Goal: Task Accomplishment & Management: Manage account settings

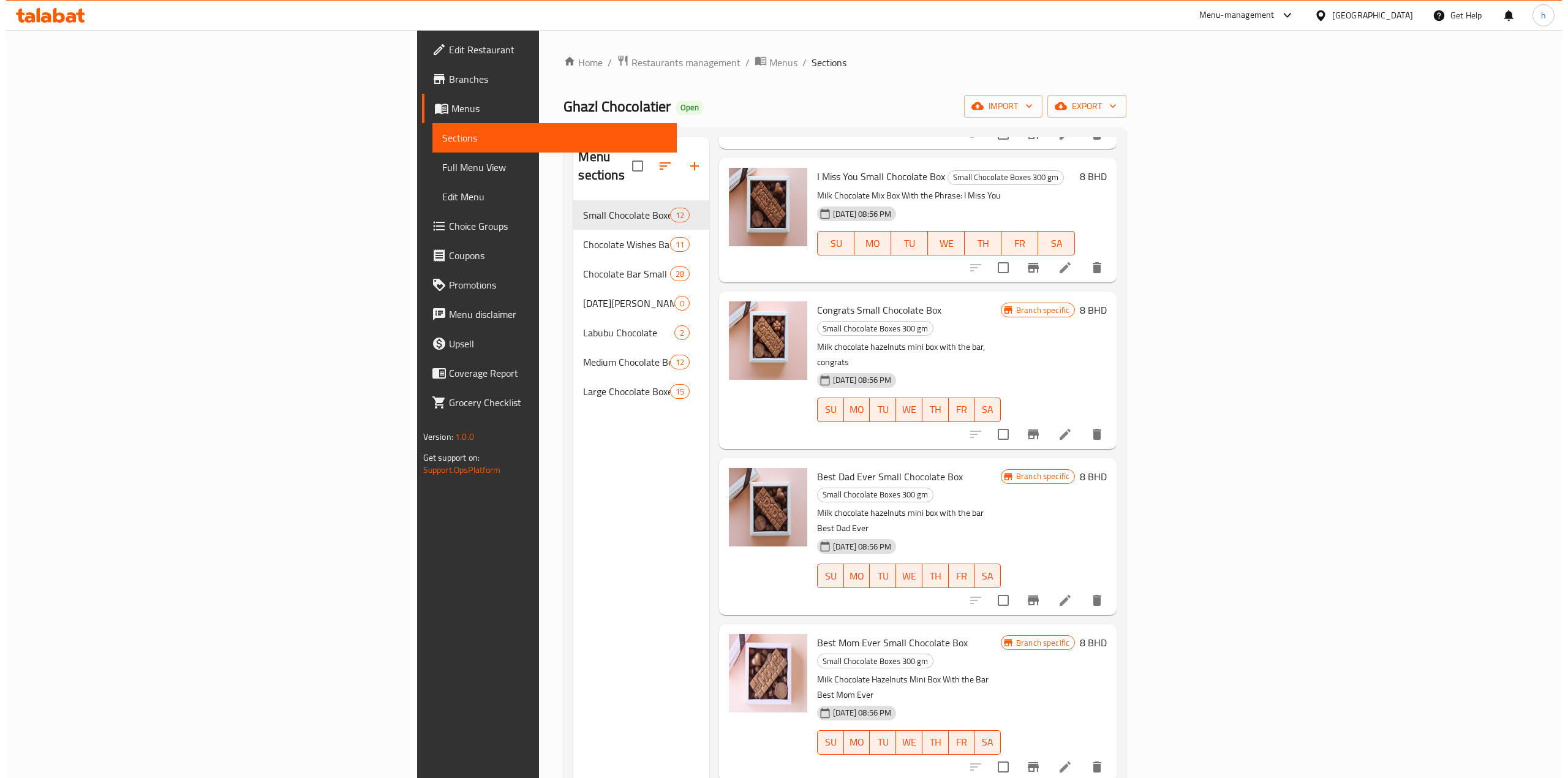
scroll to position [204, 0]
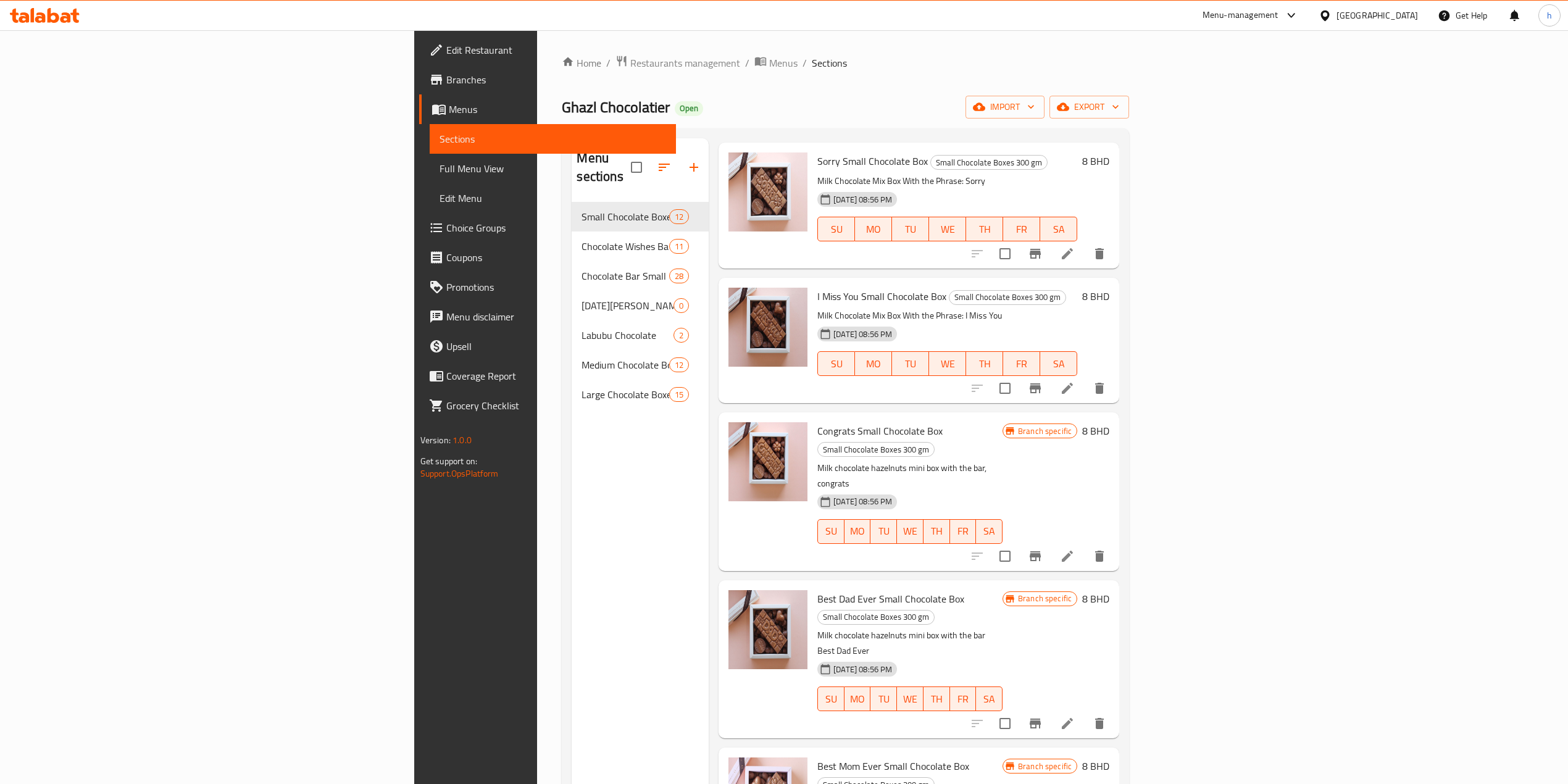
click at [1394, 20] on div "Bahrain" at bounding box center [1377, 16] width 82 height 14
click at [1295, 189] on div "Jordan" at bounding box center [1325, 180] width 185 height 29
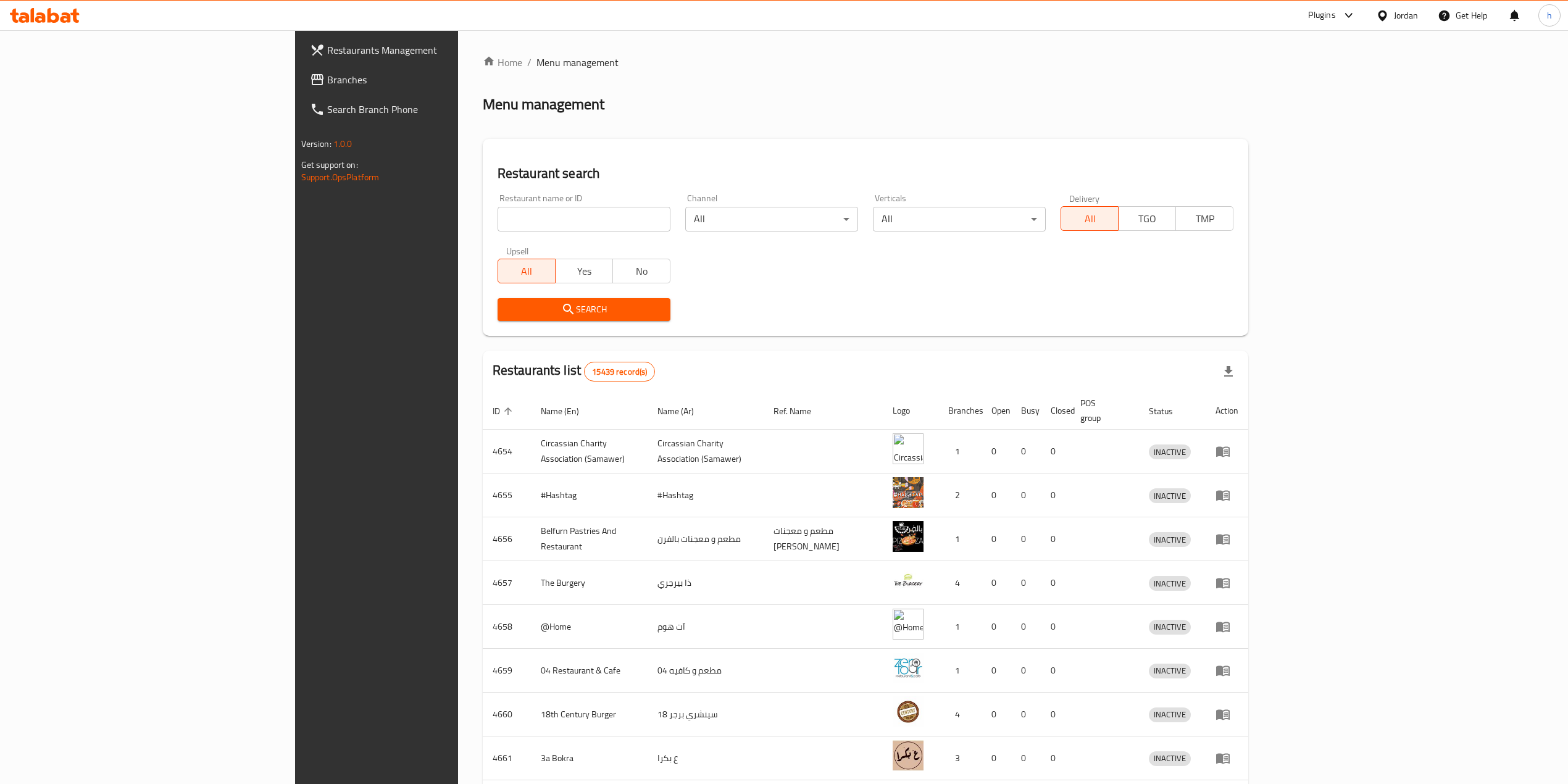
click at [543, 218] on input "search" at bounding box center [583, 219] width 173 height 25
paste input "777768"
type input "777768"
click button "Search" at bounding box center [583, 310] width 173 height 23
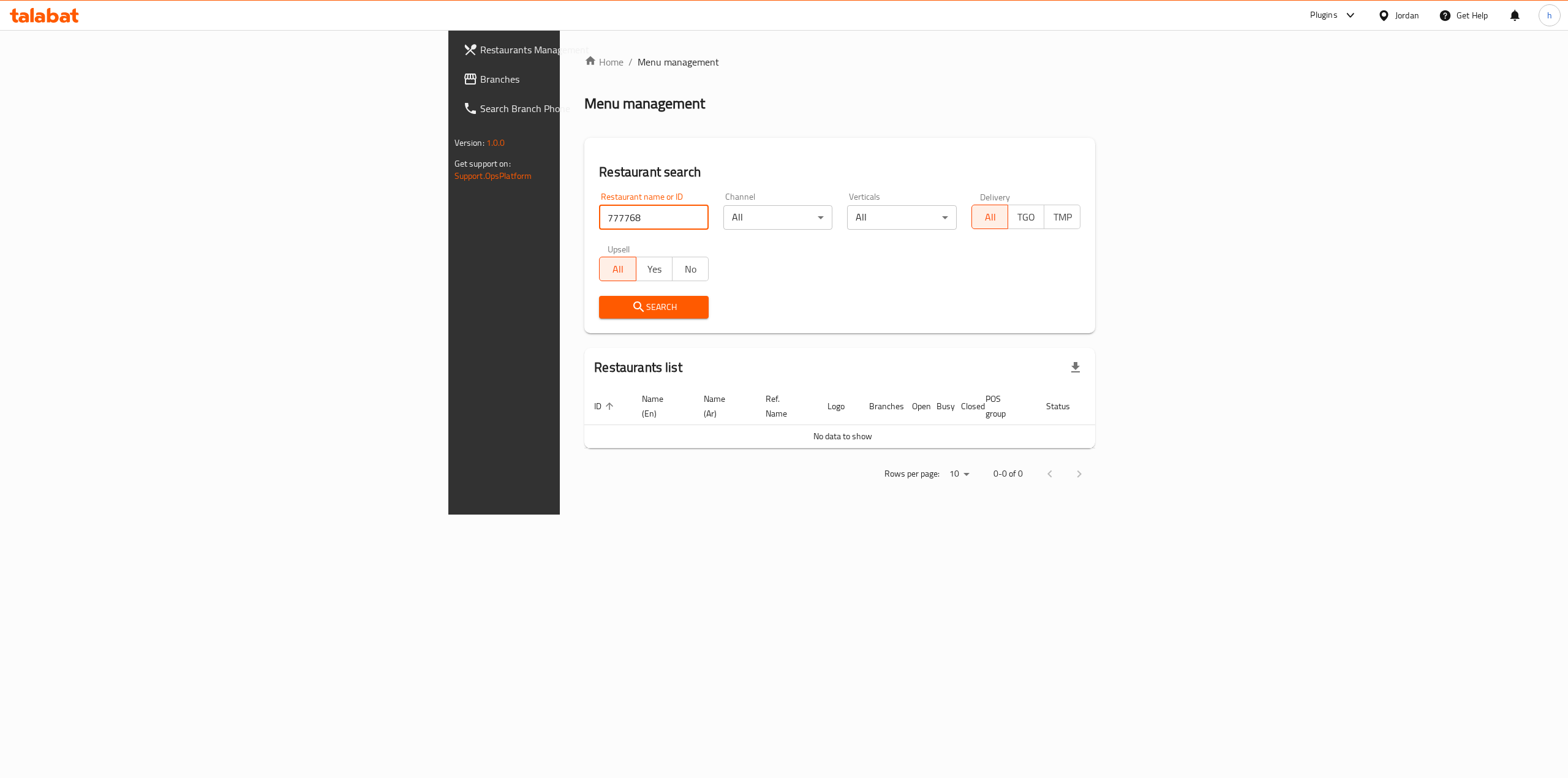
click at [454, 87] on link "Branches" at bounding box center [582, 79] width 257 height 29
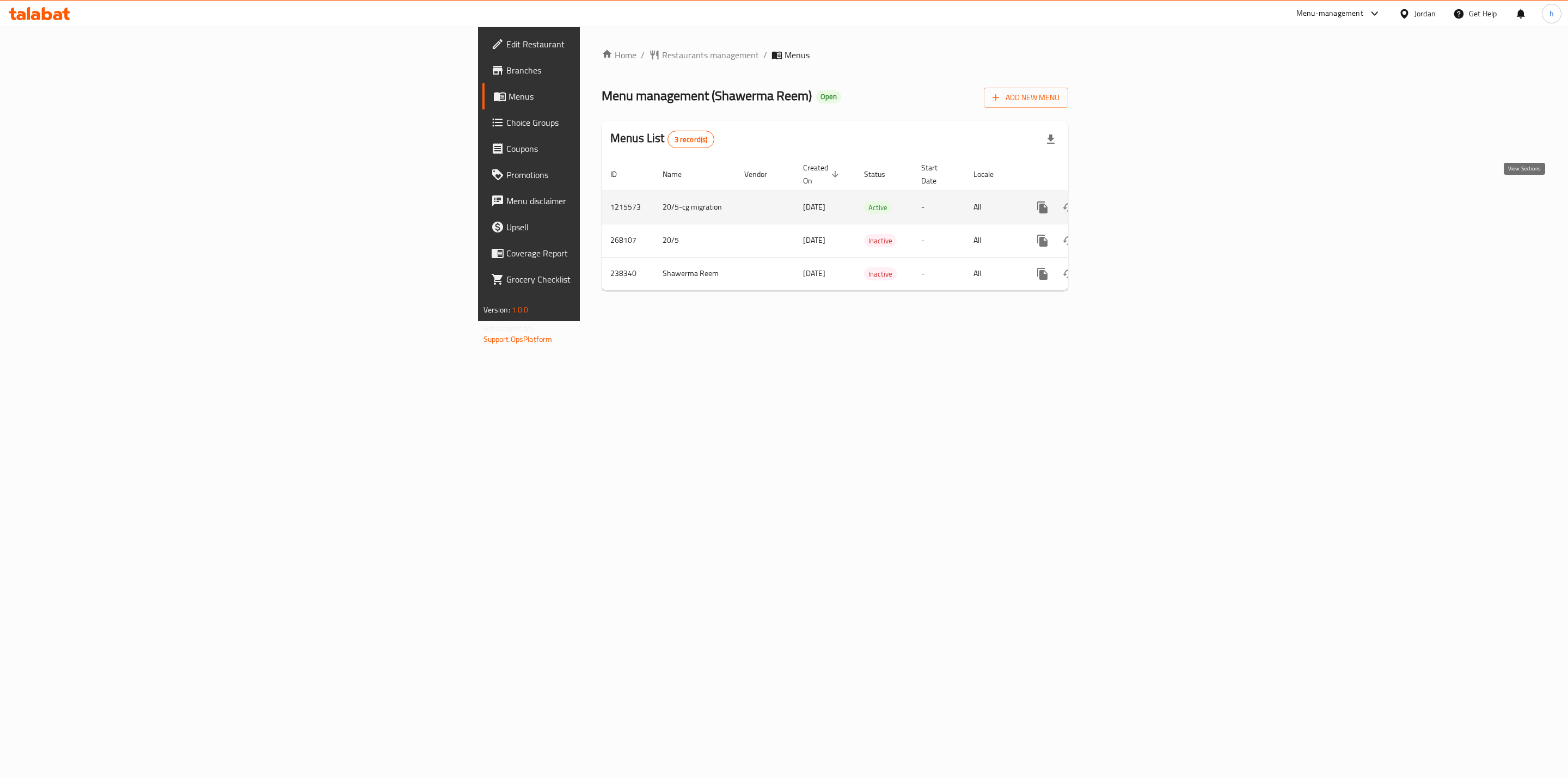
click at [1126, 203] on icon "enhanced table" at bounding box center [1121, 208] width 10 height 10
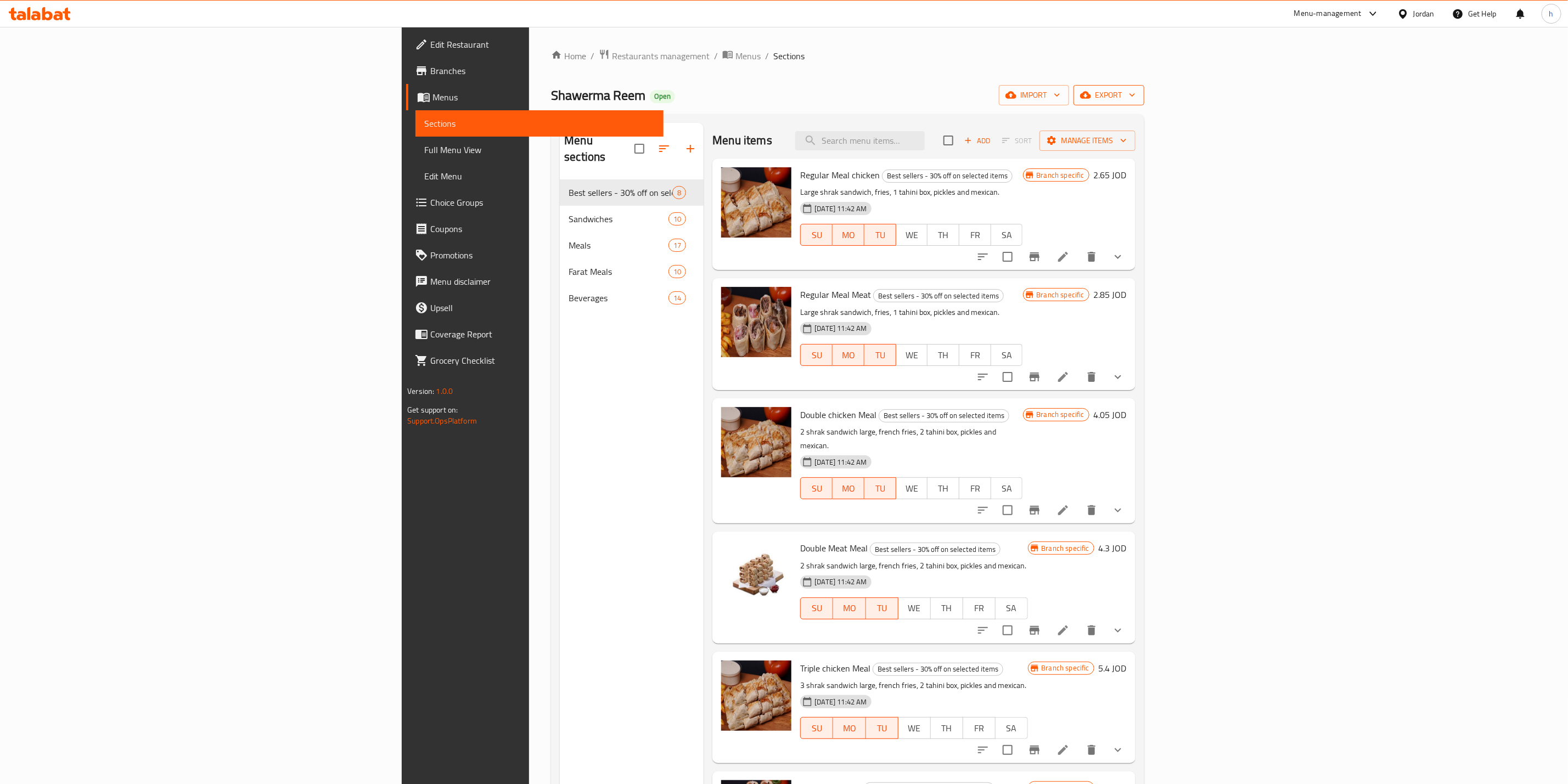
click at [1135, 100] on span "export" at bounding box center [1108, 95] width 53 height 14
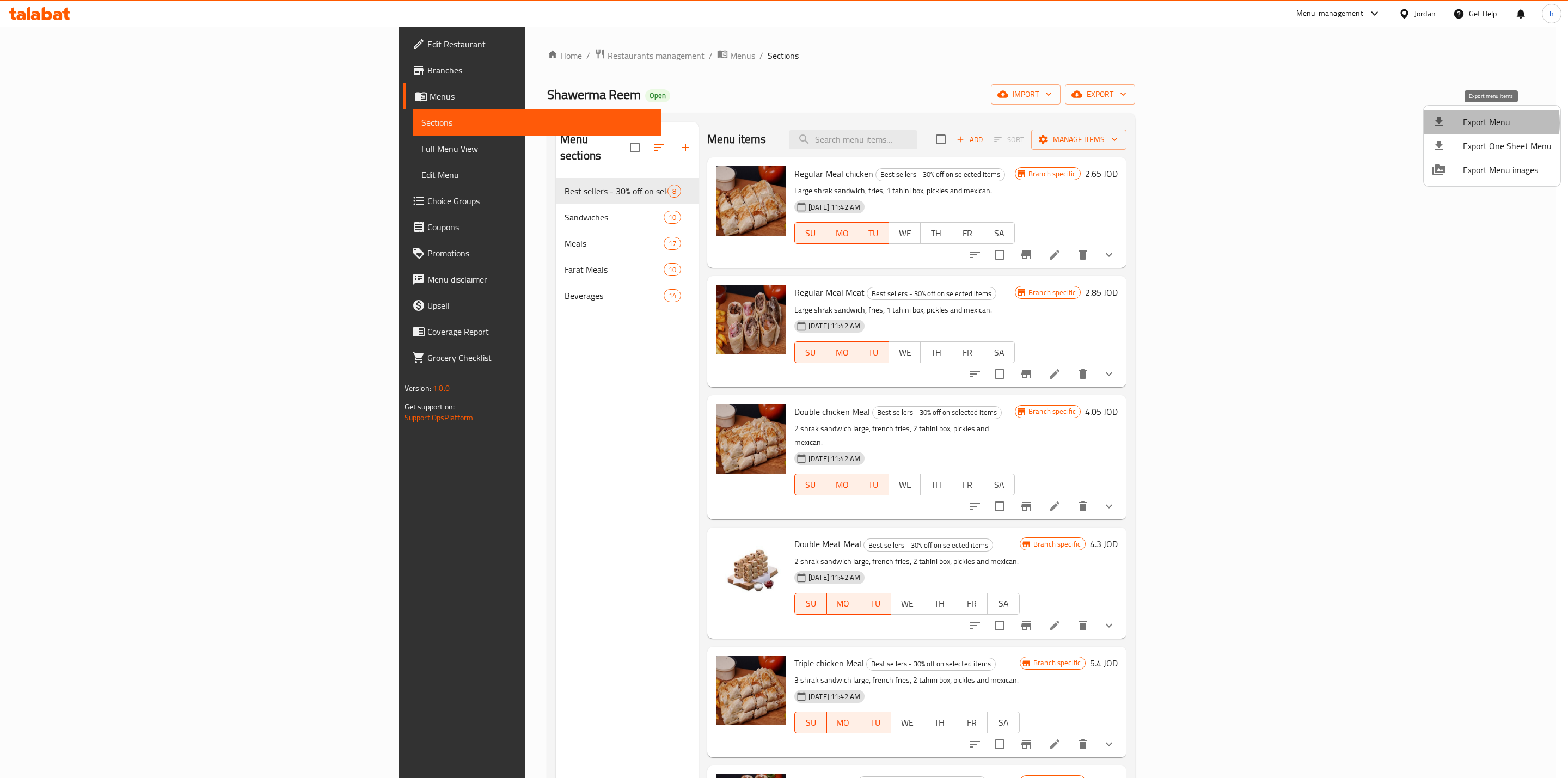
click at [1476, 123] on span "Export Menu" at bounding box center [1507, 122] width 89 height 13
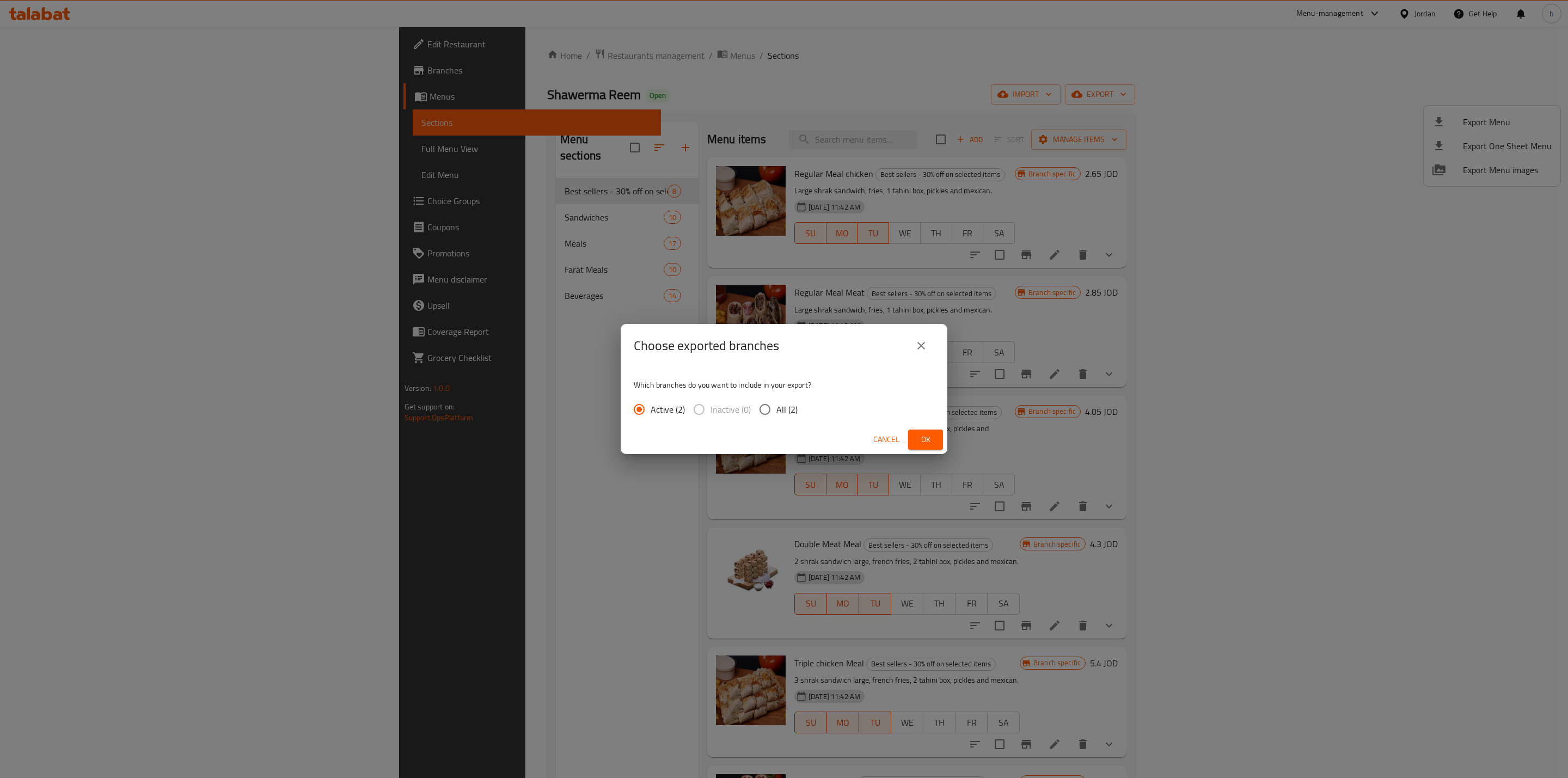
click at [778, 408] on span "All (2)" at bounding box center [786, 410] width 21 height 13
click at [776, 408] on input "All (2)" at bounding box center [765, 410] width 23 height 23
radio input "true"
click at [922, 436] on span "Ok" at bounding box center [925, 439] width 17 height 14
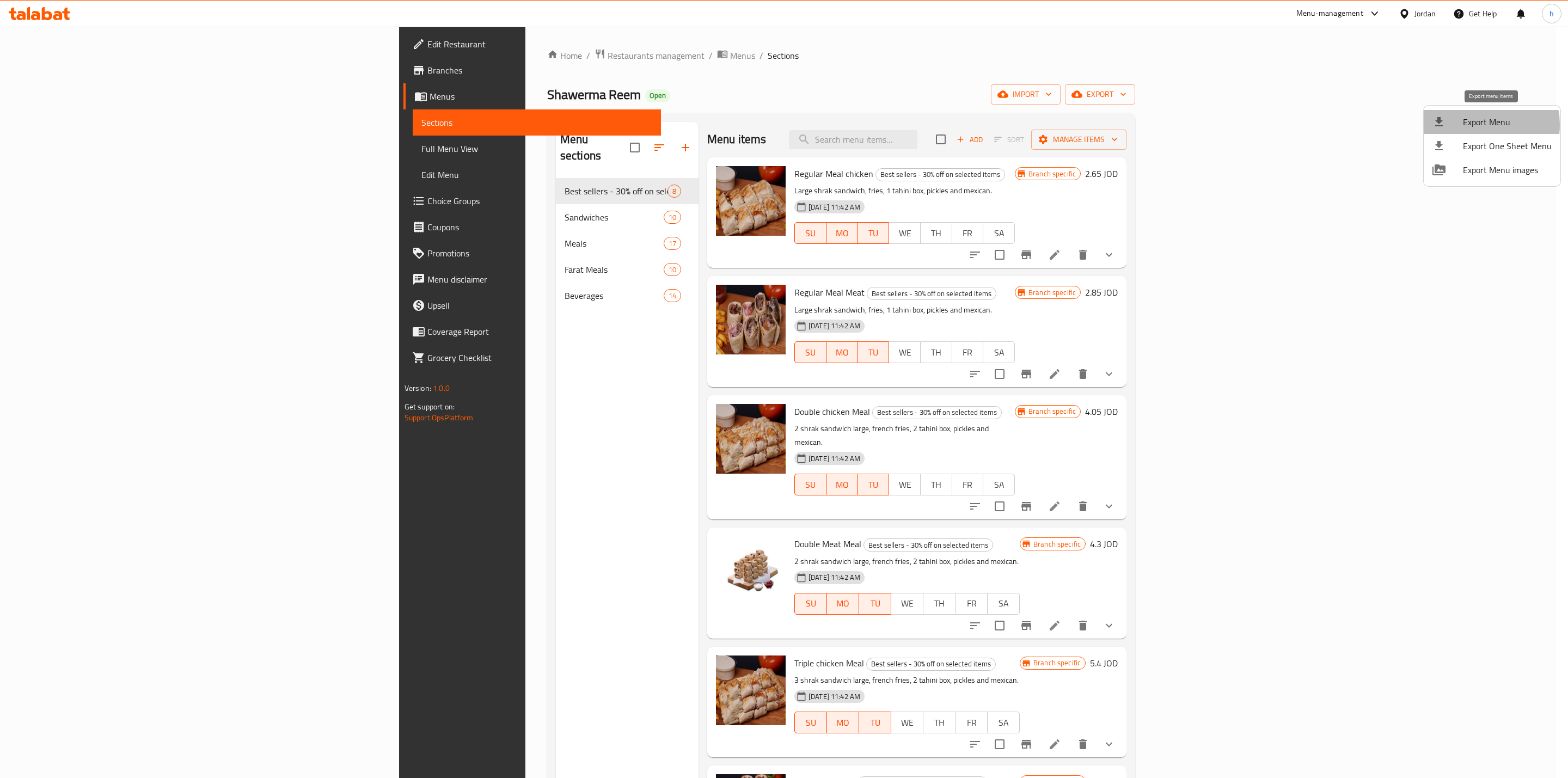
click at [1474, 125] on span "Export Menu" at bounding box center [1507, 122] width 89 height 13
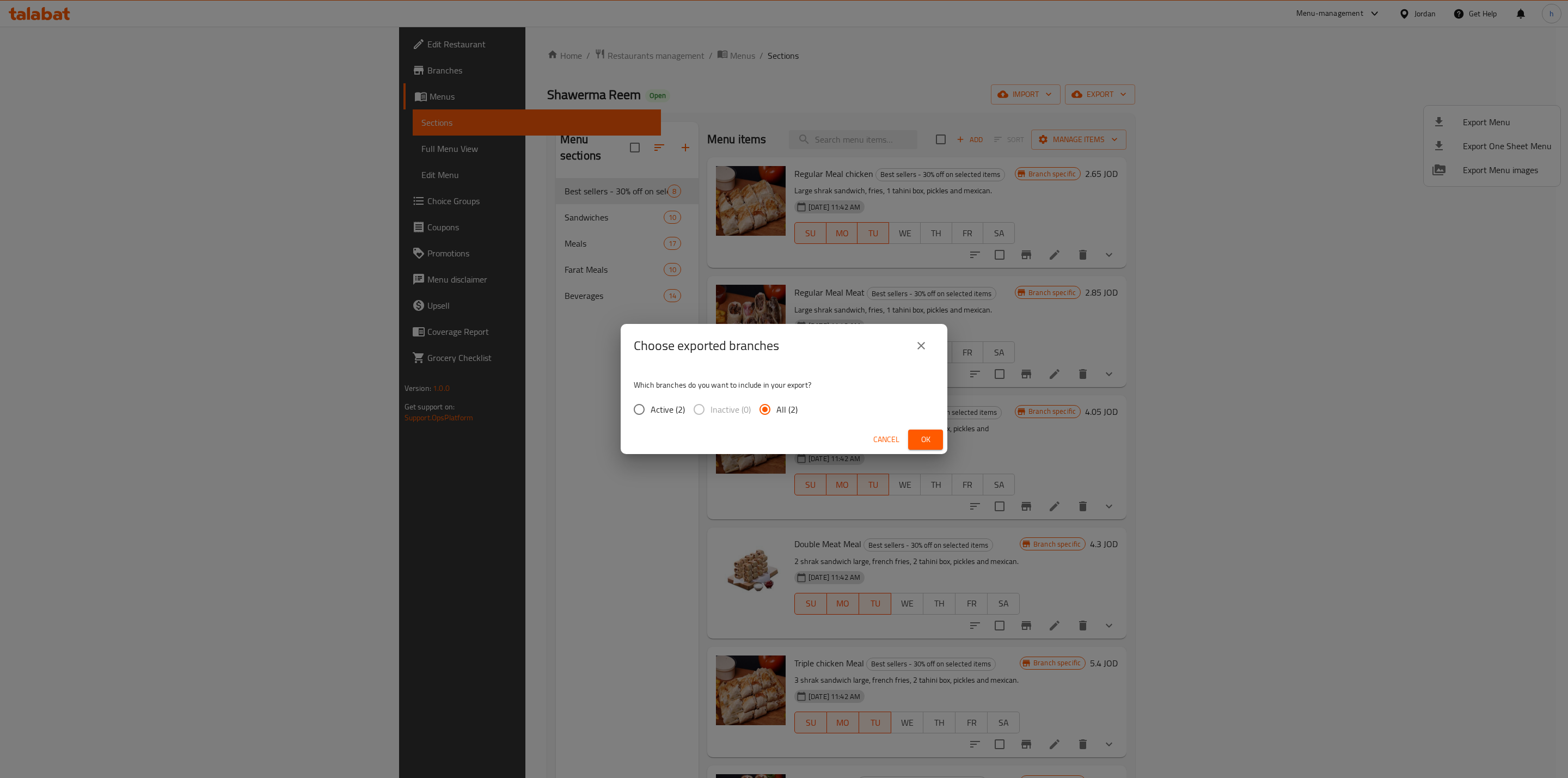
click at [931, 439] on span "Ok" at bounding box center [925, 439] width 17 height 14
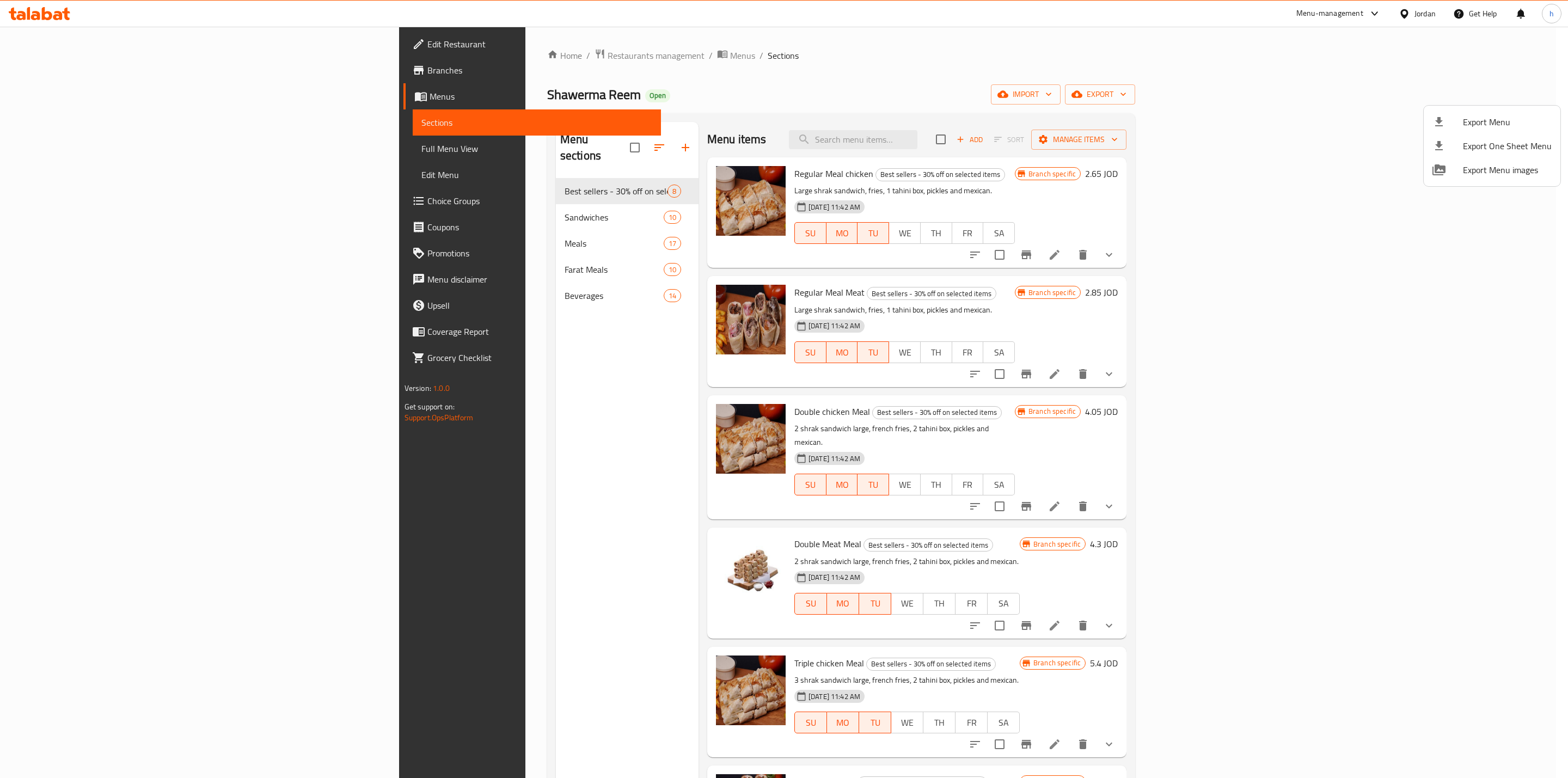
click at [180, 80] on div at bounding box center [784, 389] width 1568 height 778
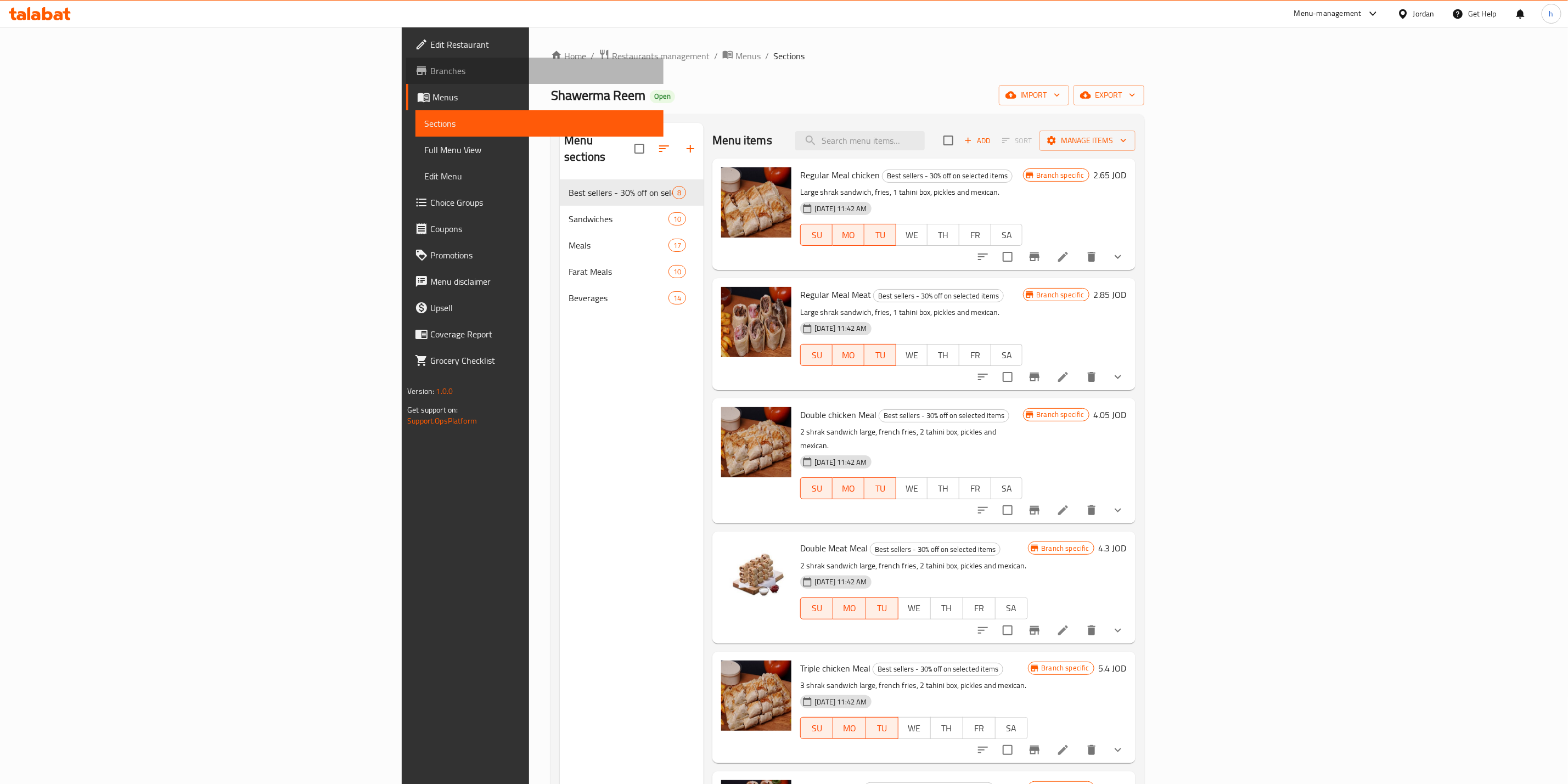
click at [406, 81] on link "Branches" at bounding box center [535, 70] width 257 height 26
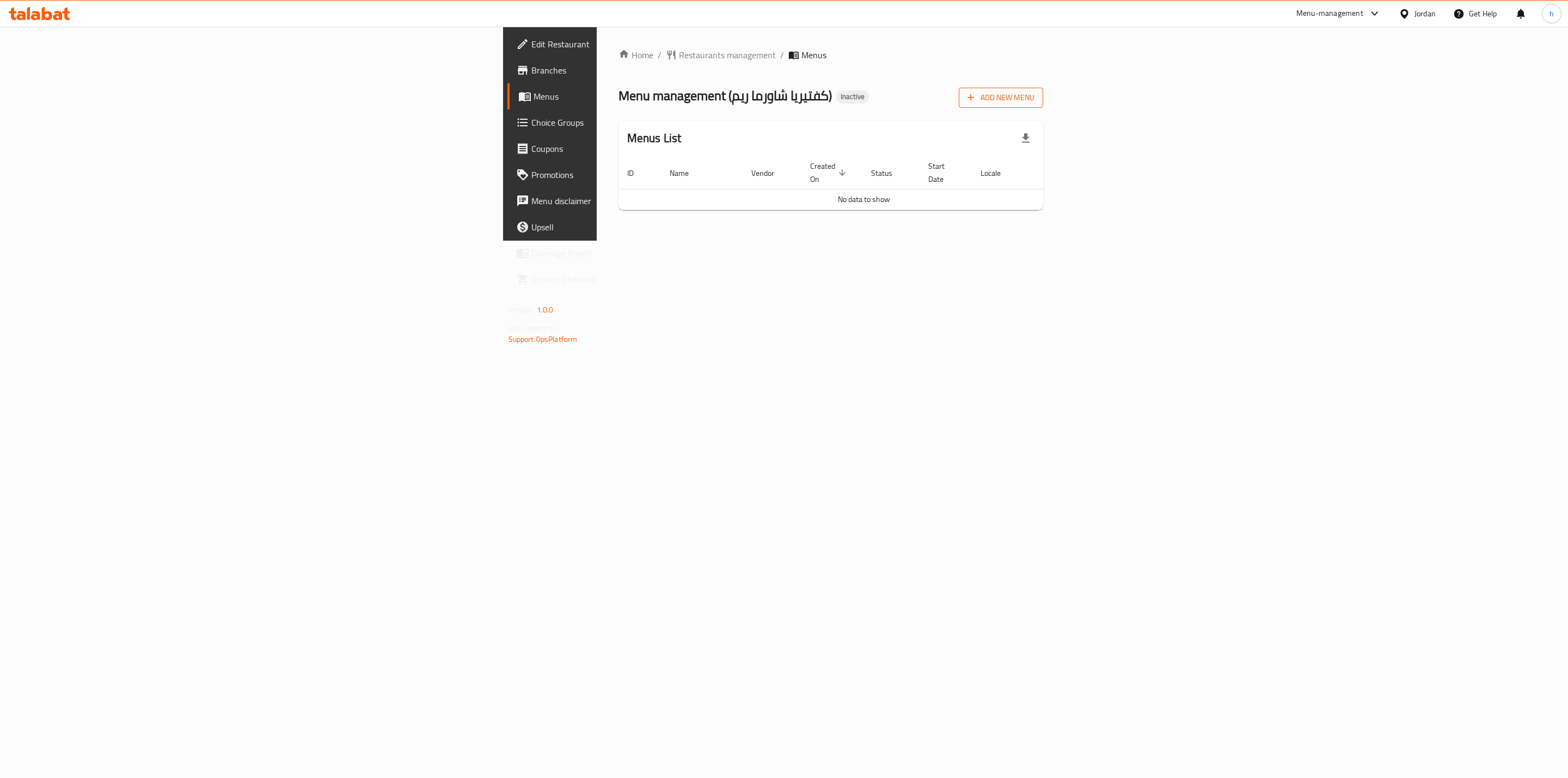
click at [976, 94] on icon "button" at bounding box center [970, 97] width 11 height 11
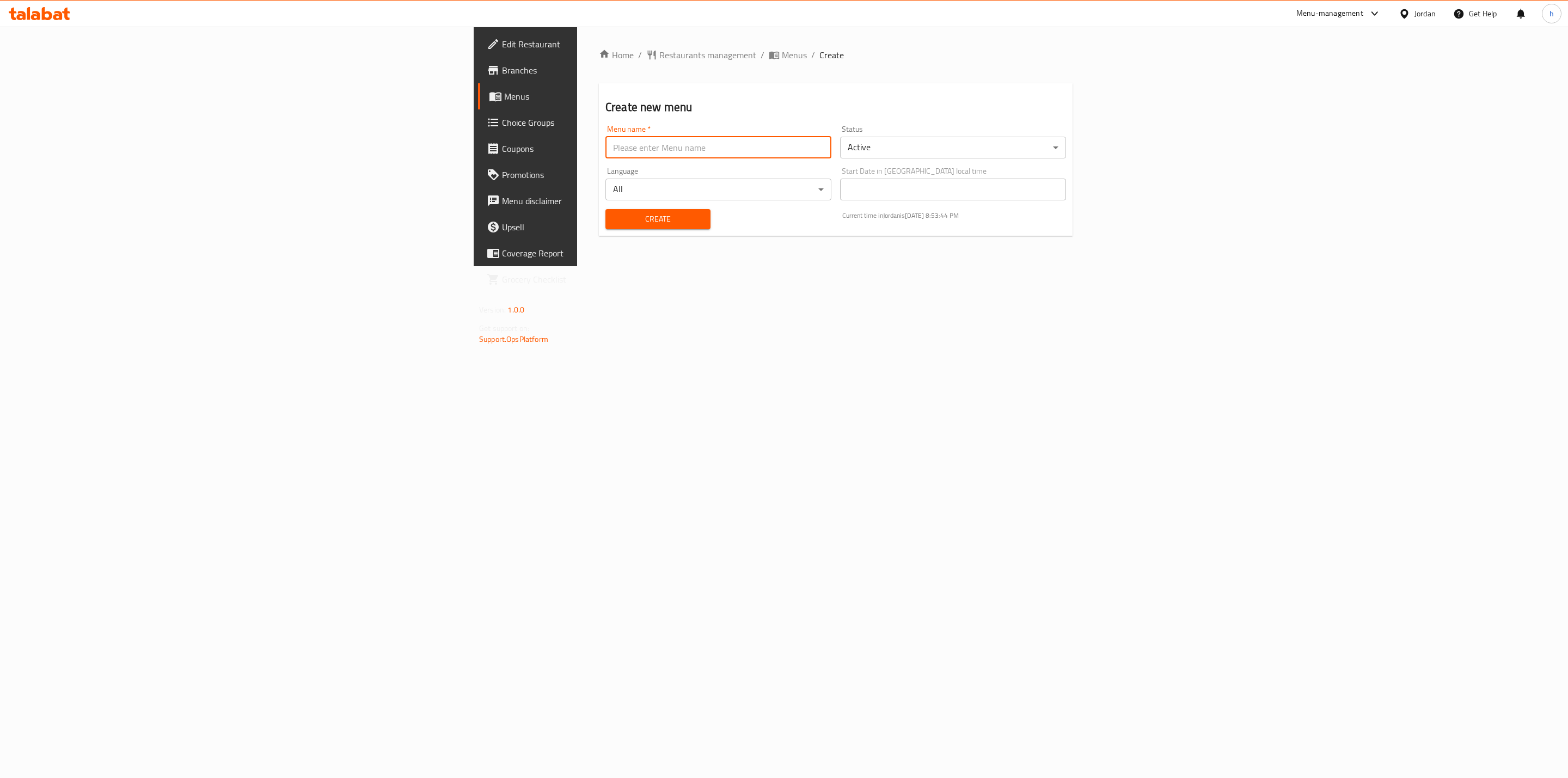
click at [832, 148] on input "text" at bounding box center [718, 147] width 226 height 22
type input "16/9/2025"
click at [614, 224] on span "Create" at bounding box center [658, 218] width 88 height 14
click at [659, 54] on span "Restaurants management" at bounding box center [708, 55] width 97 height 13
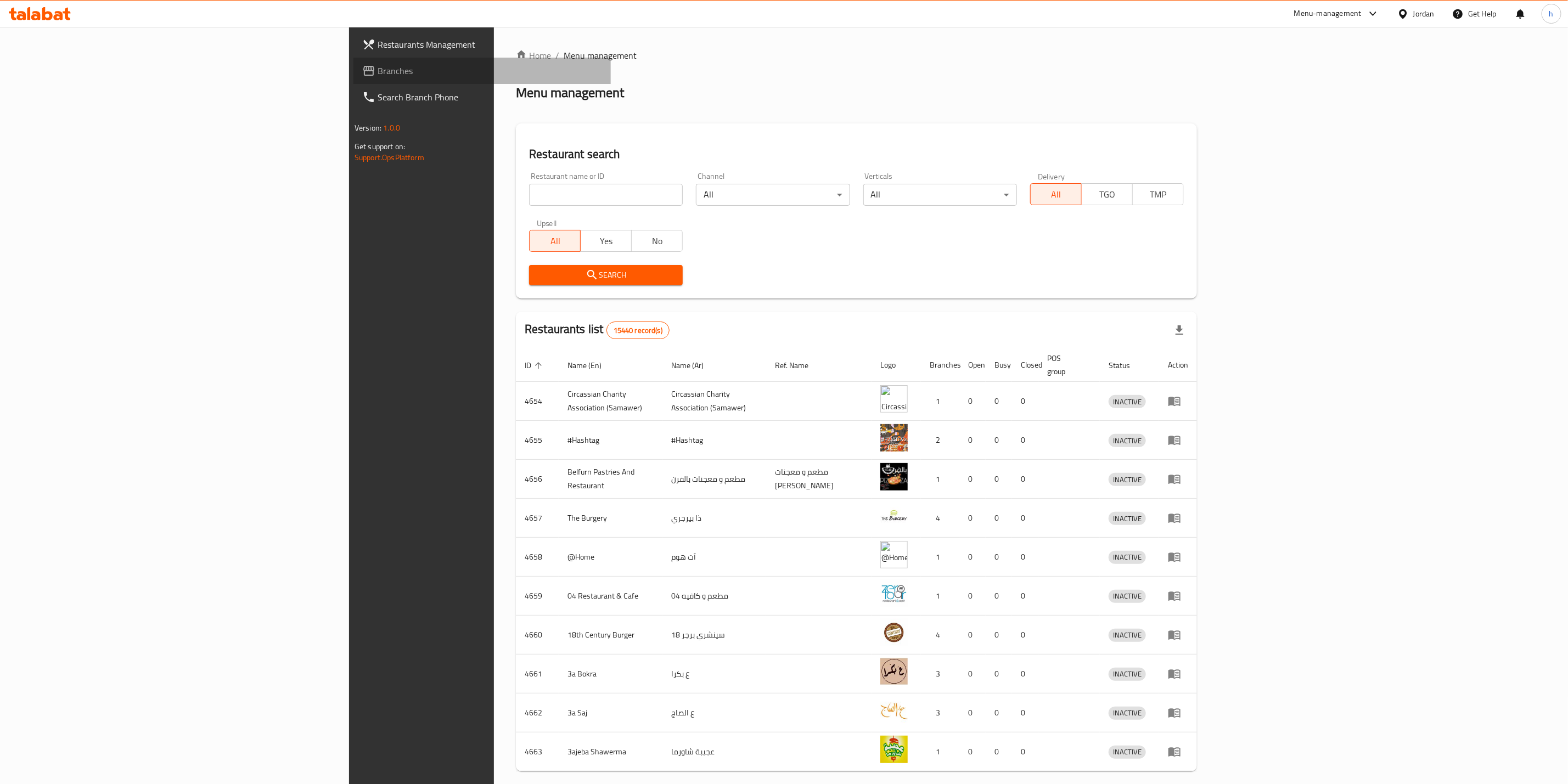
click at [377, 68] on span "Branches" at bounding box center [489, 70] width 225 height 13
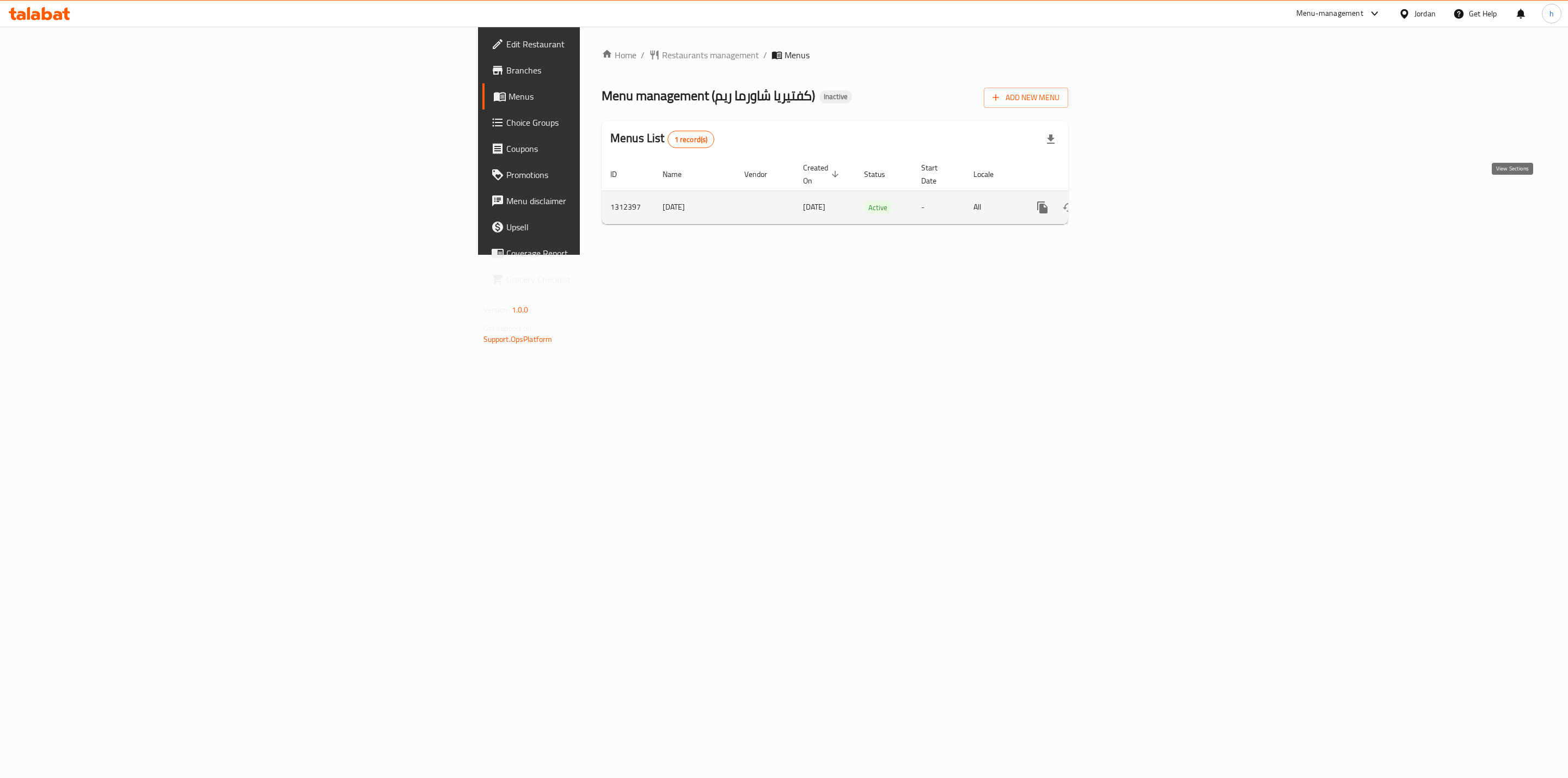
click at [1134, 198] on link "enhanced table" at bounding box center [1121, 207] width 26 height 26
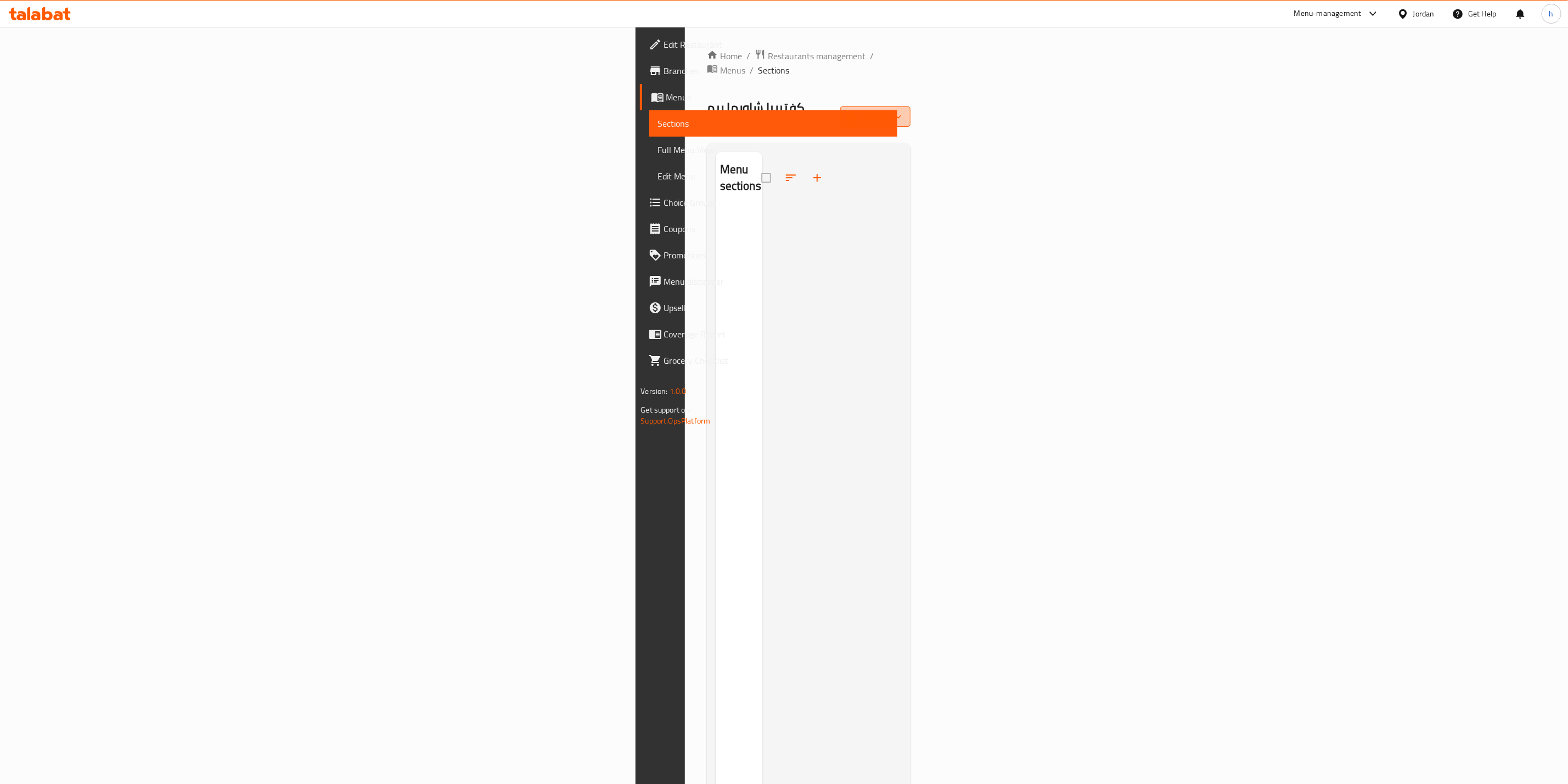
click at [901, 110] on span "import" at bounding box center [875, 116] width 52 height 14
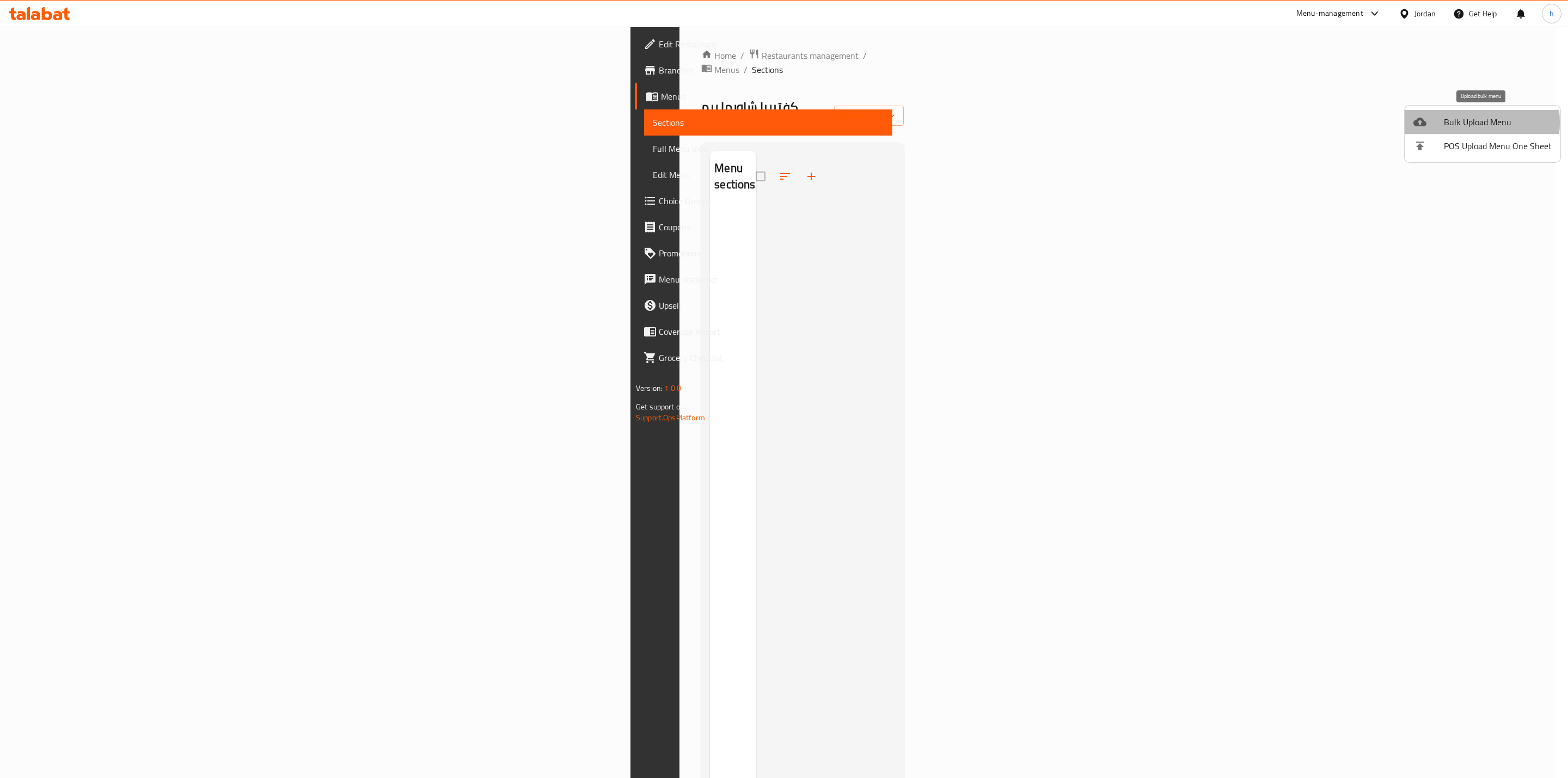
click at [1458, 123] on span "Bulk Upload Menu" at bounding box center [1497, 122] width 107 height 13
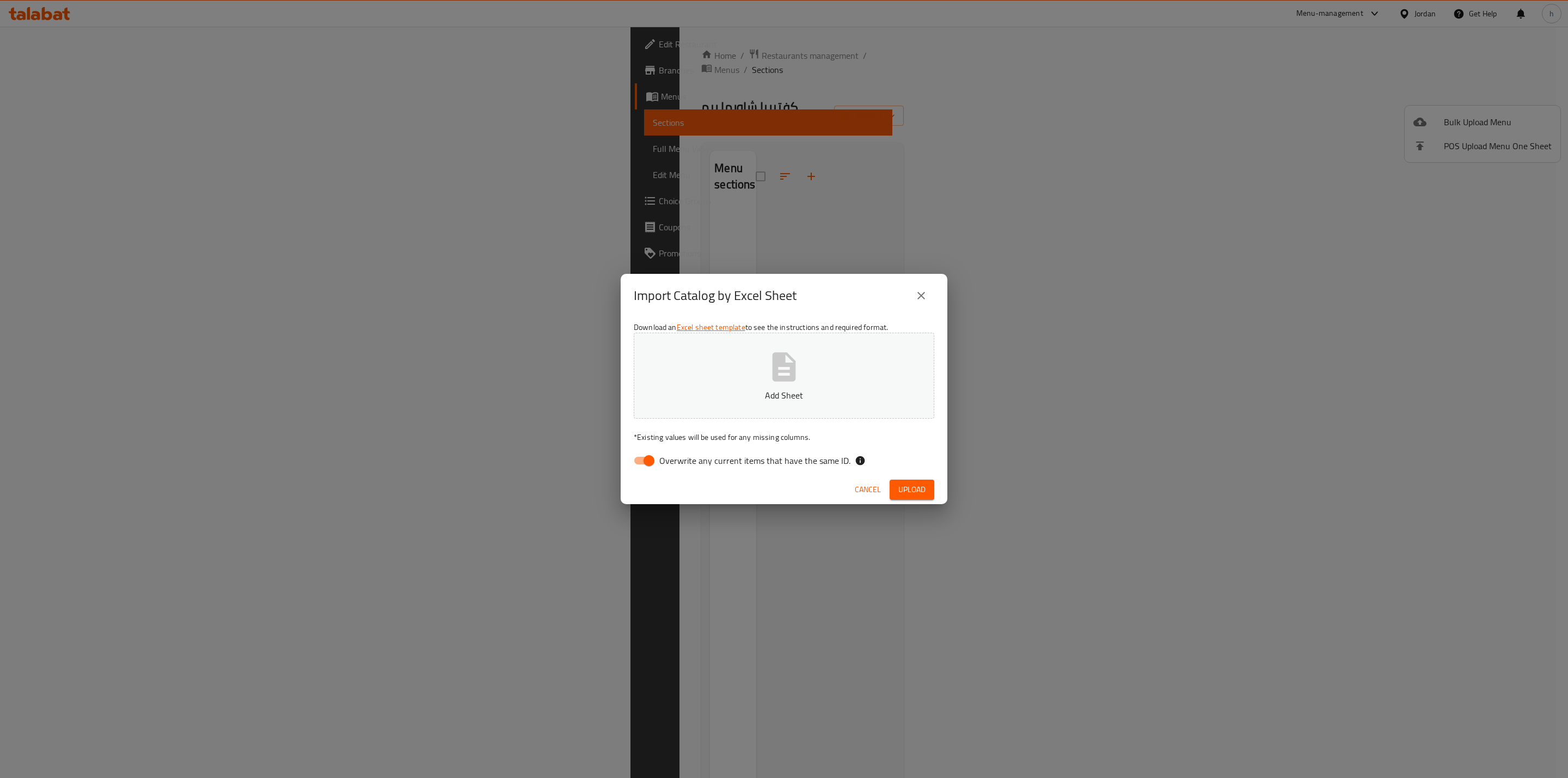
click at [648, 463] on input "Overwrite any current items that have the same ID." at bounding box center [649, 460] width 62 height 21
checkbox input "false"
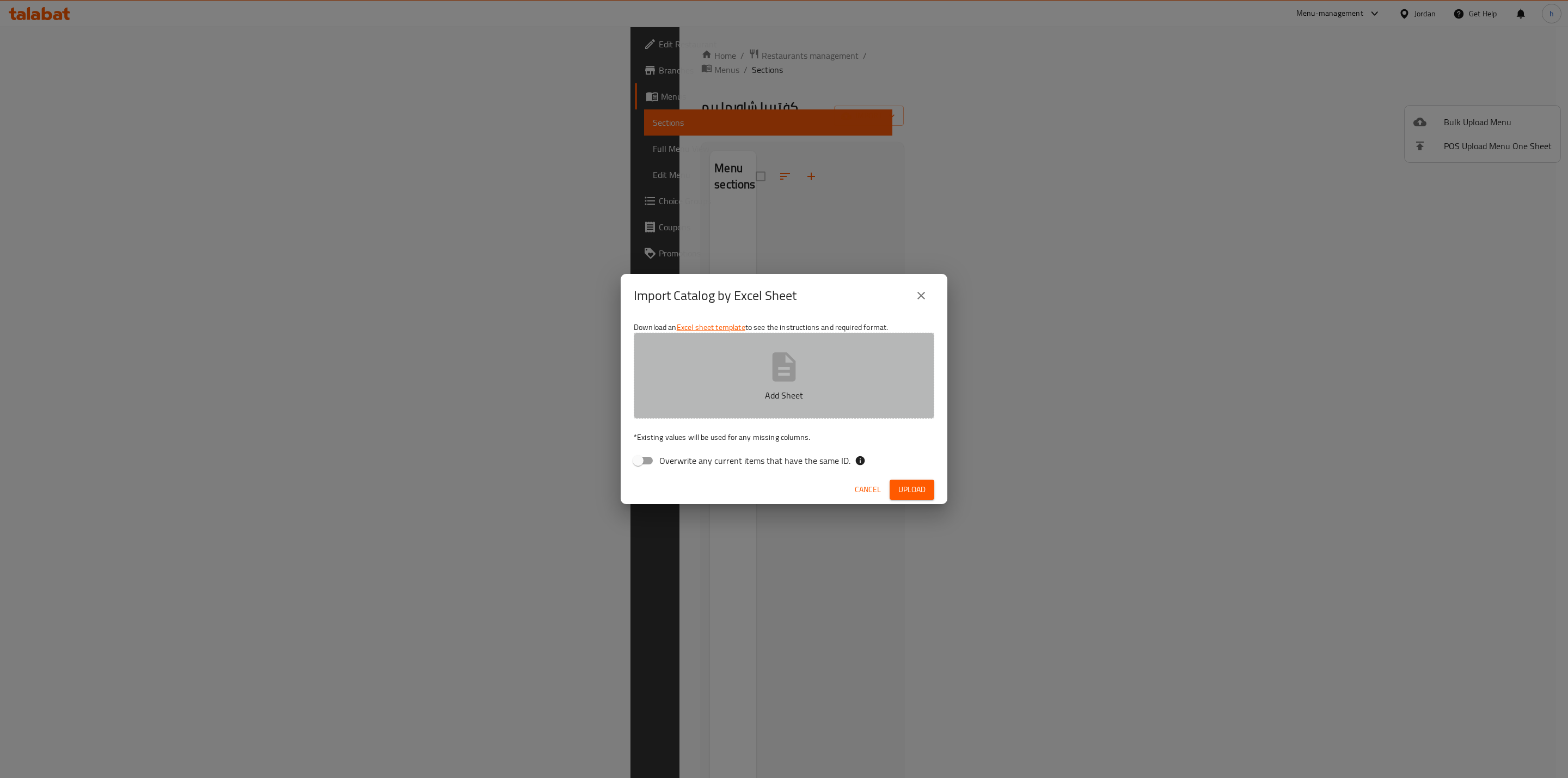
click at [771, 392] on p "Add Sheet" at bounding box center [784, 395] width 267 height 13
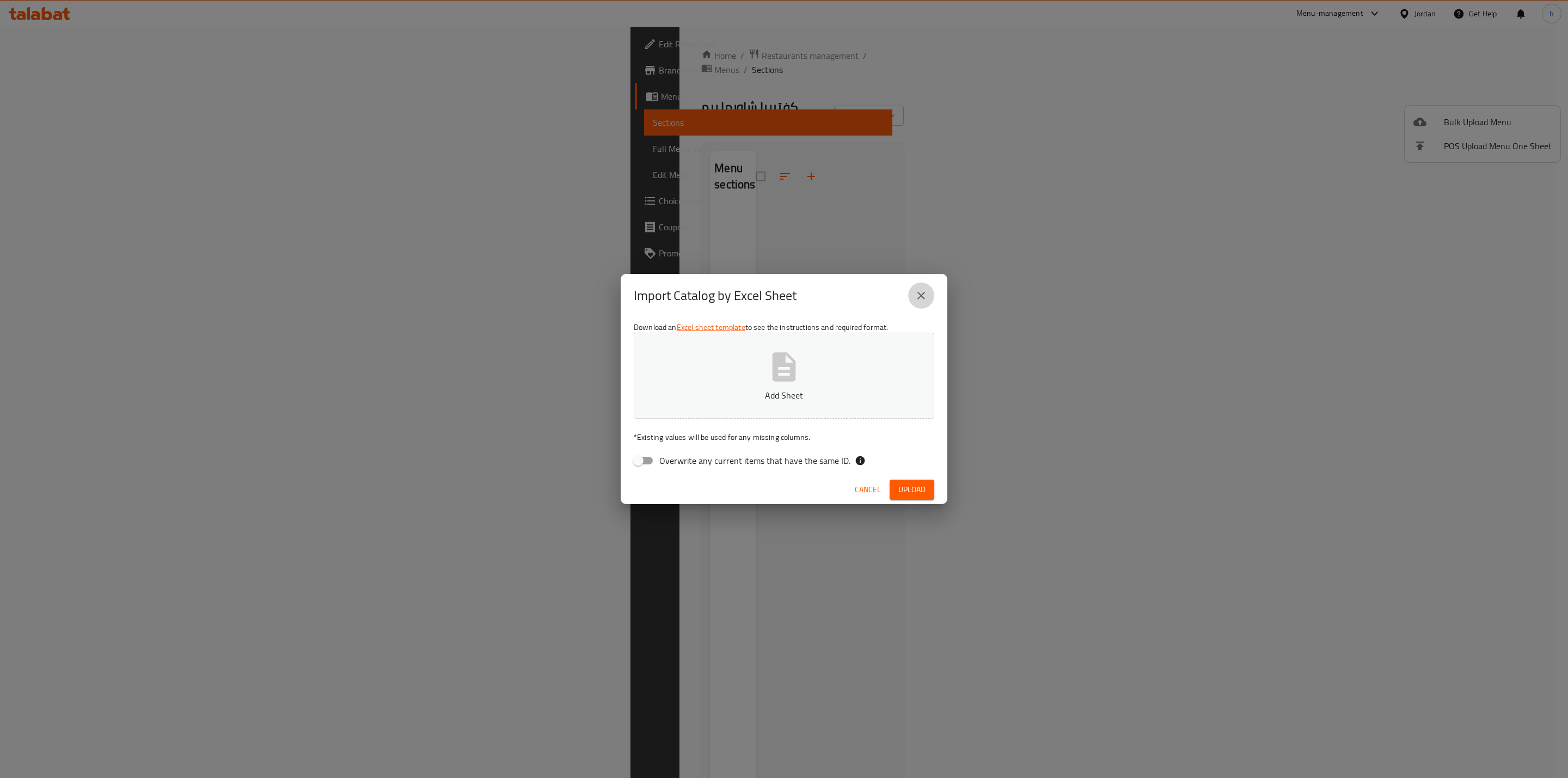
click at [922, 299] on icon "close" at bounding box center [921, 296] width 13 height 13
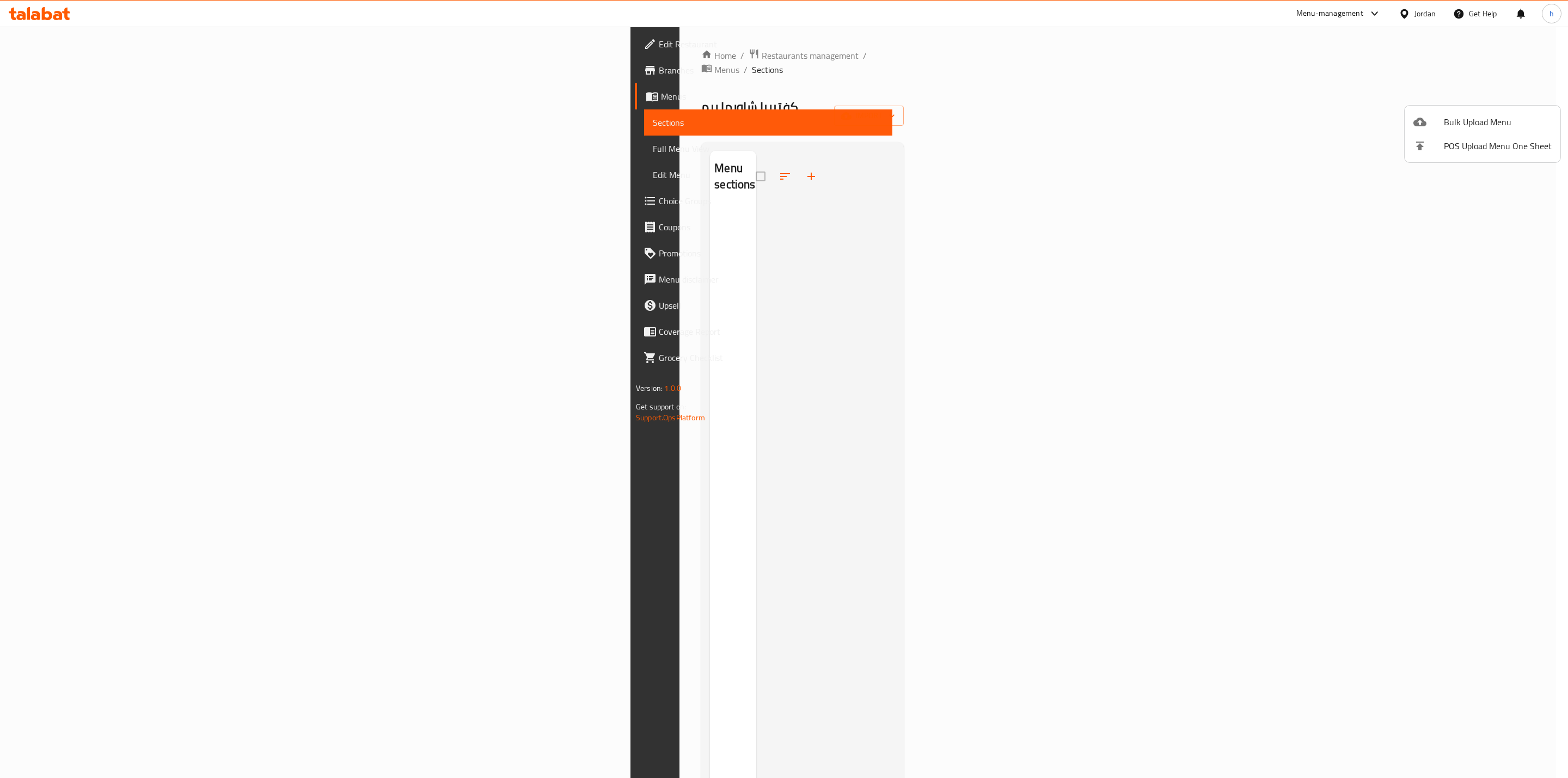
click at [754, 194] on div at bounding box center [784, 389] width 1568 height 778
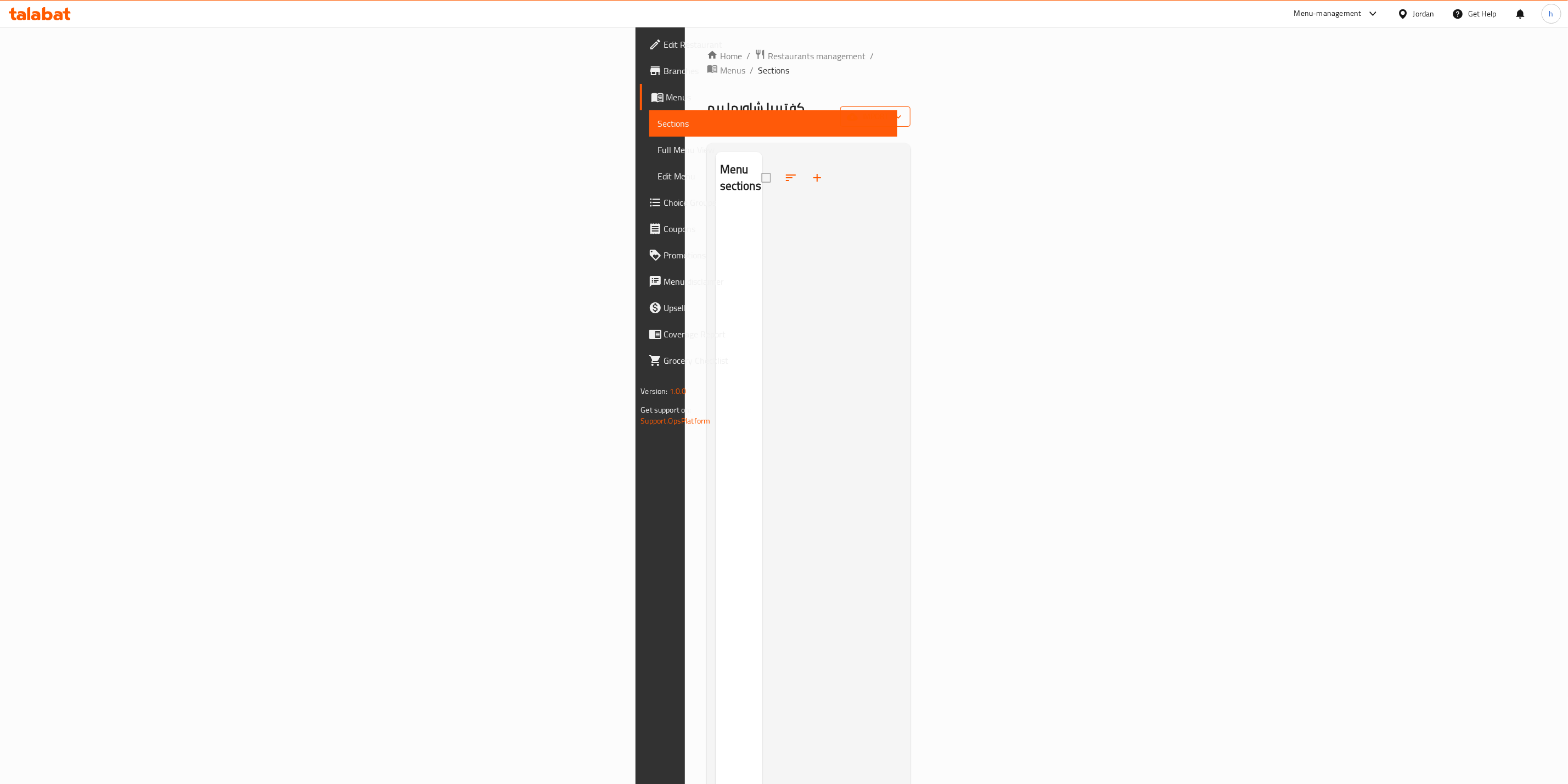
click at [901, 110] on span "import" at bounding box center [875, 116] width 52 height 14
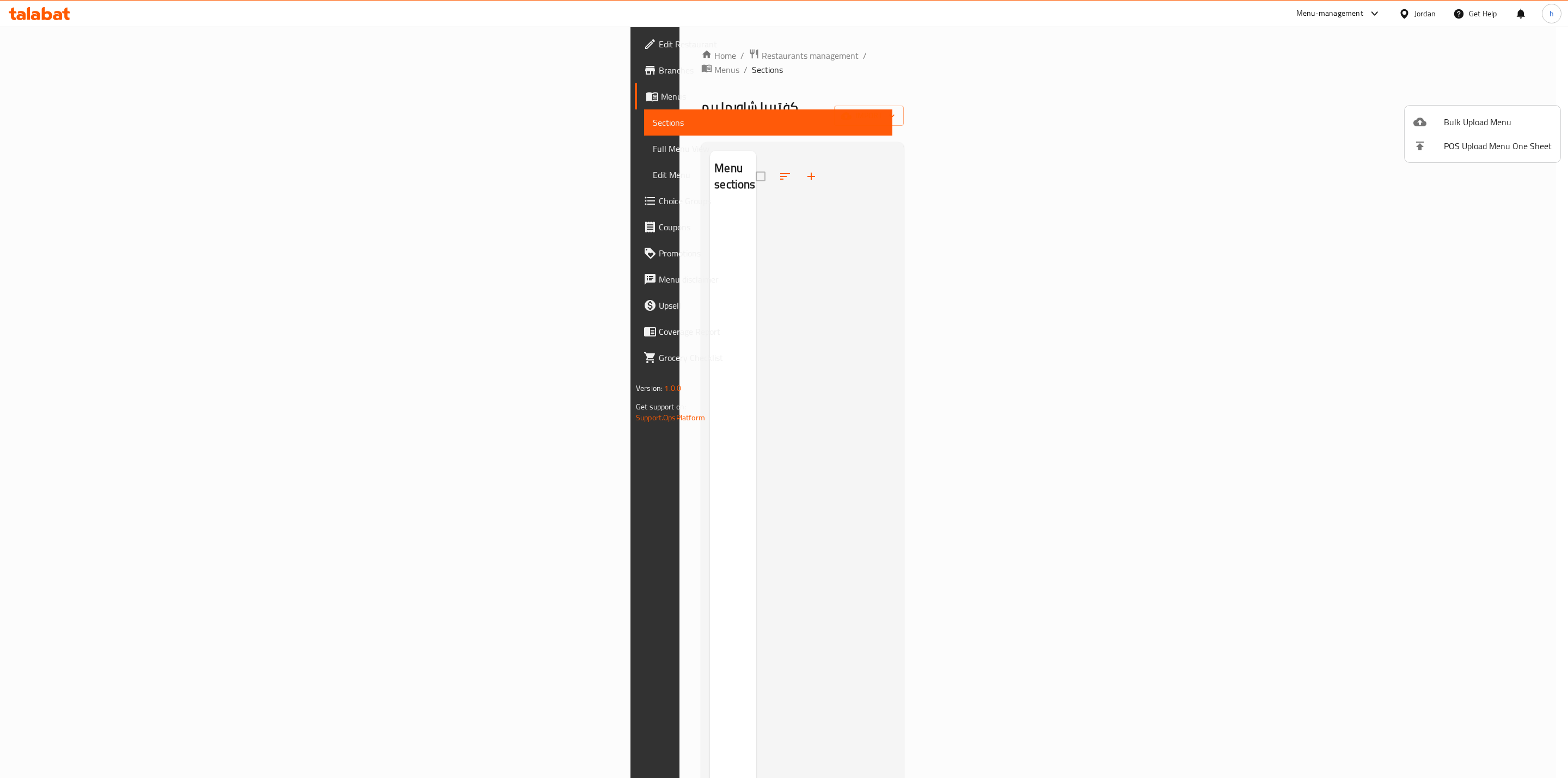
click at [1431, 123] on div at bounding box center [1428, 122] width 30 height 13
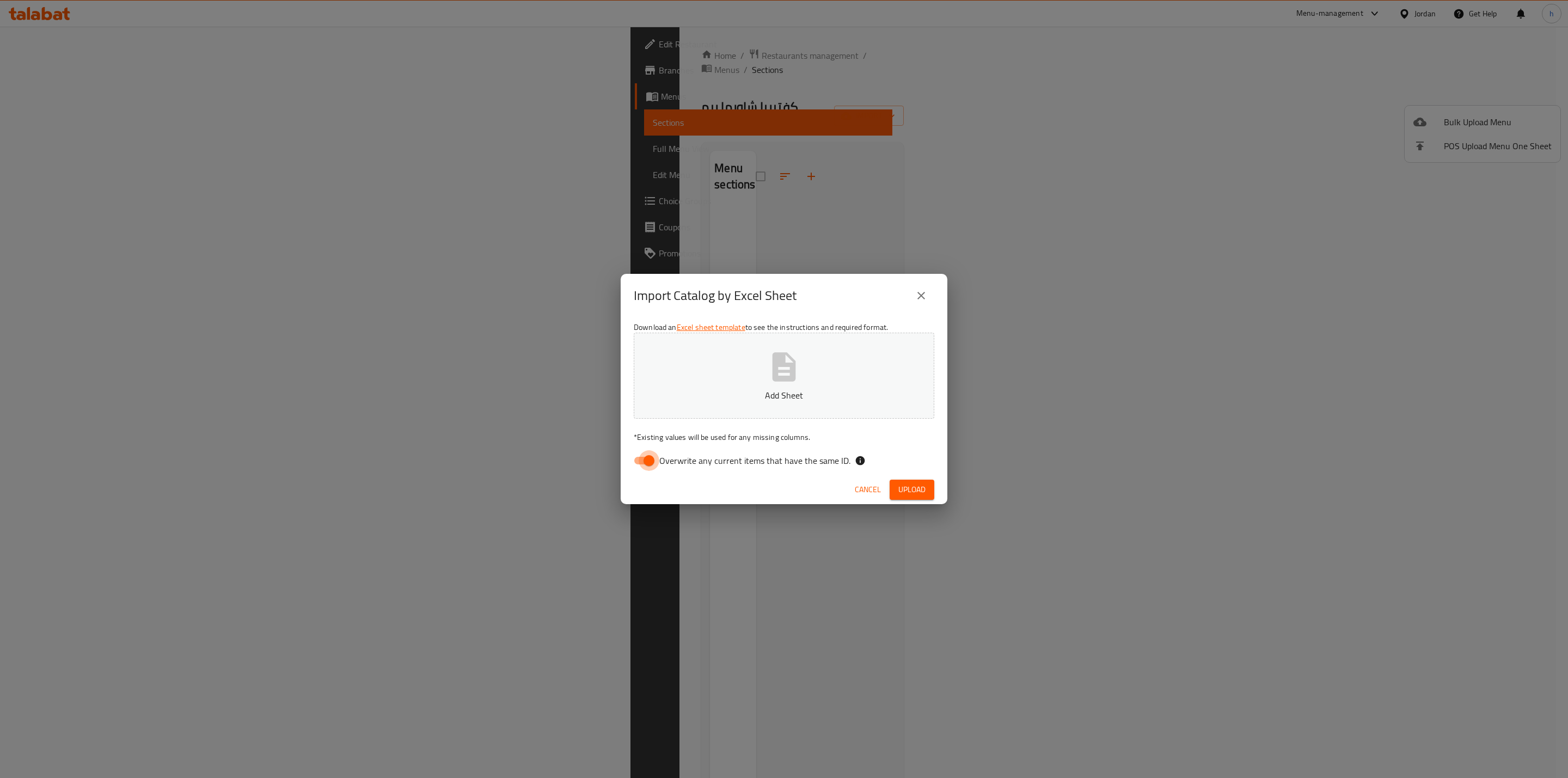
click at [643, 456] on input "Overwrite any current items that have the same ID." at bounding box center [649, 460] width 62 height 21
checkbox input "false"
click at [930, 495] on button "Upload" at bounding box center [912, 490] width 45 height 20
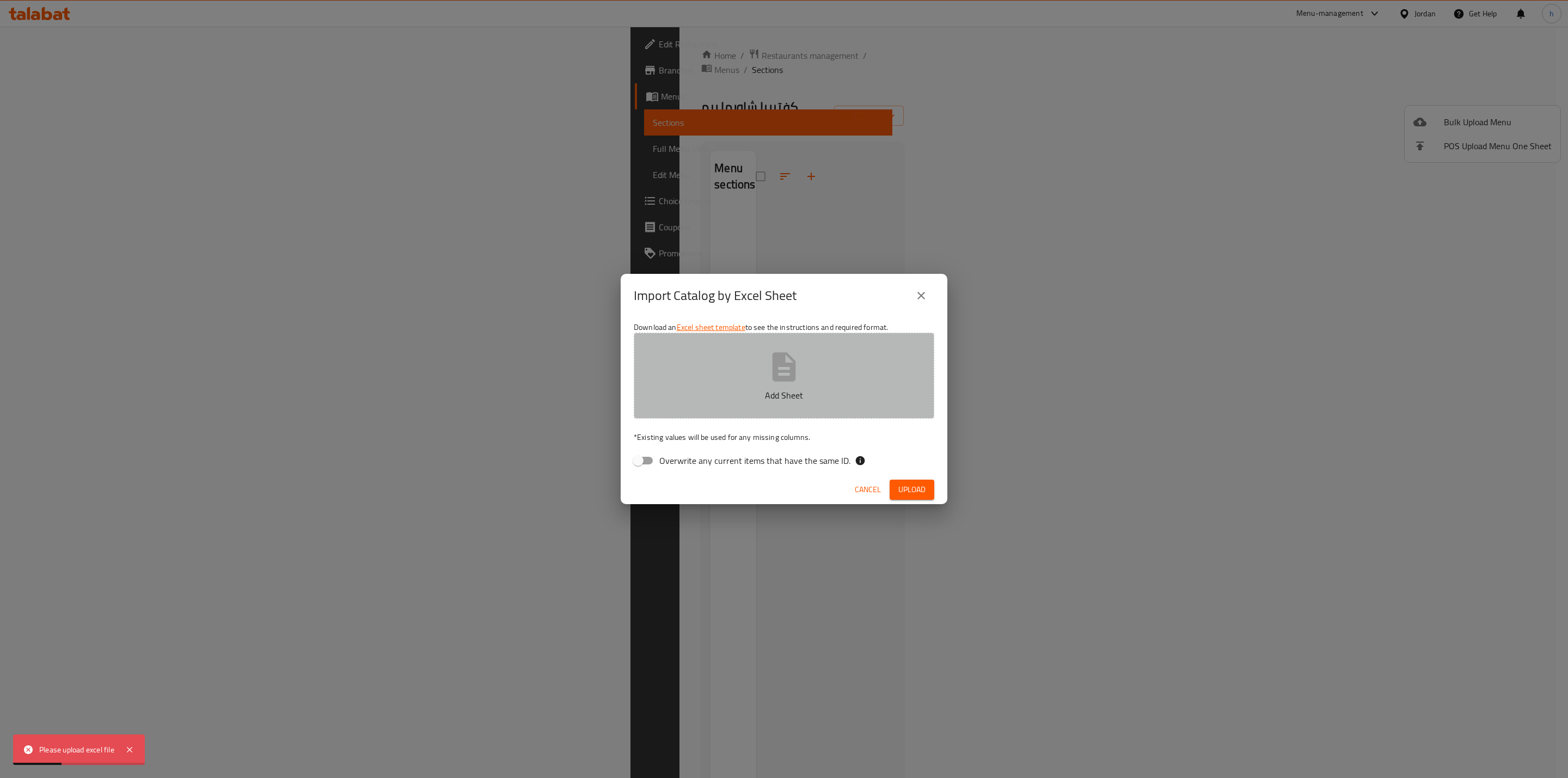
click at [778, 384] on button "Add Sheet" at bounding box center [784, 375] width 301 height 86
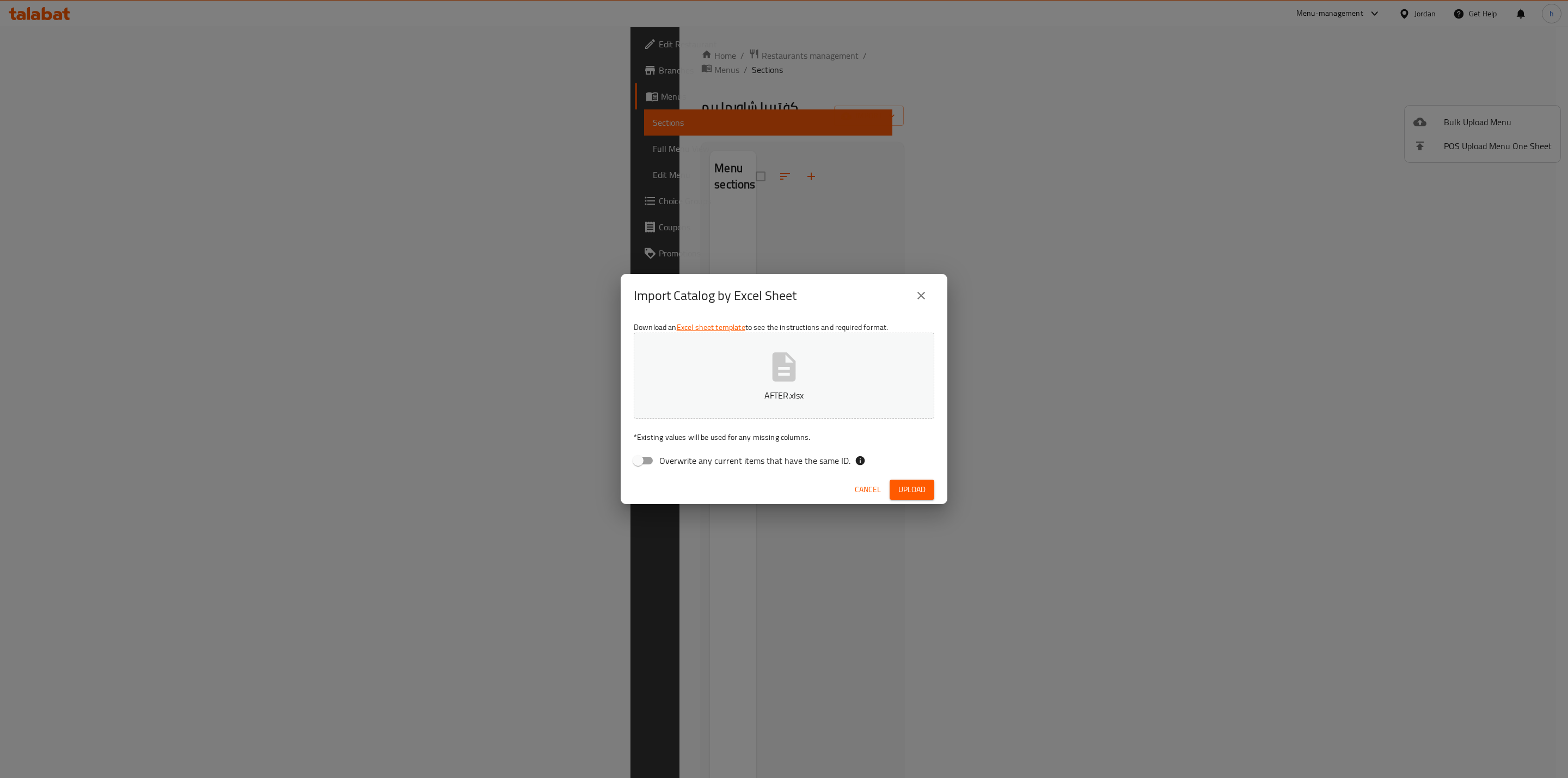
click at [912, 497] on button "Upload" at bounding box center [912, 490] width 45 height 20
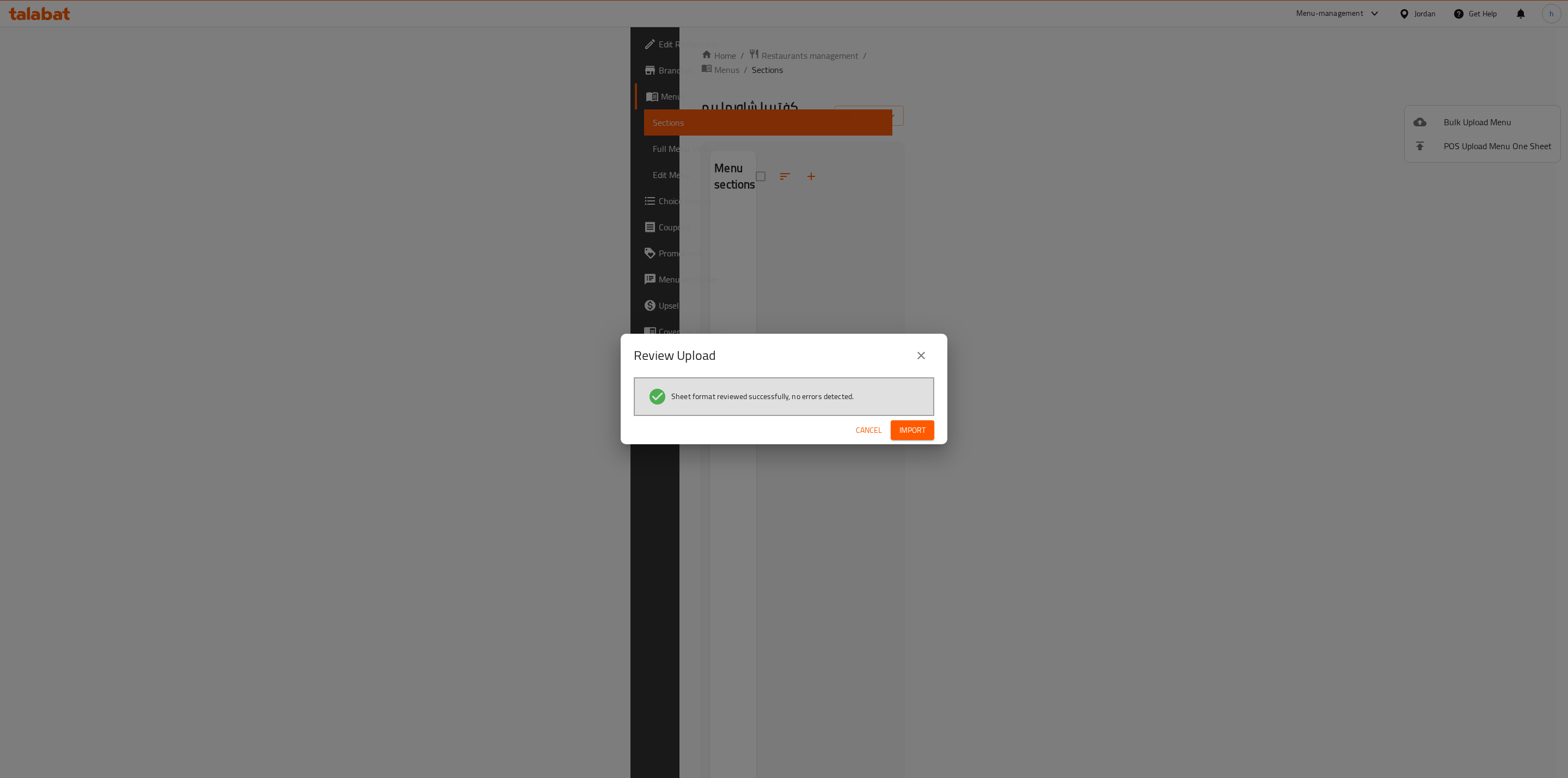
click at [915, 430] on span "Import" at bounding box center [912, 430] width 26 height 14
click at [914, 431] on span "Import" at bounding box center [912, 430] width 26 height 14
click at [920, 433] on span "Import" at bounding box center [912, 430] width 26 height 14
click at [922, 353] on icon "close" at bounding box center [921, 355] width 8 height 8
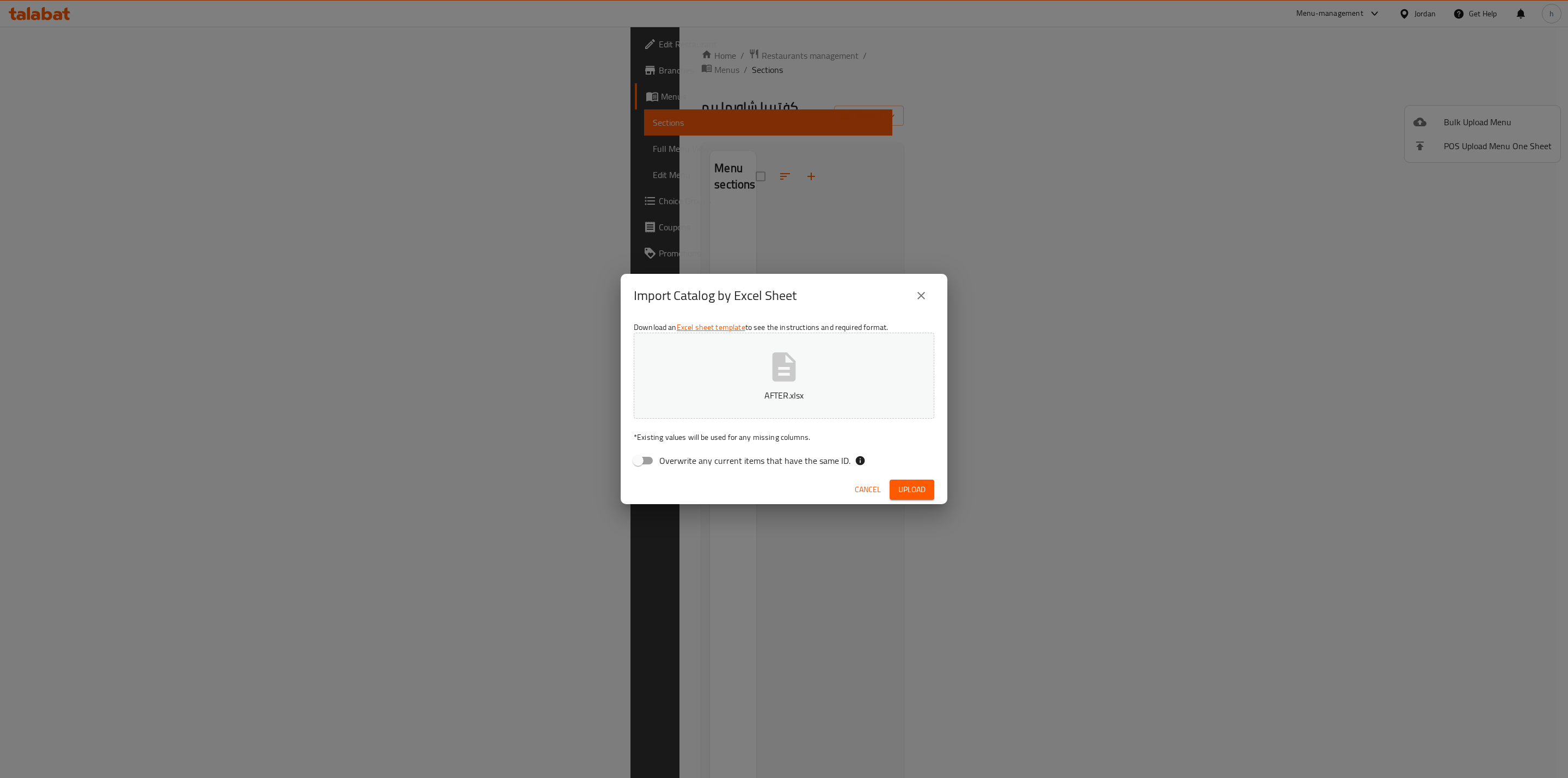
click at [914, 495] on span "Upload" at bounding box center [912, 490] width 27 height 14
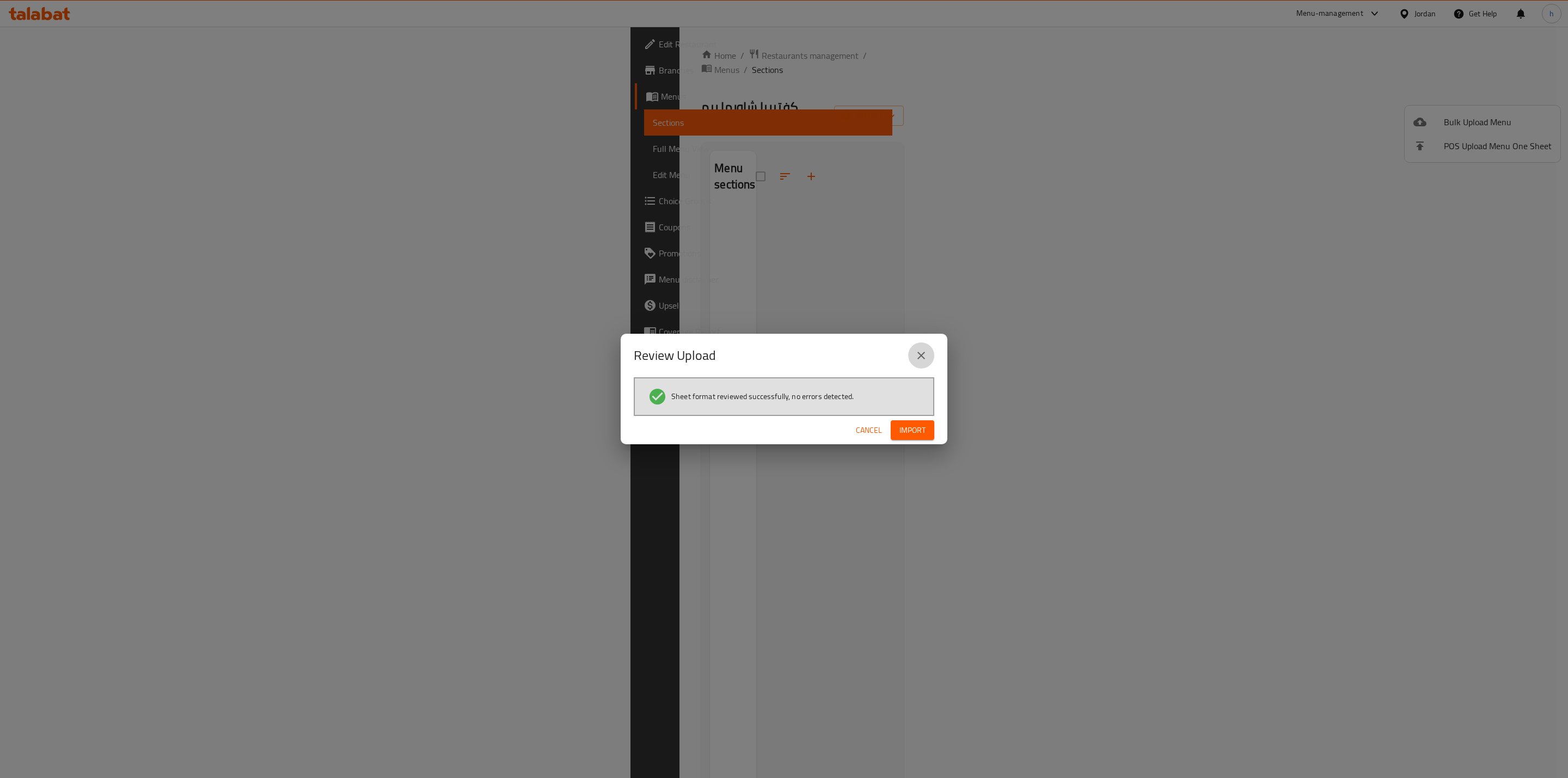
click at [915, 351] on icon "close" at bounding box center [921, 355] width 13 height 13
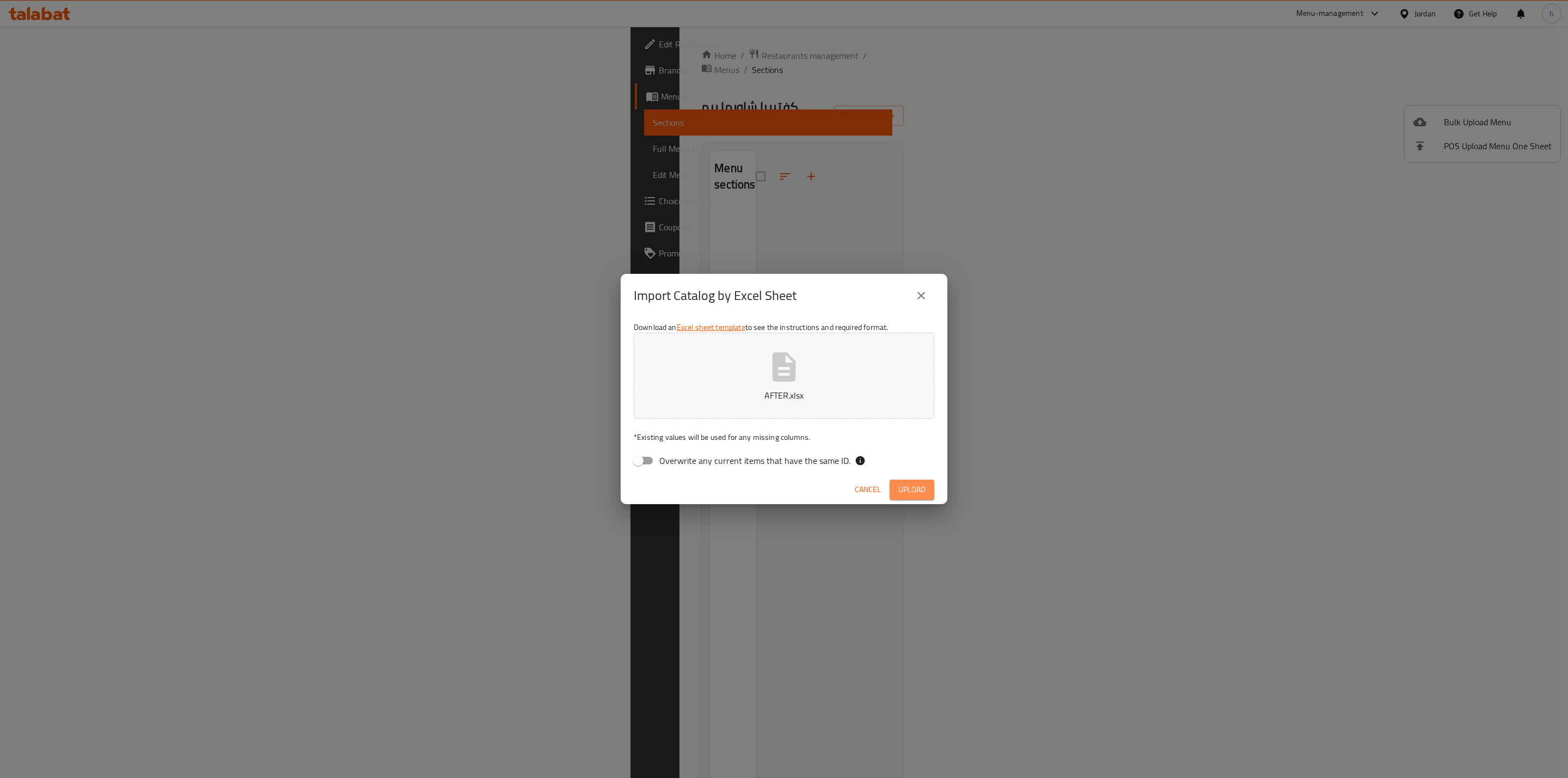
click at [905, 479] on button "Upload" at bounding box center [912, 490] width 45 height 20
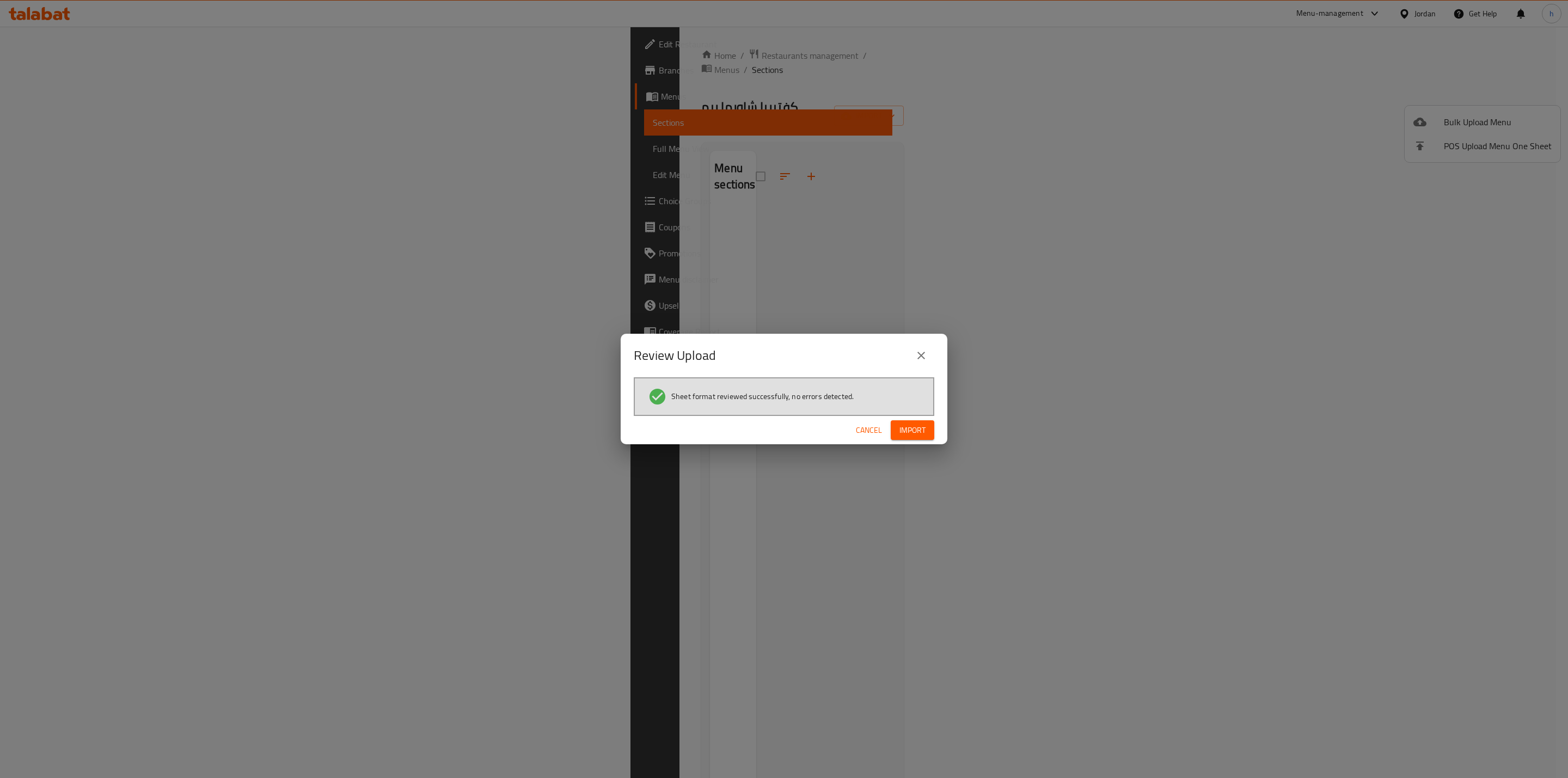
click at [902, 432] on span "Import" at bounding box center [912, 430] width 26 height 14
click at [1034, 180] on div "Review Upload Sheet format reviewed successfully, no errors detected. Cancel Im…" at bounding box center [784, 389] width 1568 height 778
click at [927, 353] on icon "close" at bounding box center [921, 355] width 13 height 13
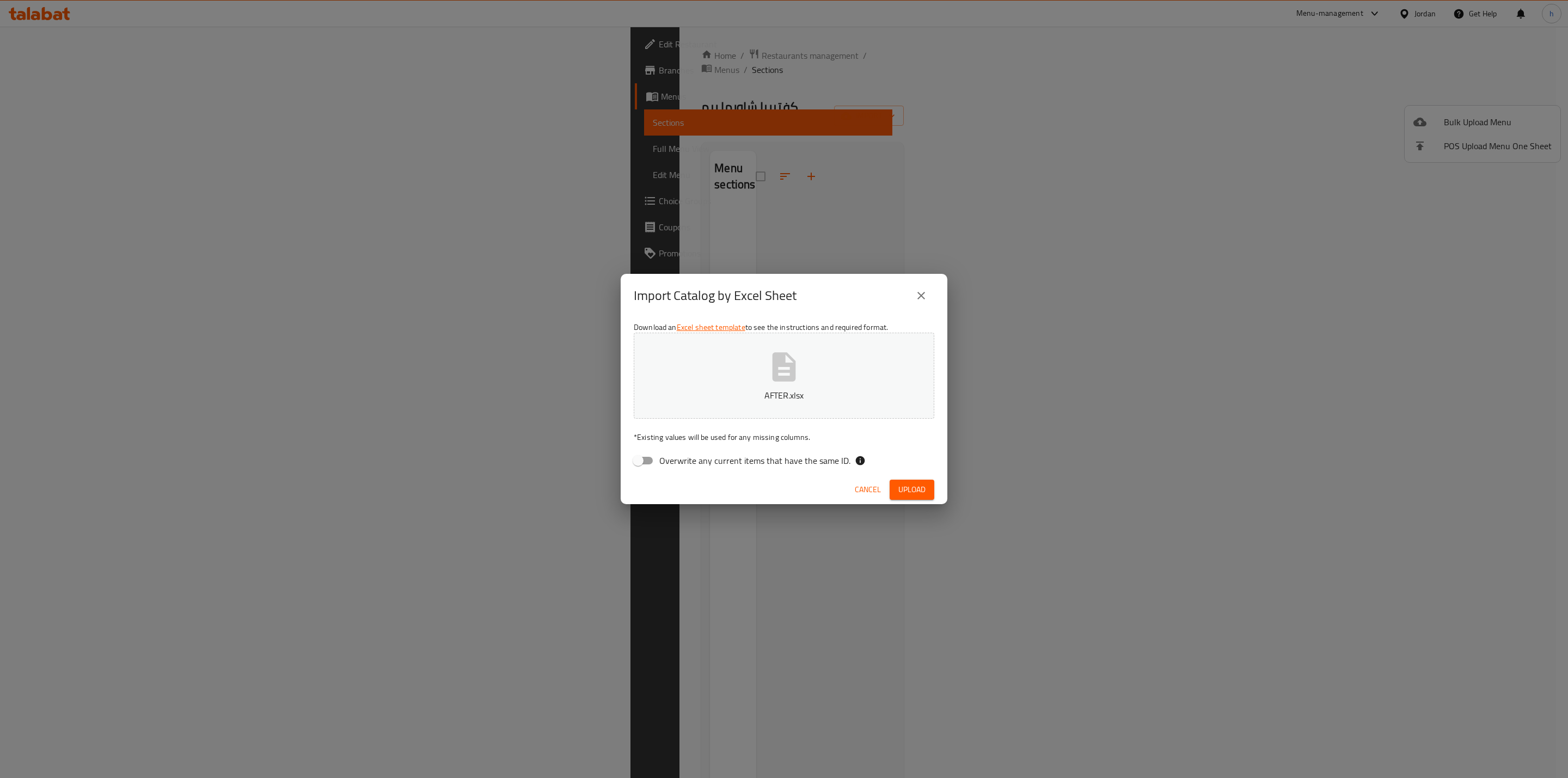
click at [927, 286] on button "close" at bounding box center [921, 296] width 26 height 26
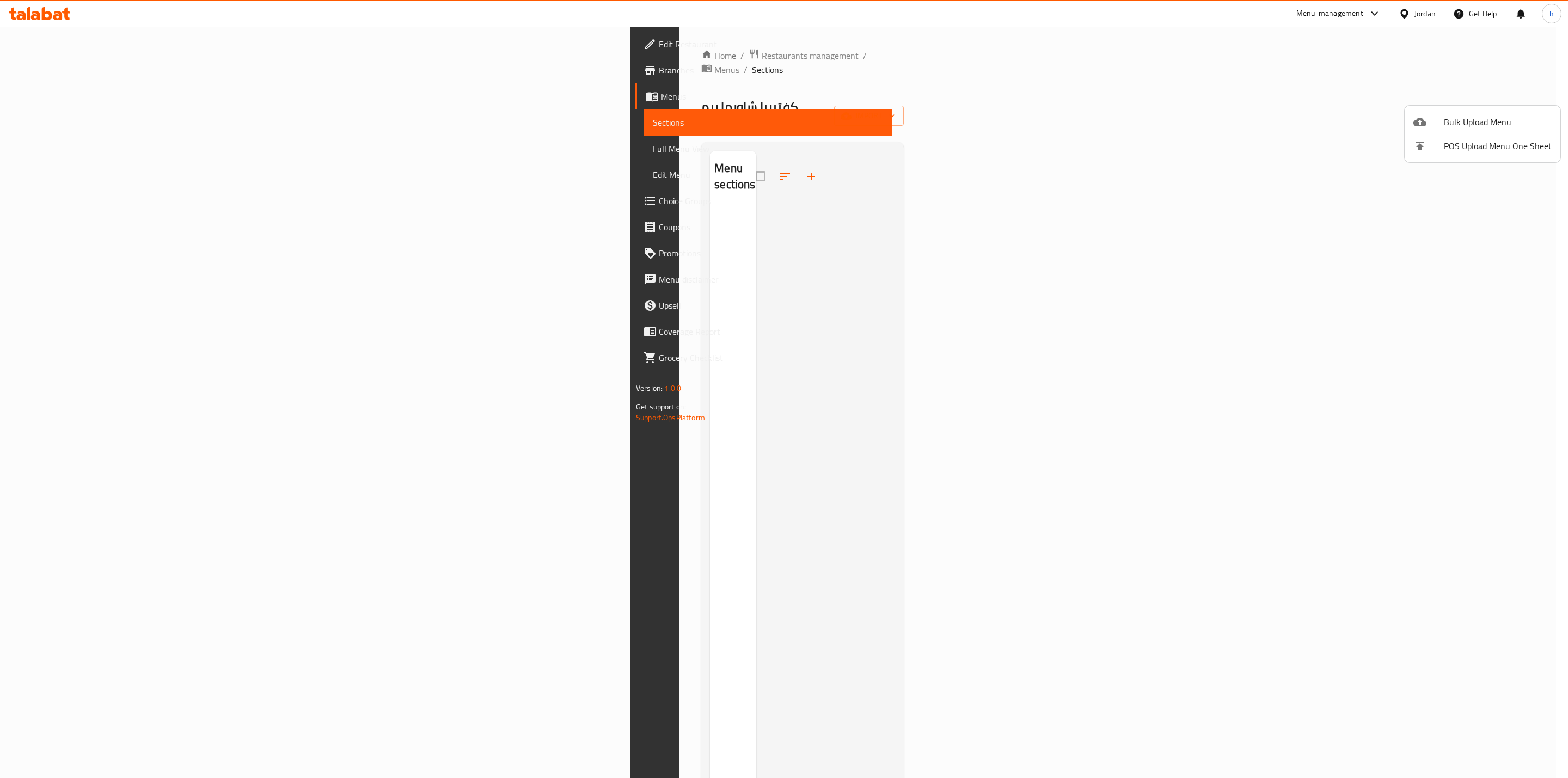
click at [66, 81] on div at bounding box center [784, 389] width 1568 height 778
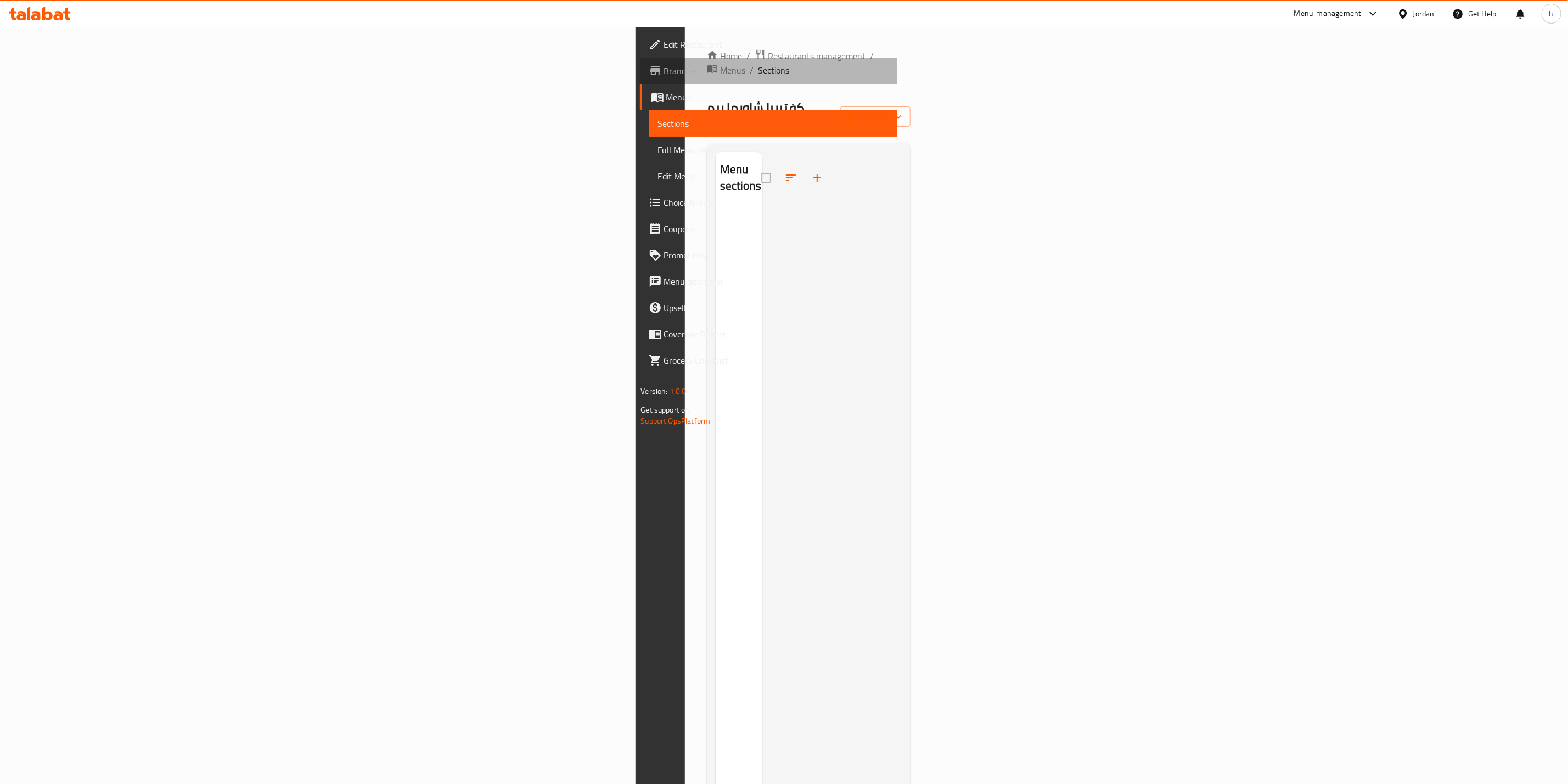
click at [664, 74] on span "Branches" at bounding box center [776, 70] width 225 height 13
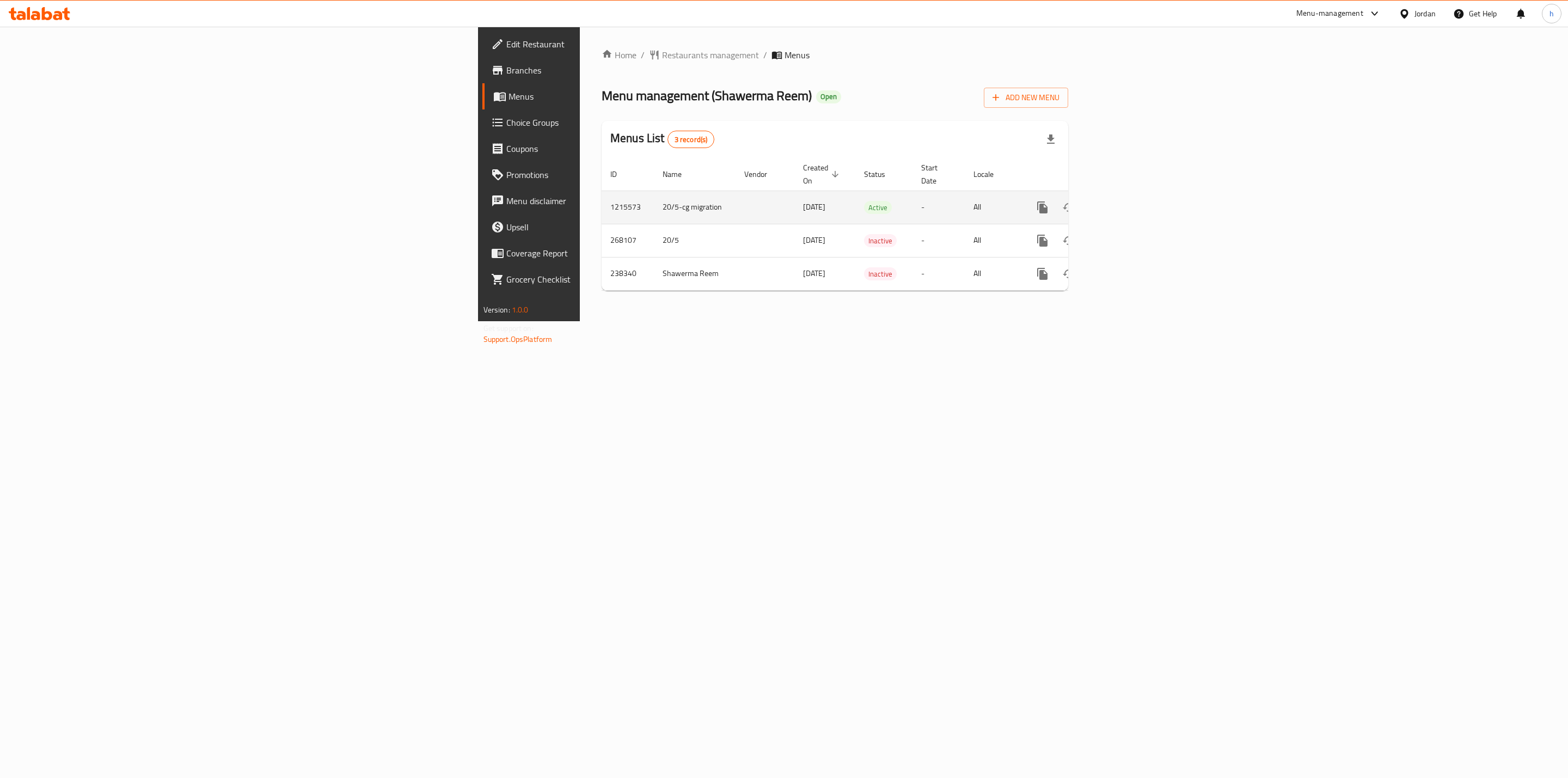
click at [1134, 194] on link "enhanced table" at bounding box center [1121, 207] width 26 height 26
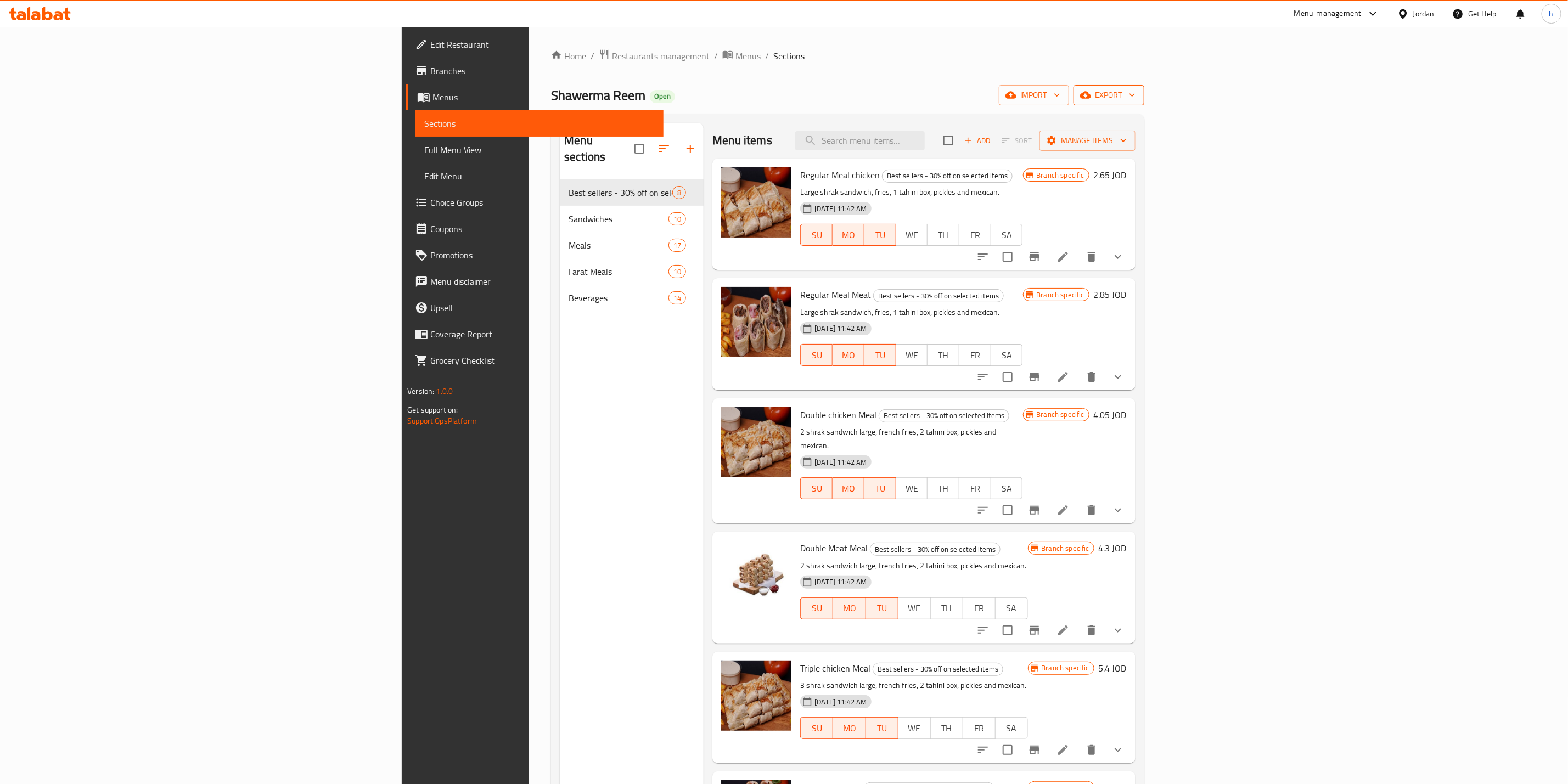
click at [1091, 96] on icon "button" at bounding box center [1085, 95] width 11 height 7
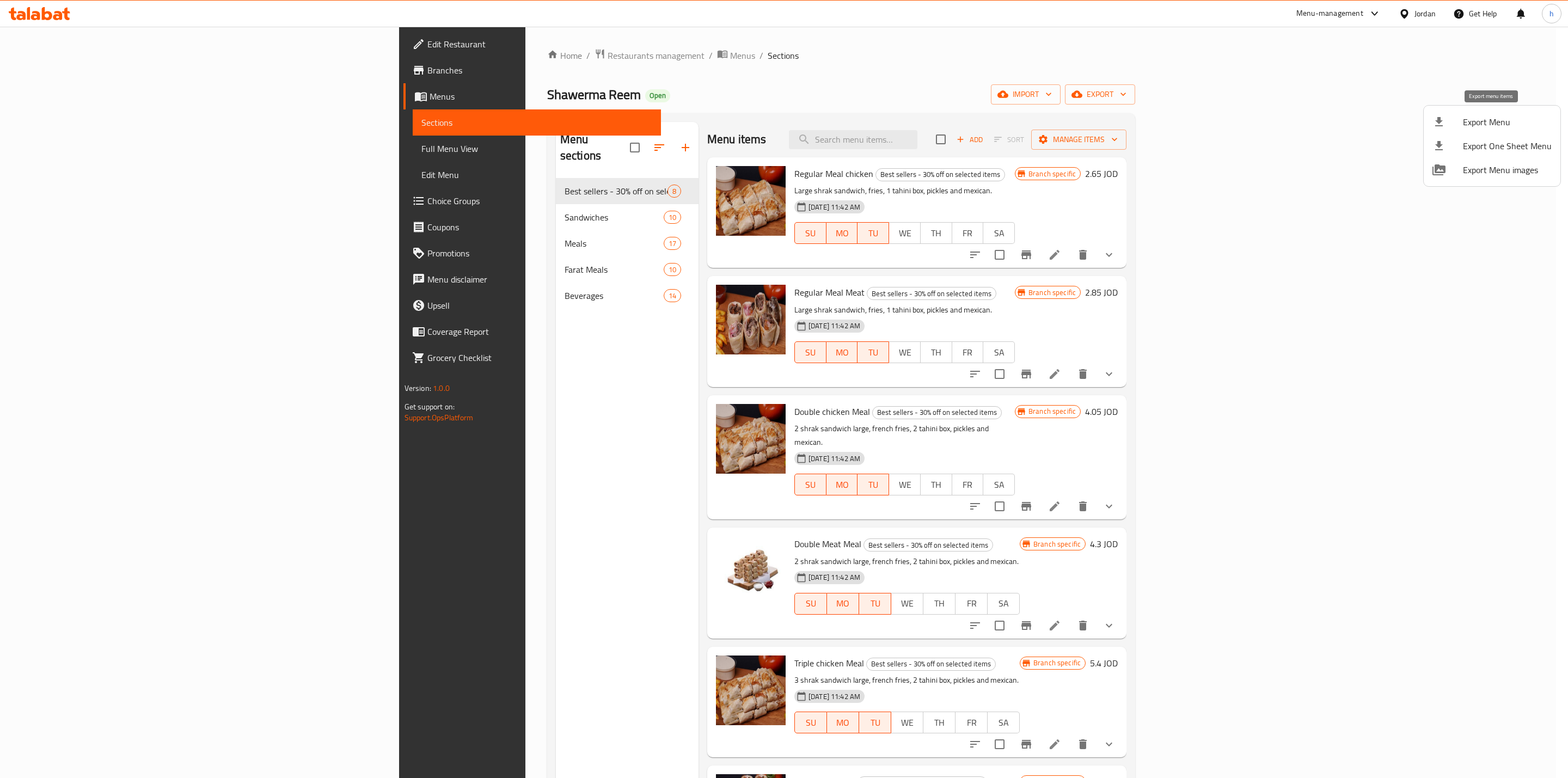
click at [1472, 112] on li "Export Menu" at bounding box center [1492, 121] width 136 height 24
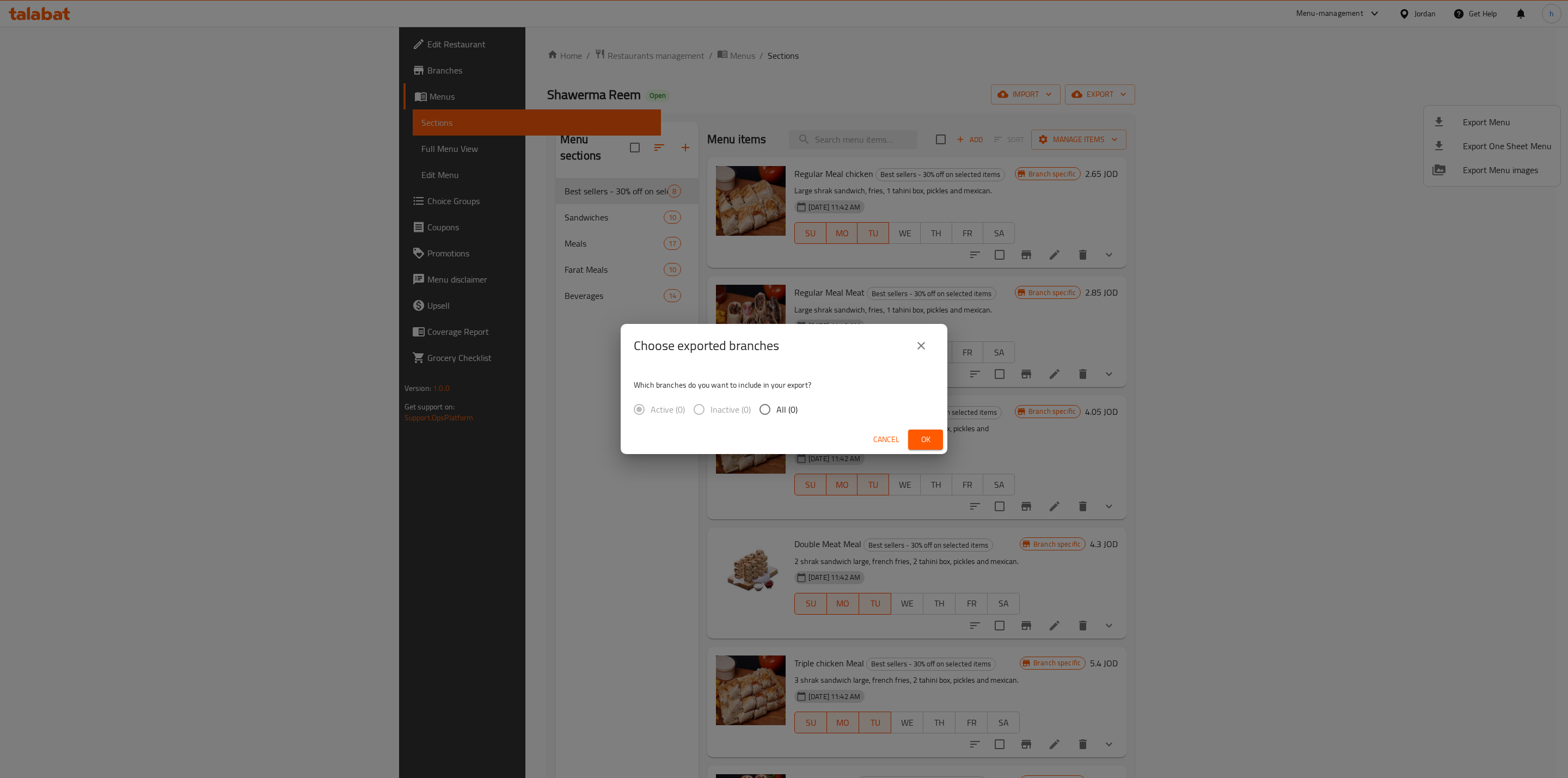
click at [767, 405] on input "All (0)" at bounding box center [765, 410] width 23 height 23
radio input "true"
click at [917, 436] on span "Ok" at bounding box center [925, 439] width 17 height 14
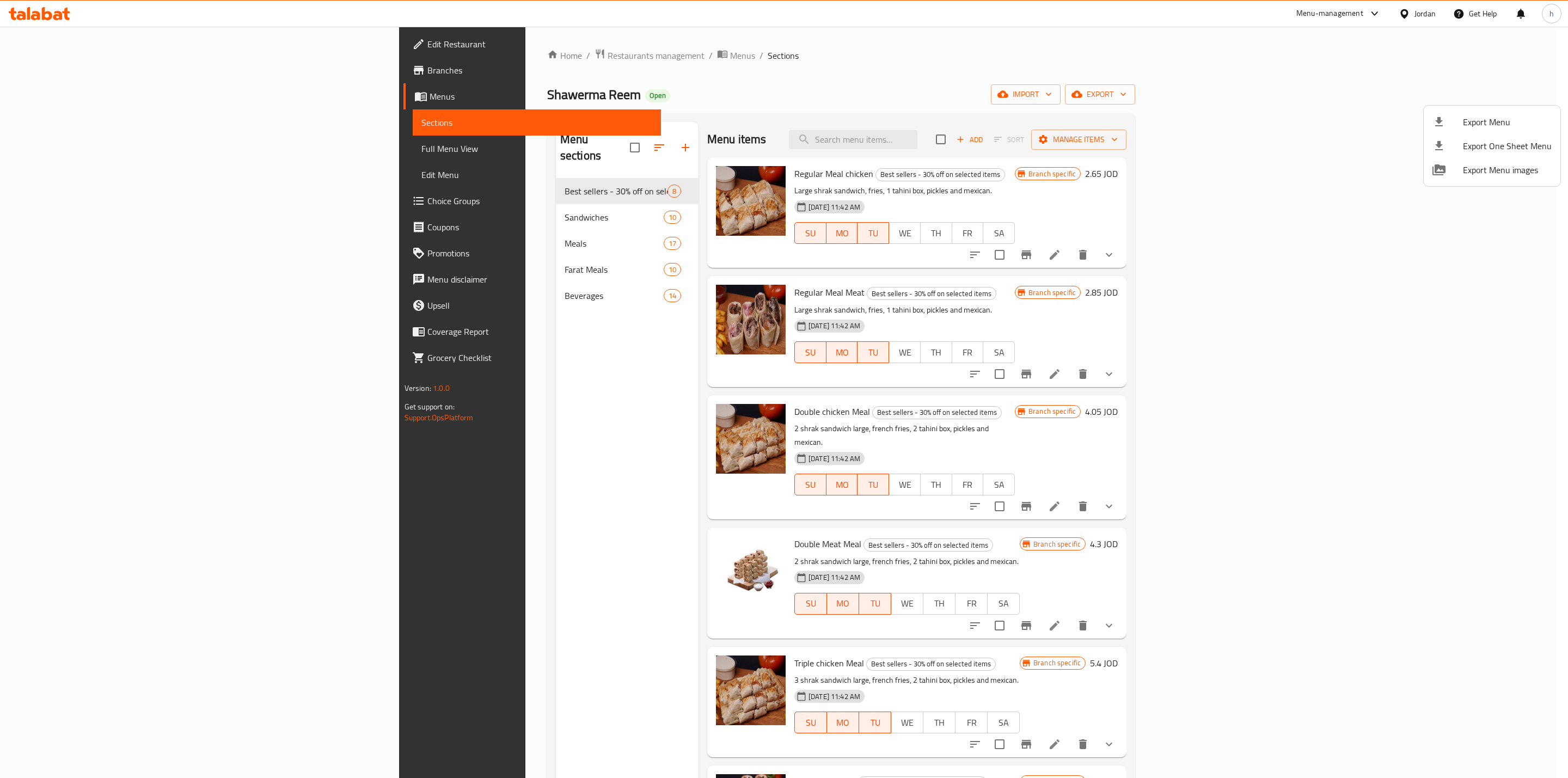
click at [125, 68] on div at bounding box center [784, 389] width 1568 height 778
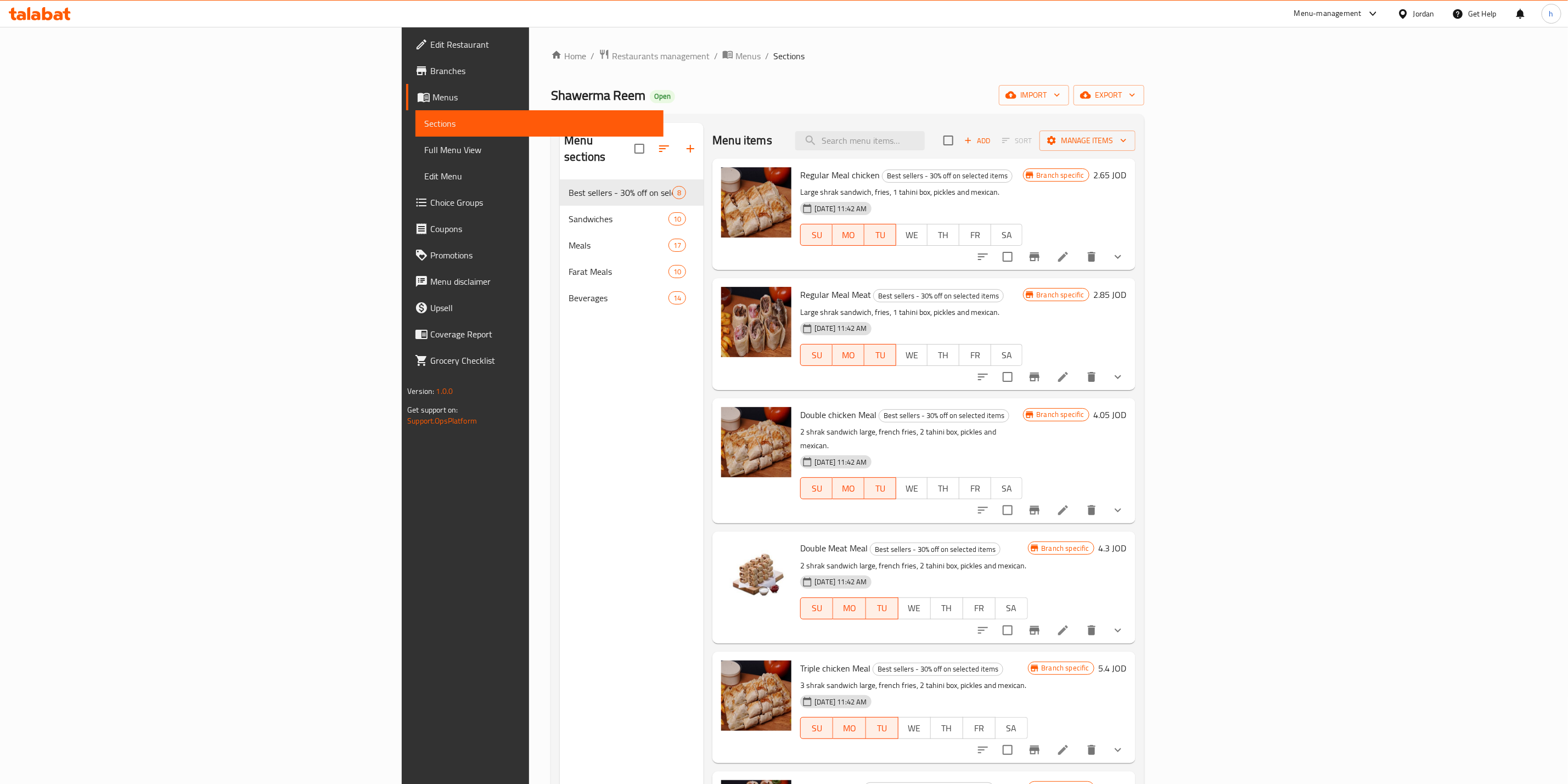
click at [430, 71] on span "Branches" at bounding box center [542, 70] width 225 height 13
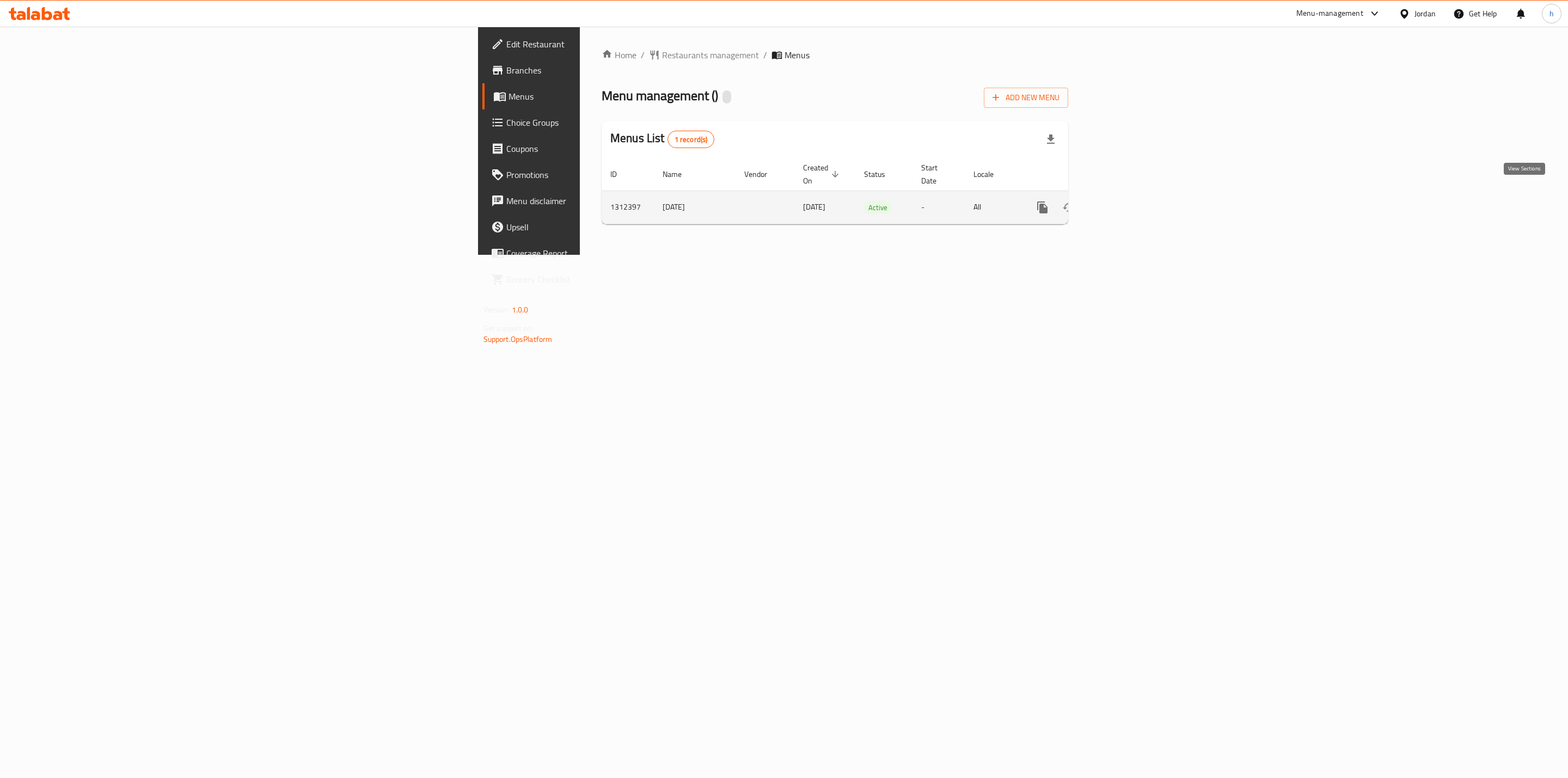
click at [1126, 203] on icon "enhanced table" at bounding box center [1121, 208] width 10 height 10
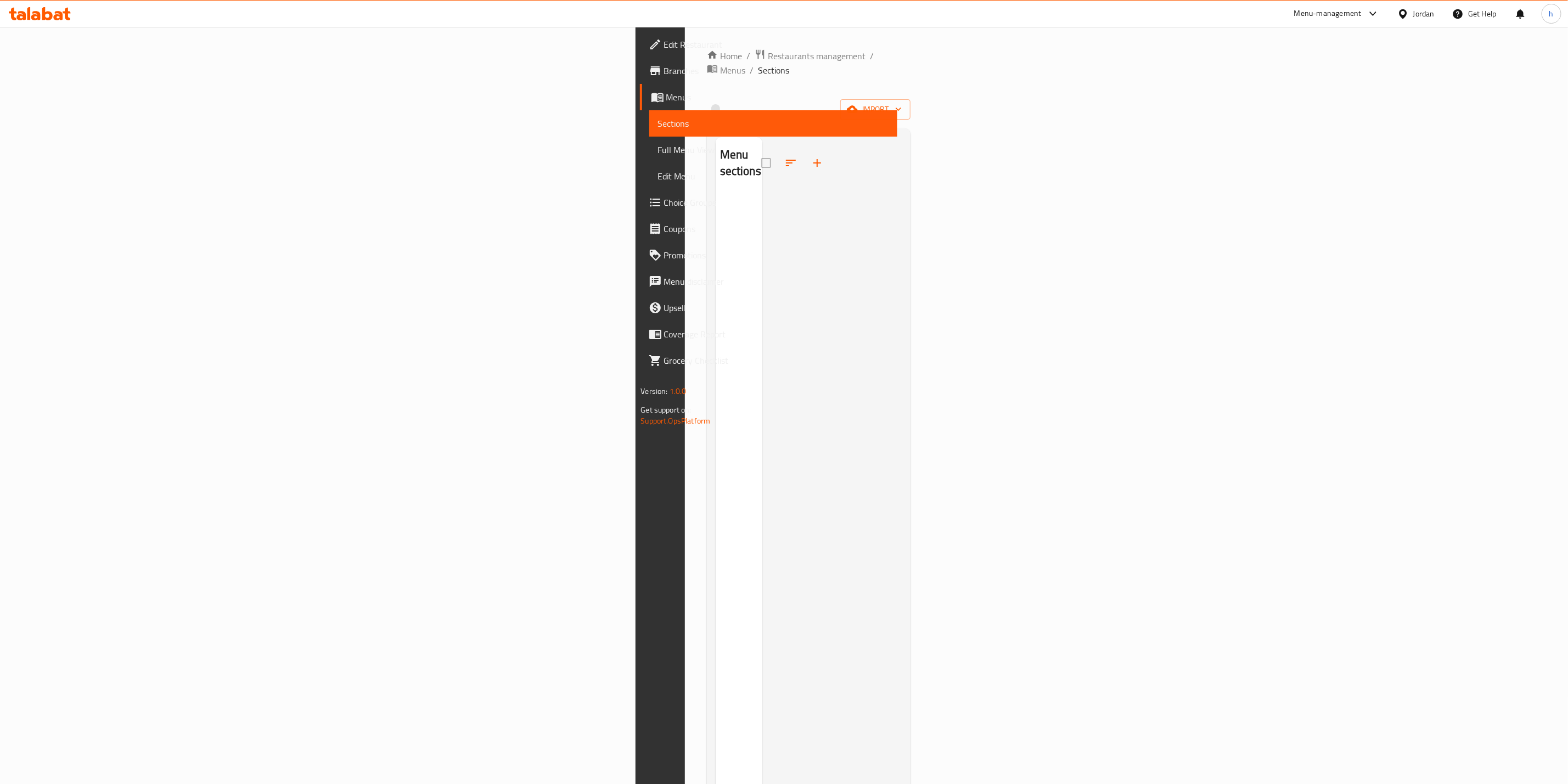
click at [911, 108] on div "Home / Restaurants management / Menus / Sections import Menu sections" at bounding box center [808, 489] width 204 height 881
click at [901, 102] on span "import" at bounding box center [875, 109] width 52 height 14
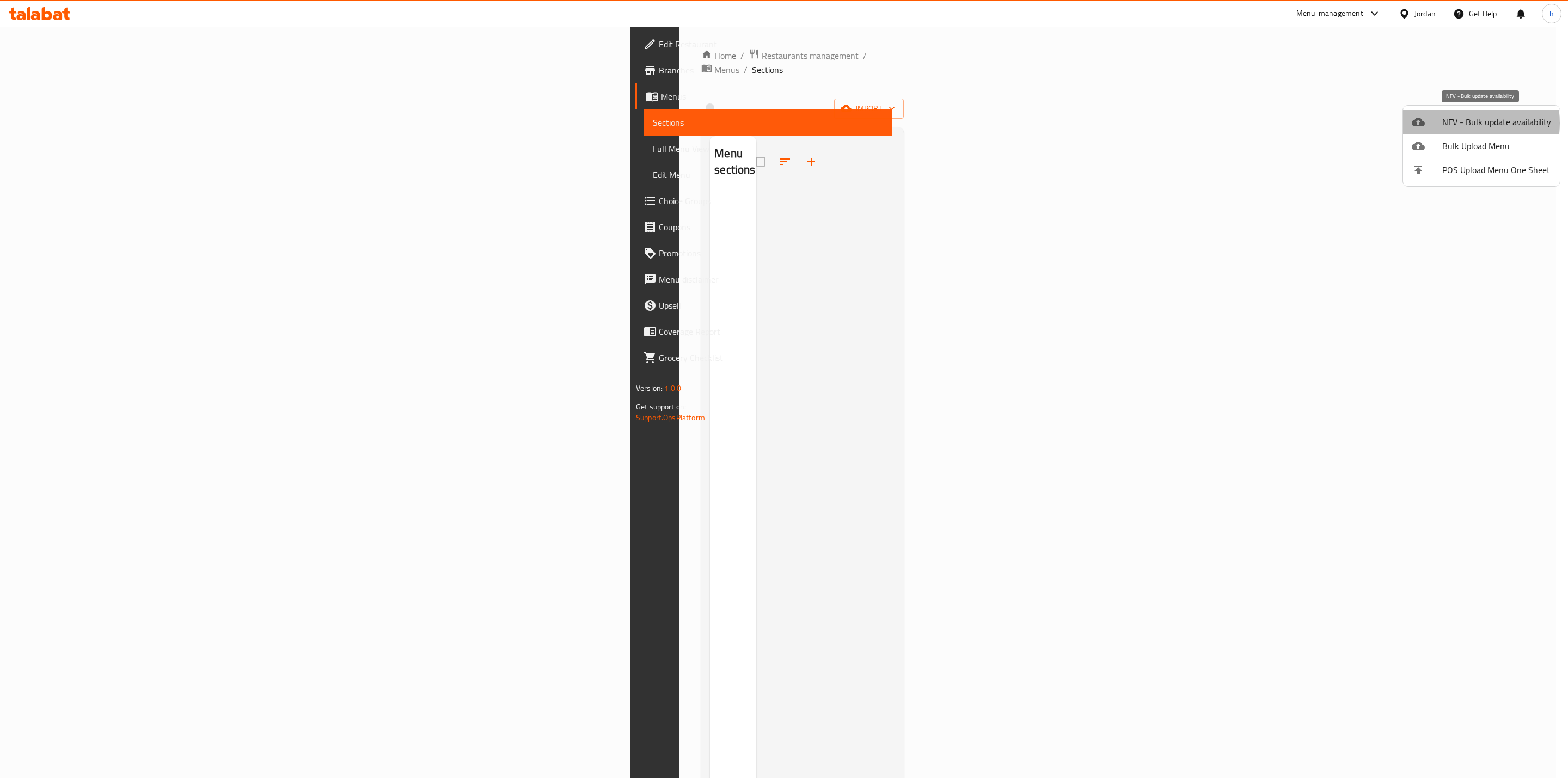
click at [1463, 123] on span "NFV - Bulk update availability" at bounding box center [1497, 122] width 109 height 13
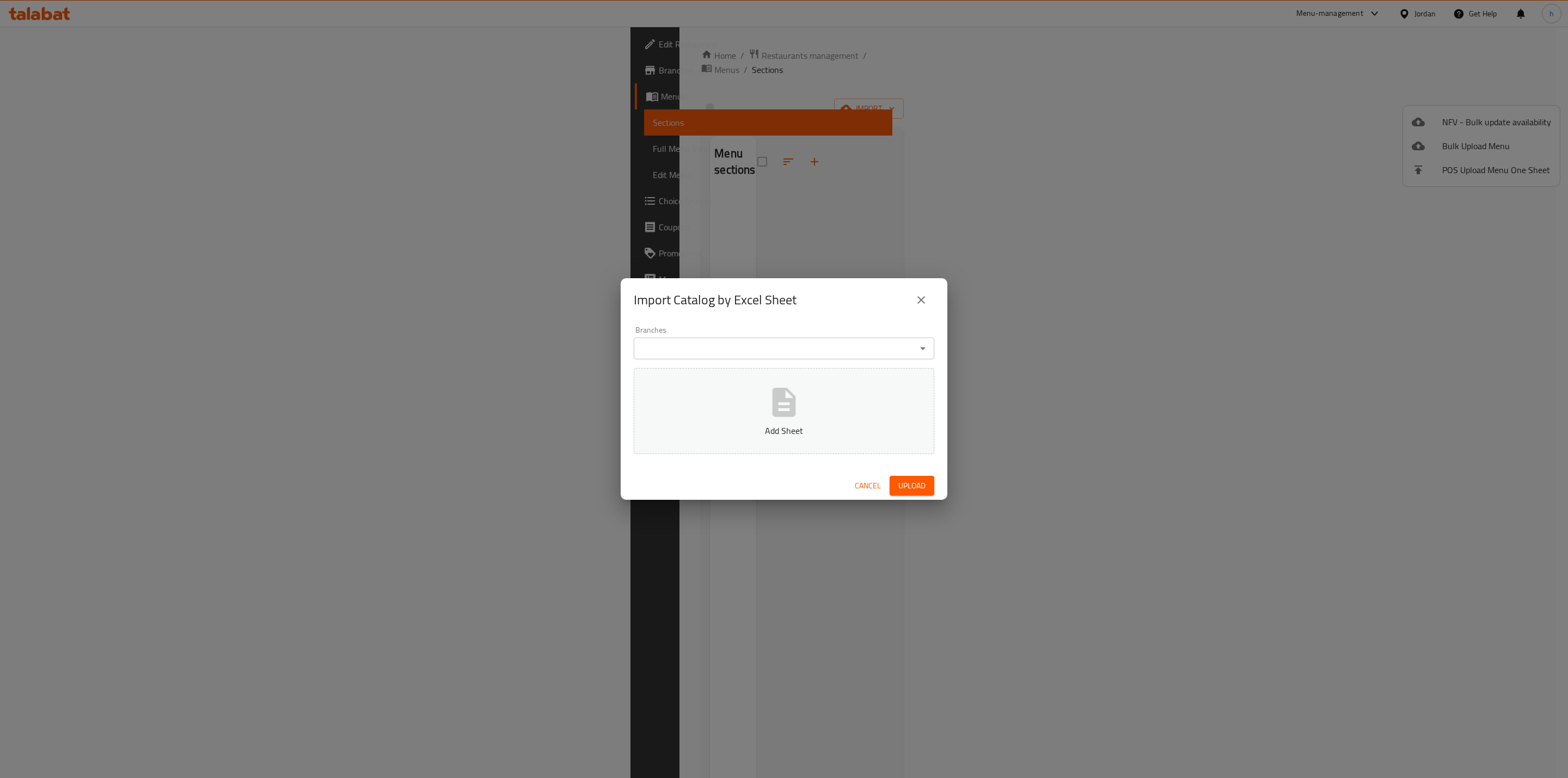
click at [900, 297] on div "Import Catalog by Excel Sheet" at bounding box center [784, 300] width 301 height 26
click at [914, 297] on button "close" at bounding box center [921, 300] width 26 height 26
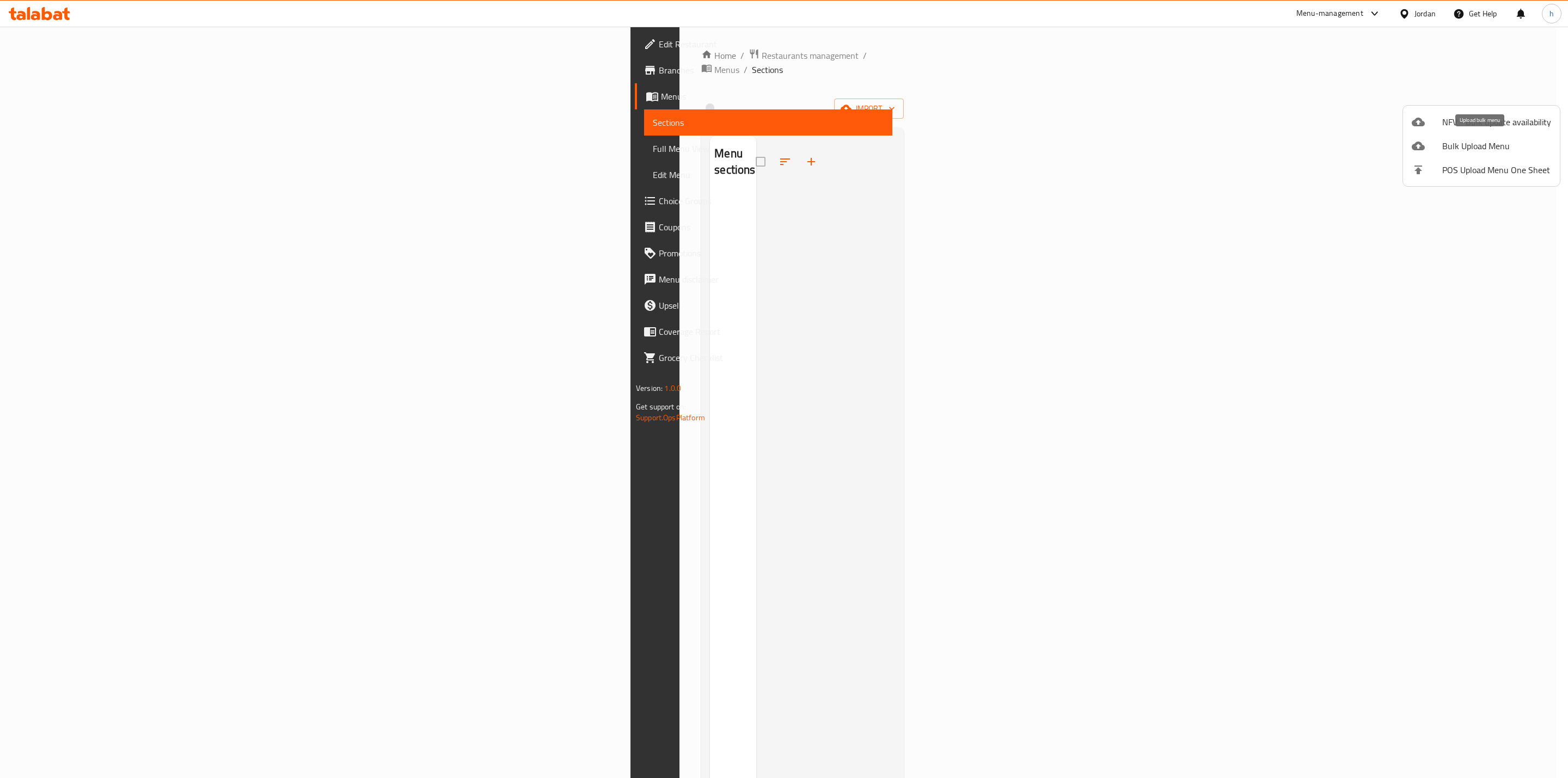
click at [1468, 139] on span "Bulk Upload Menu" at bounding box center [1497, 146] width 109 height 13
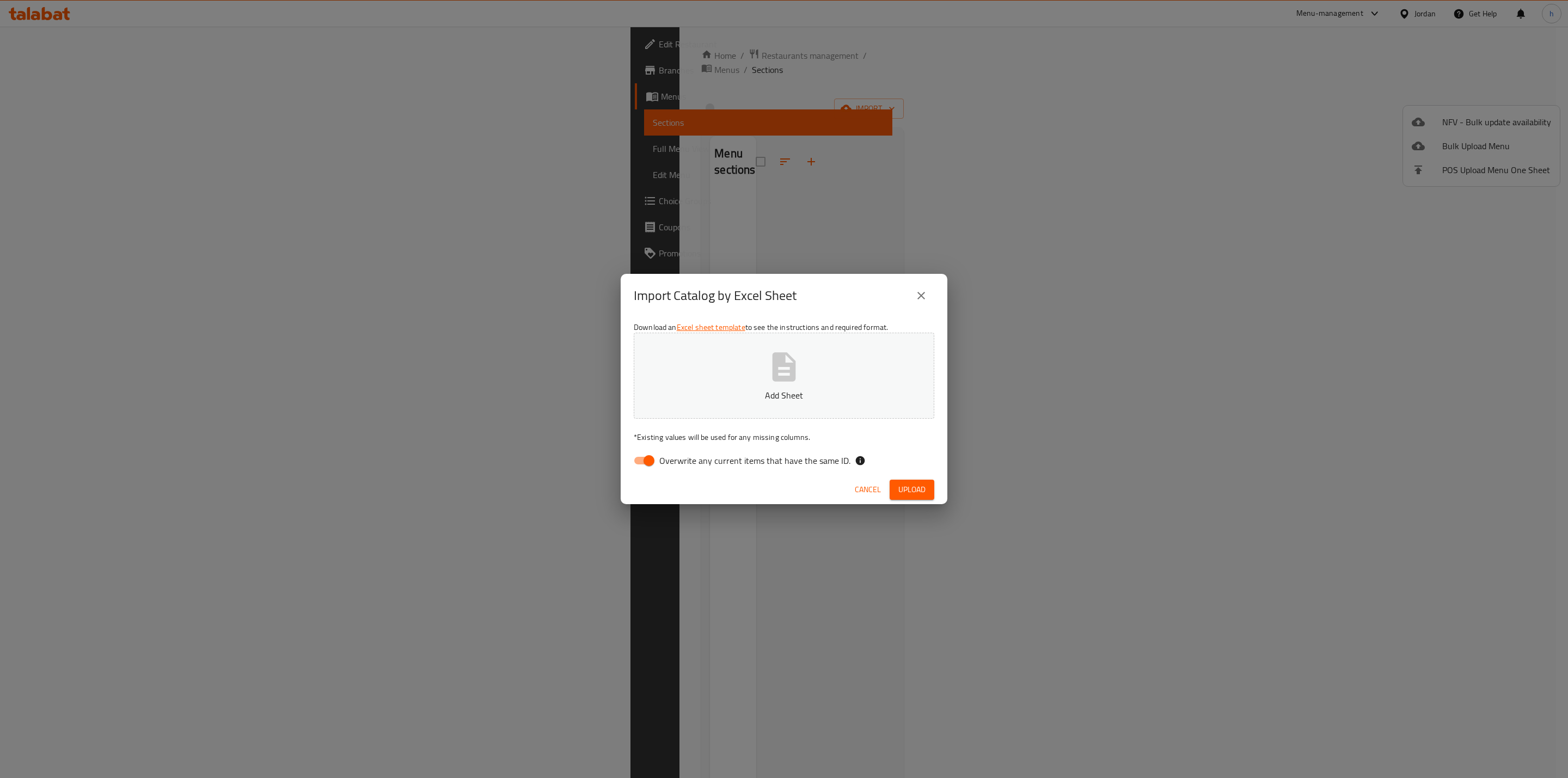
click at [653, 477] on div "Cancel Upload" at bounding box center [783, 490] width 327 height 29
click at [652, 451] on input "Overwrite any current items that have the same ID." at bounding box center [649, 460] width 62 height 21
checkbox input "false"
click at [931, 500] on div "Cancel Upload" at bounding box center [783, 490] width 327 height 29
click at [929, 490] on button "Upload" at bounding box center [912, 490] width 45 height 20
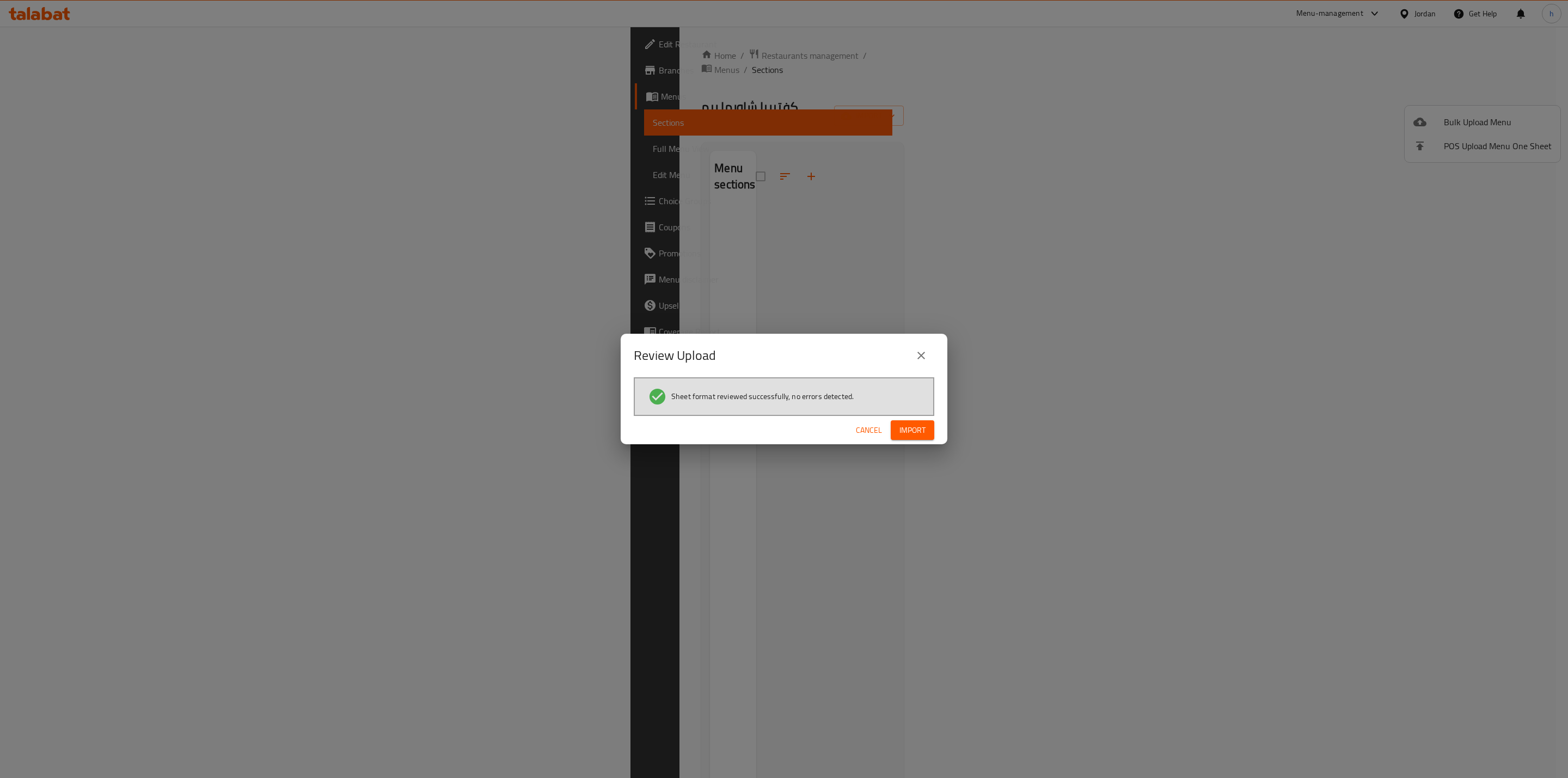
click at [907, 423] on span "Import" at bounding box center [912, 430] width 26 height 14
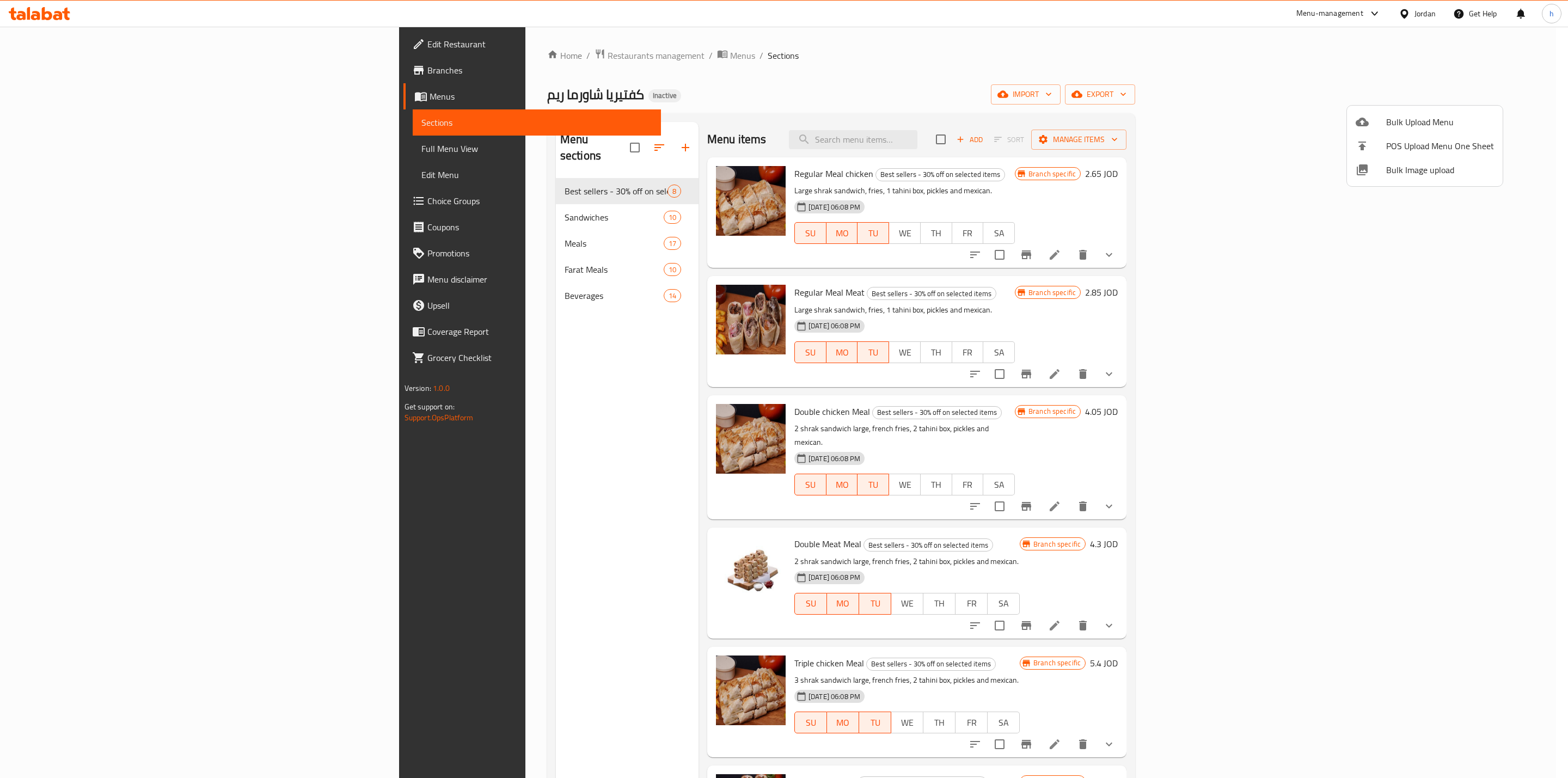
click at [49, 185] on div at bounding box center [784, 389] width 1568 height 778
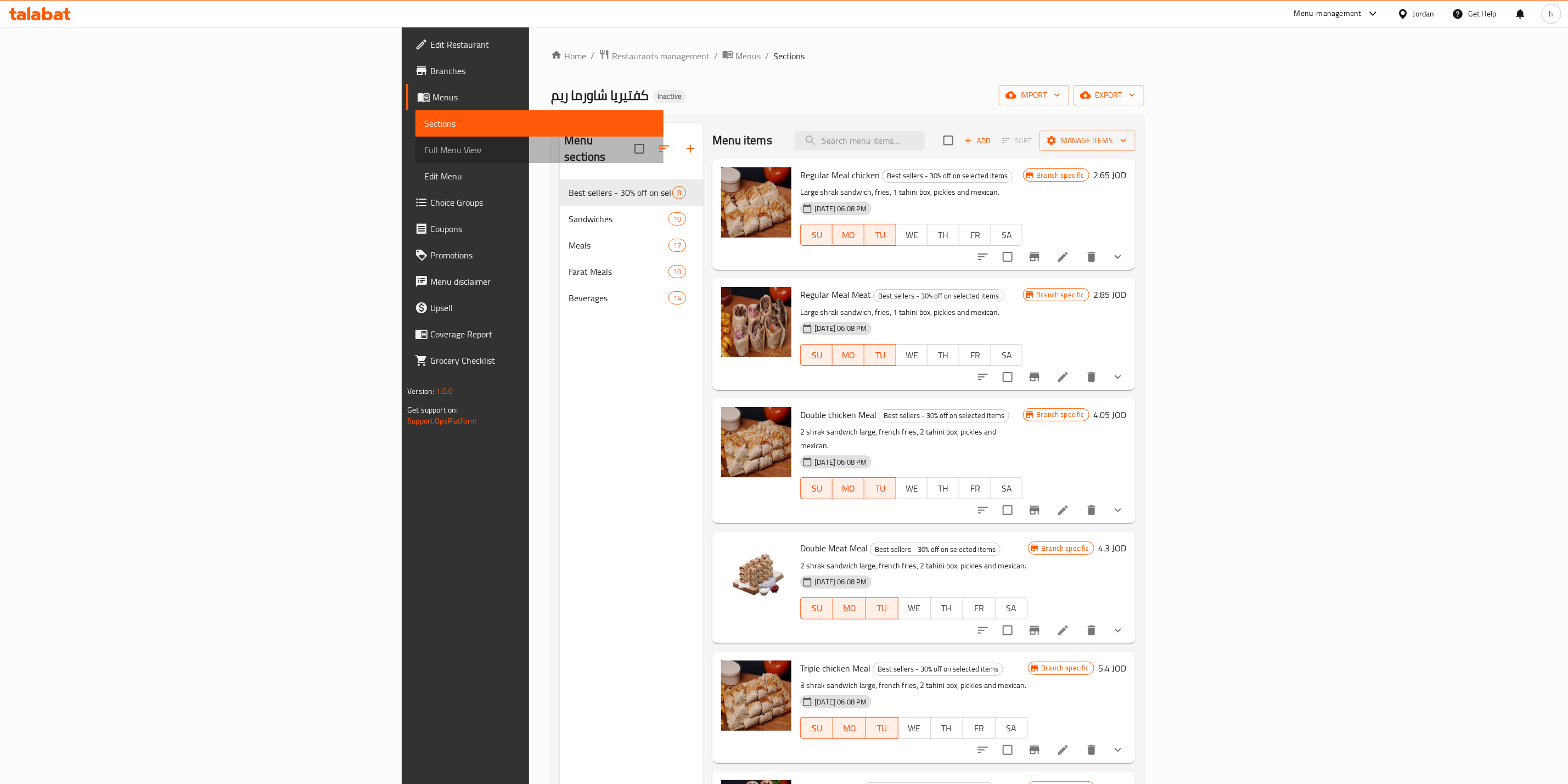
click at [424, 145] on span "Full Menu View" at bounding box center [539, 150] width 230 height 13
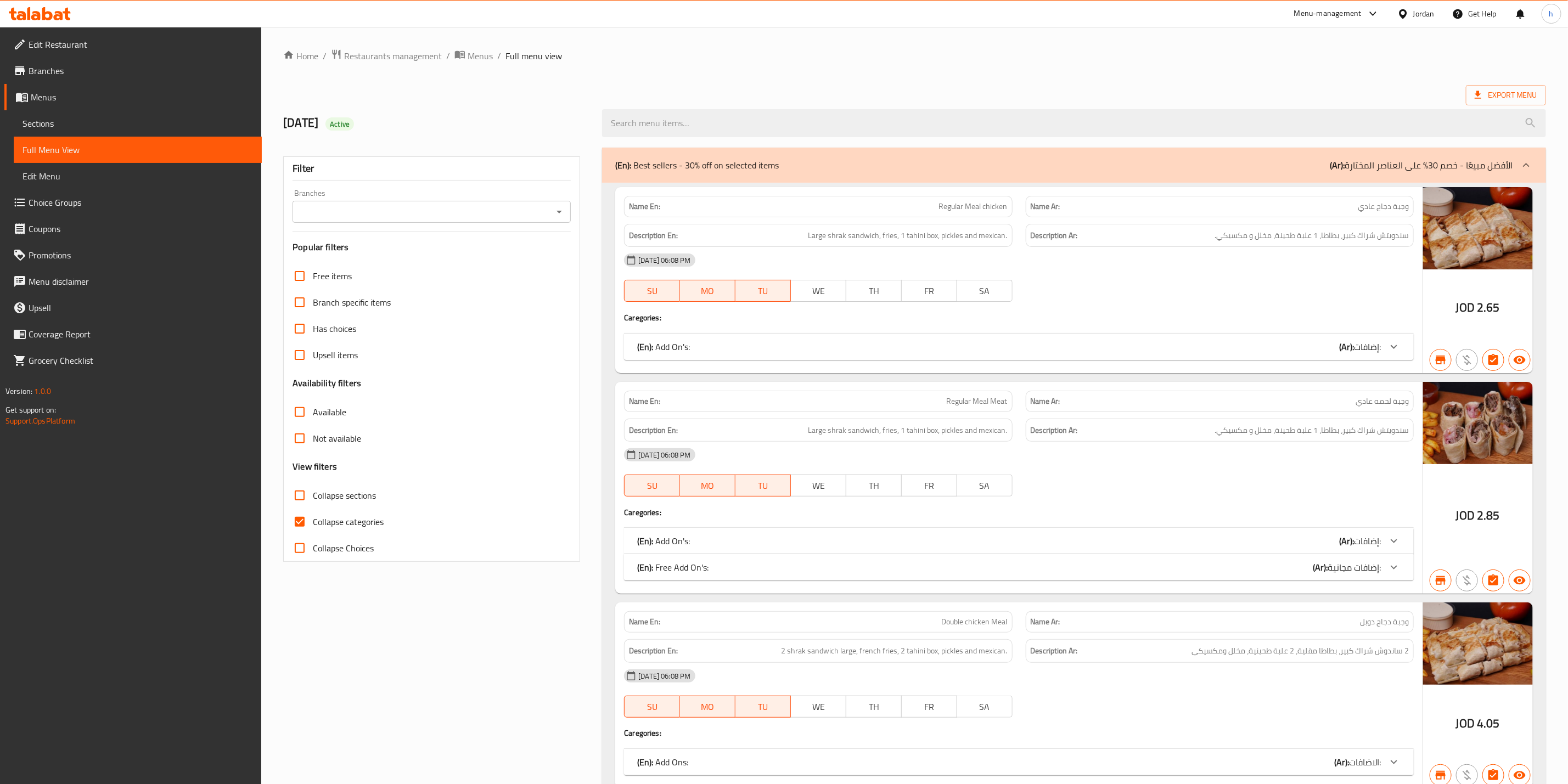
click at [535, 204] on input "Branches" at bounding box center [422, 211] width 254 height 15
click at [514, 243] on li "All" at bounding box center [432, 239] width 278 height 20
click at [548, 224] on div "Filter Branches All Branches Popular filters Free items Branch specific items H…" at bounding box center [431, 359] width 297 height 405
click at [565, 211] on icon "Open" at bounding box center [559, 211] width 13 height 13
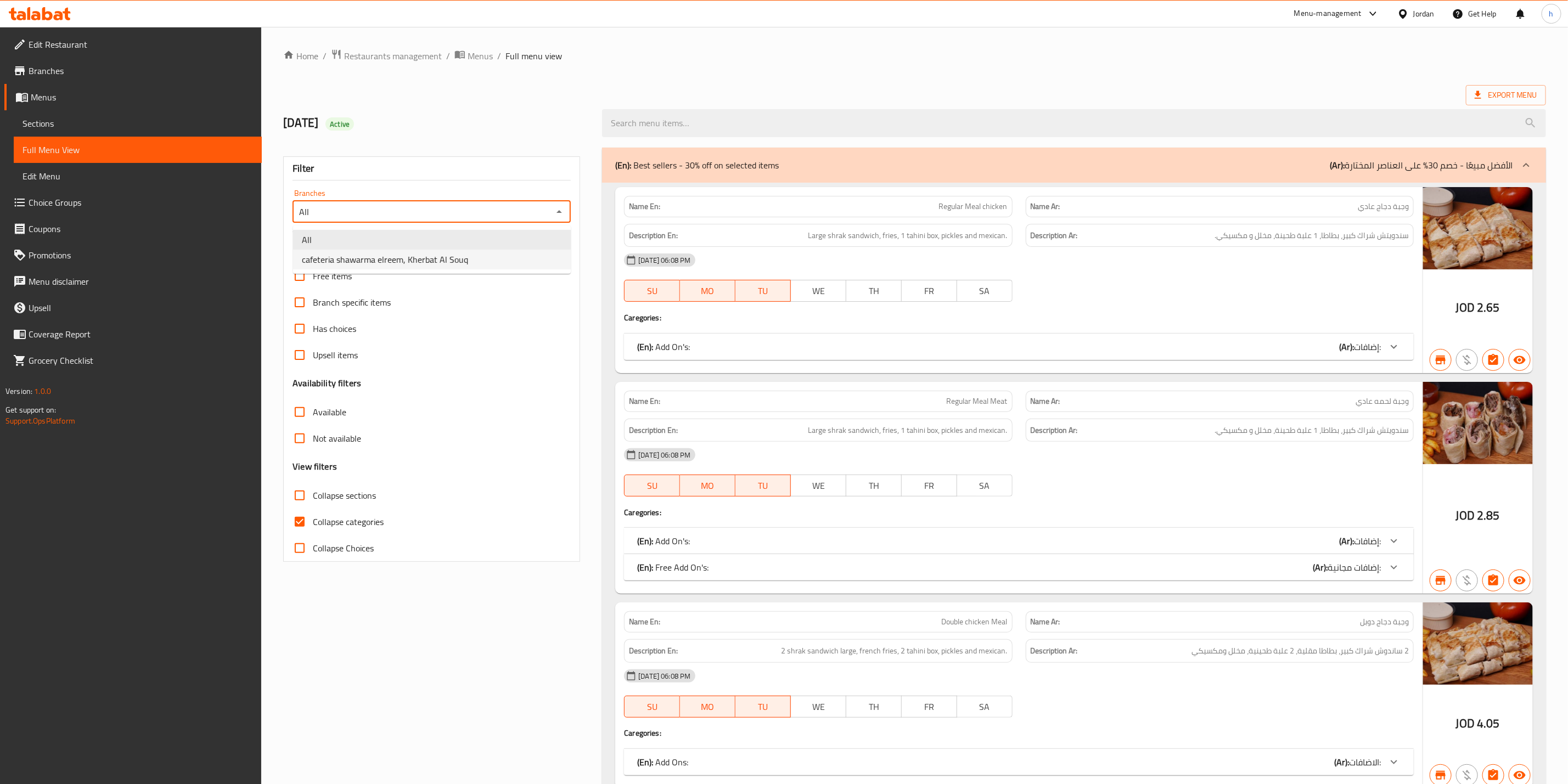
click at [460, 259] on span "cafeteria shawarma elreem, Kherbat Al Souq" at bounding box center [385, 259] width 166 height 13
type input "cafeteria shawarma elreem, Kherbat Al Souq"
click at [329, 517] on span "Collapse categories" at bounding box center [347, 522] width 71 height 13
click at [313, 517] on input "Collapse categories" at bounding box center [299, 522] width 26 height 26
checkbox input "false"
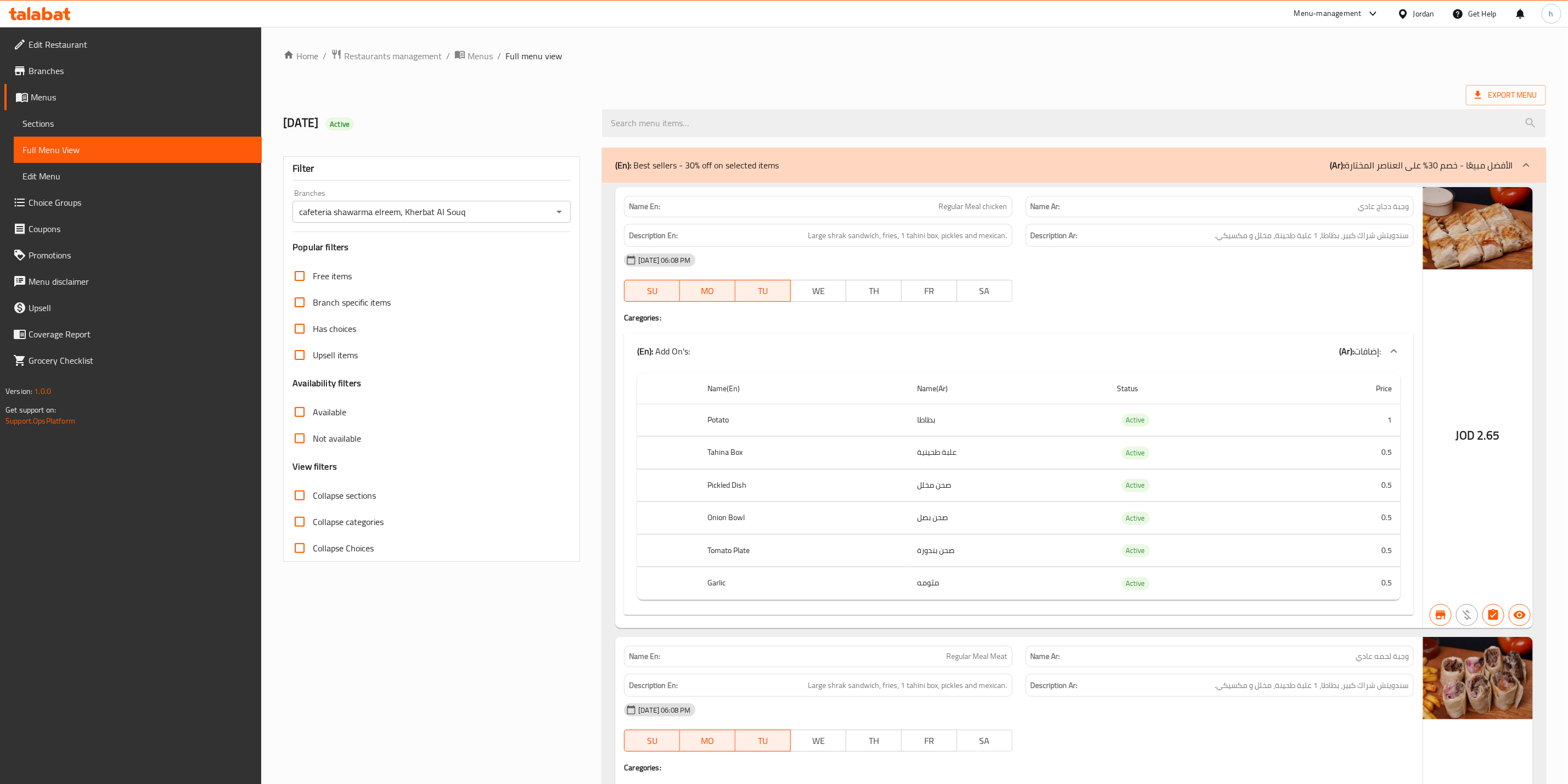
click at [1149, 317] on h4 "Caregories:" at bounding box center [1018, 317] width 789 height 11
click at [35, 30] on ul "Edit Restaurant Branches Menus Sections Full Menu View Edit Menu Choice Groups …" at bounding box center [126, 202] width 270 height 351
click at [35, 35] on link "Edit Restaurant" at bounding box center [133, 44] width 257 height 26
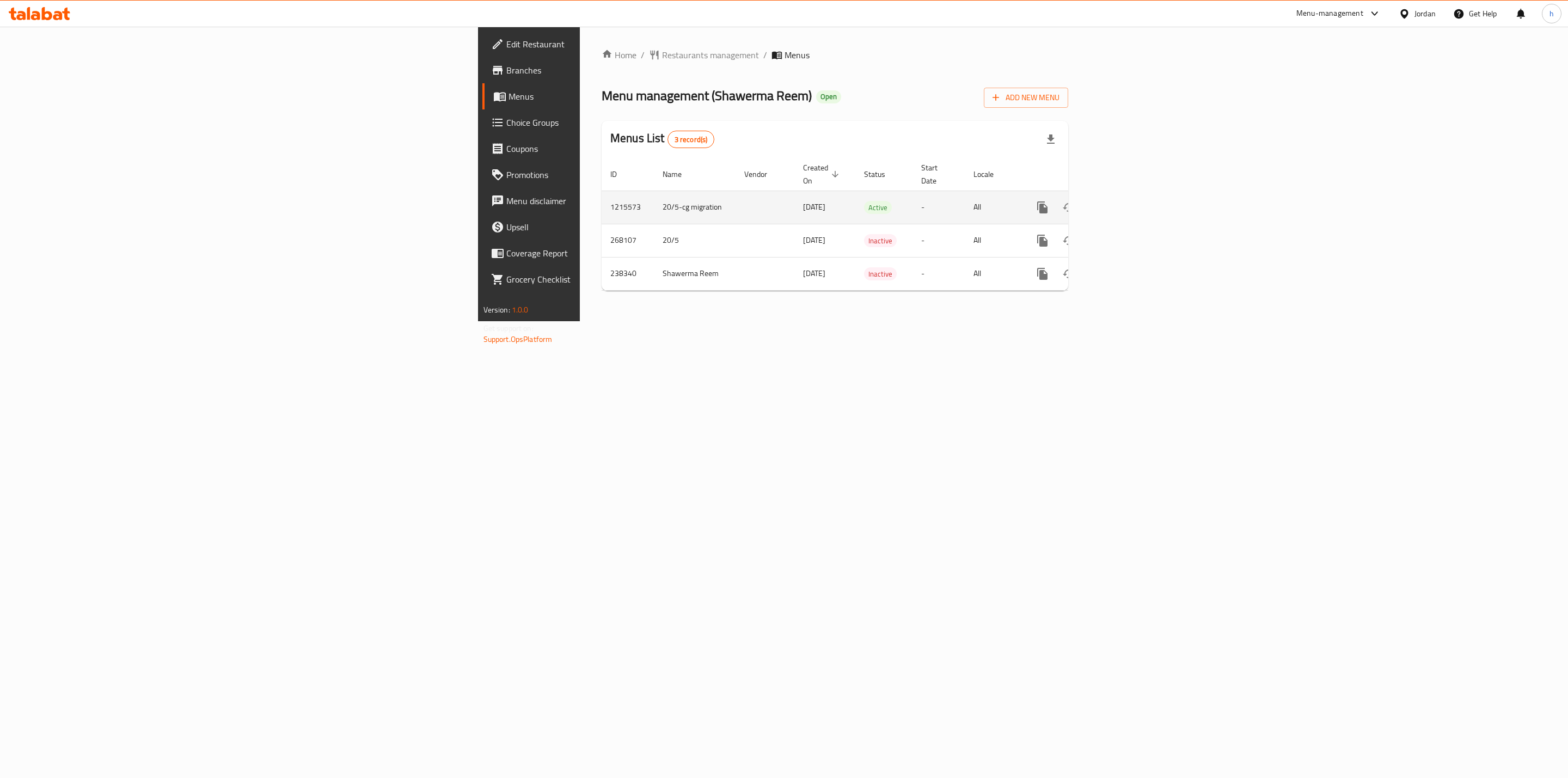
click at [1134, 194] on link "enhanced table" at bounding box center [1121, 207] width 26 height 26
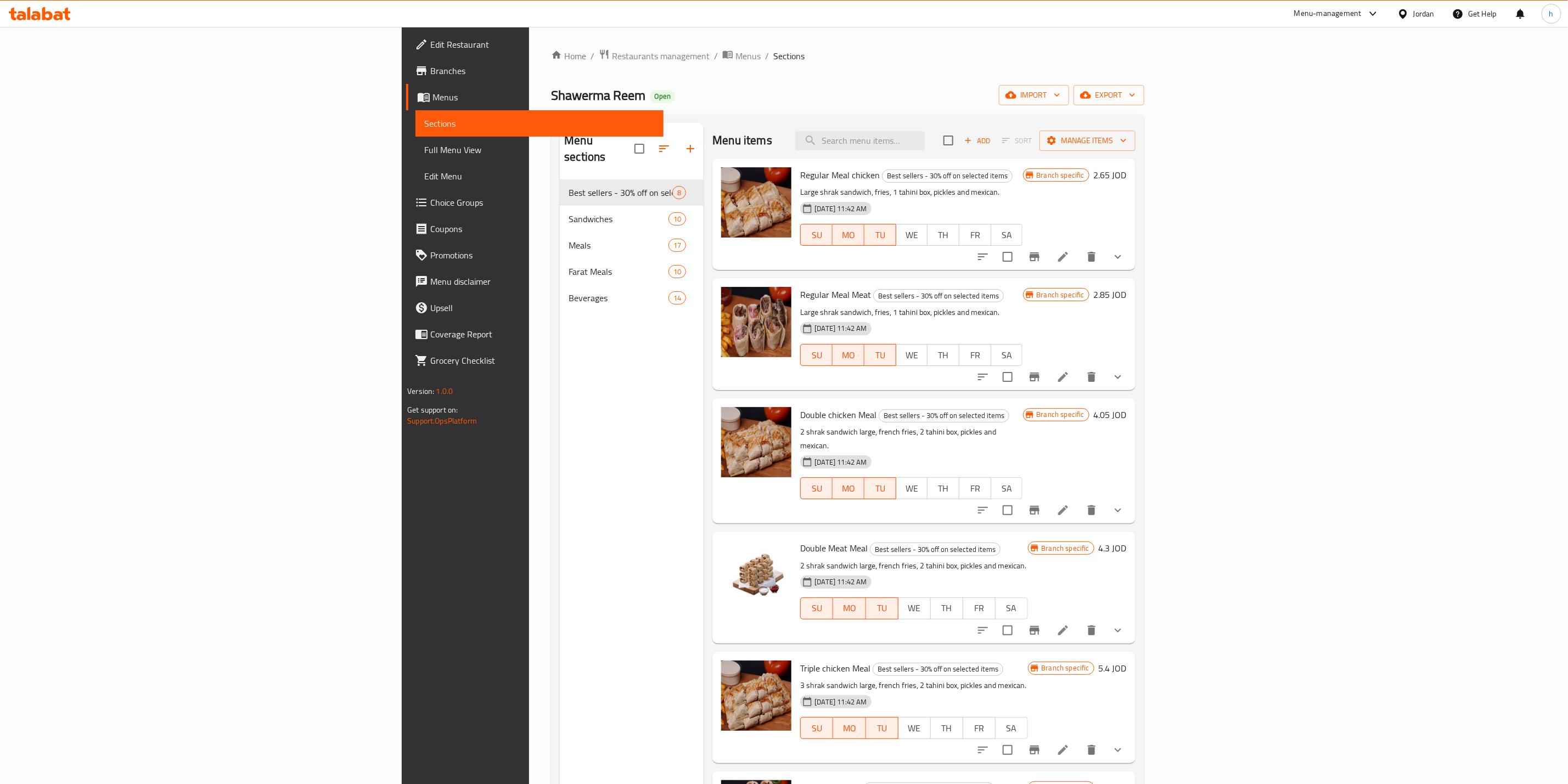
click at [424, 155] on span "Full Menu View" at bounding box center [539, 150] width 230 height 13
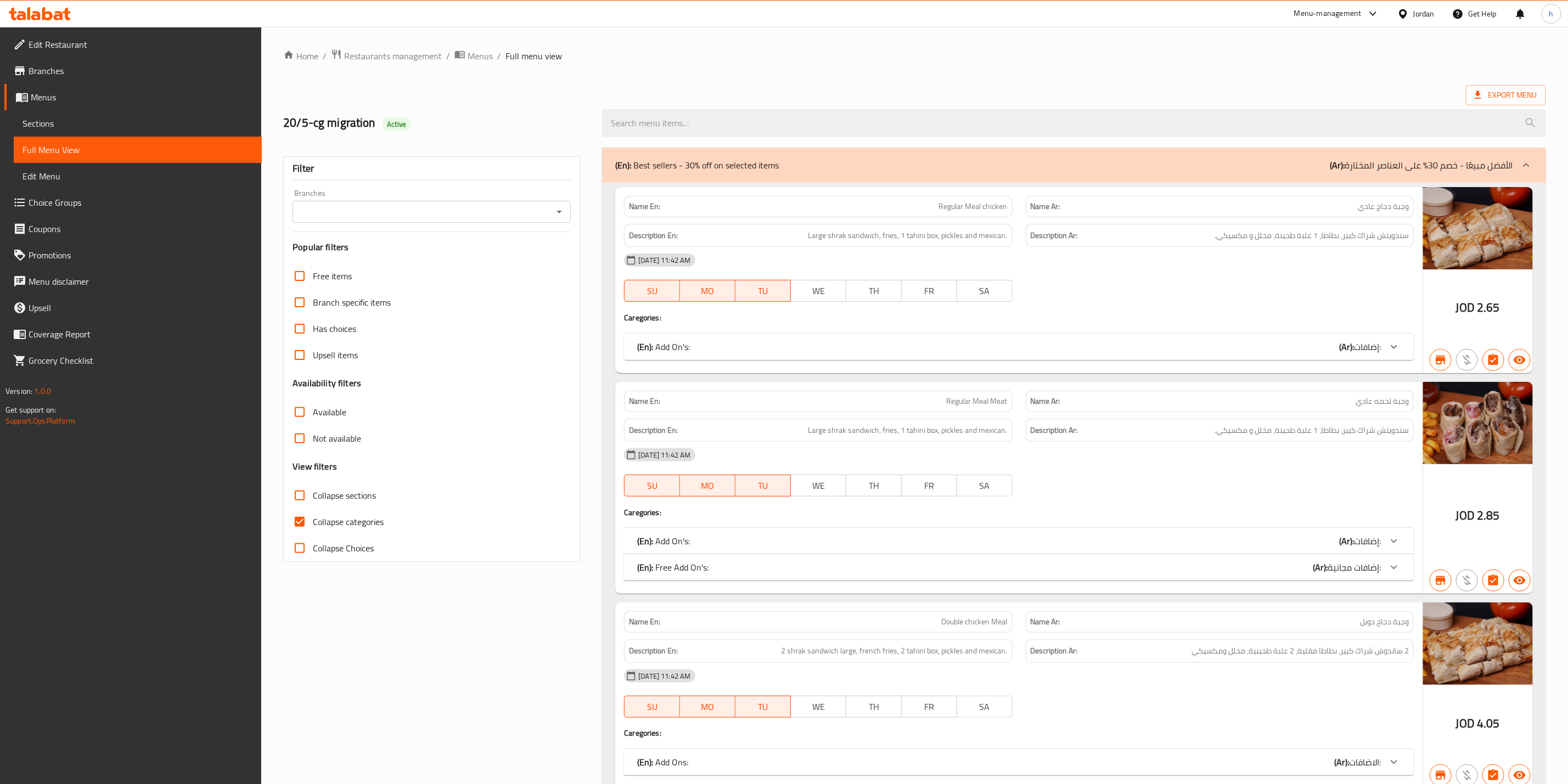
click at [530, 209] on input "Branches" at bounding box center [422, 211] width 254 height 15
click at [138, 71] on span "Branches" at bounding box center [140, 70] width 225 height 13
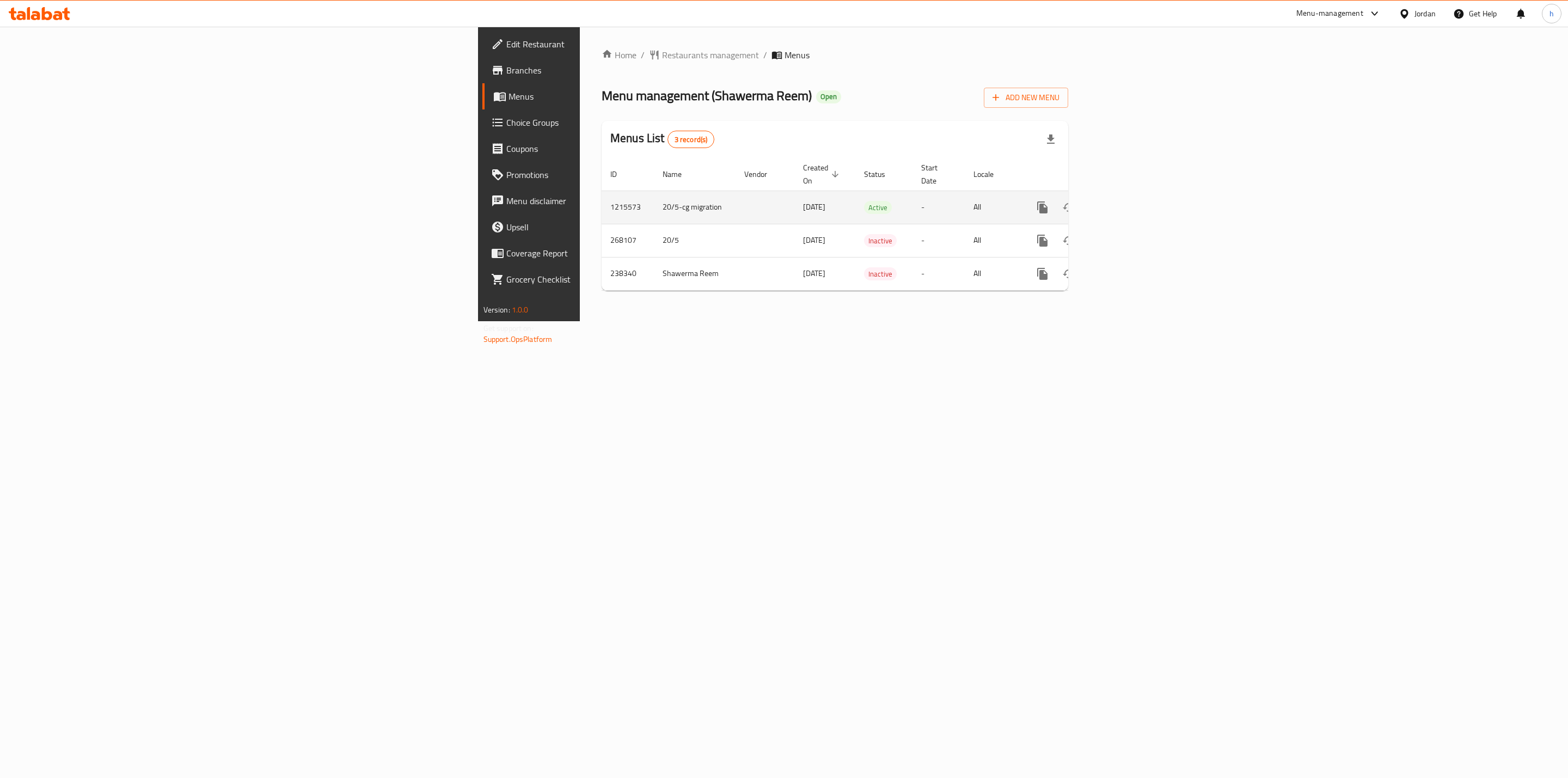
click at [1142, 203] on td "enhanced table" at bounding box center [1081, 207] width 122 height 33
click at [1134, 200] on link "enhanced table" at bounding box center [1121, 207] width 26 height 26
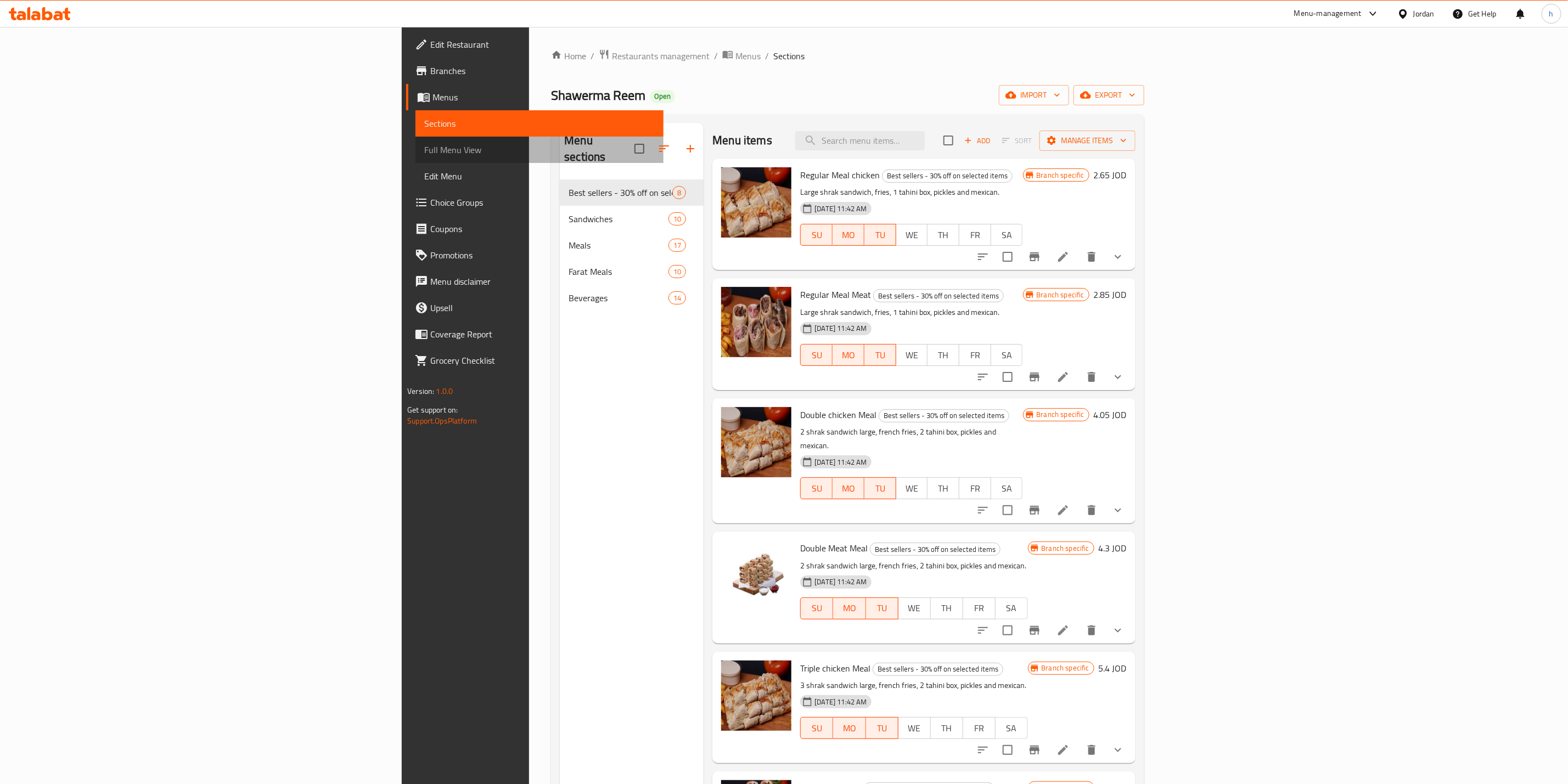
click at [415, 156] on link "Full Menu View" at bounding box center [539, 150] width 248 height 26
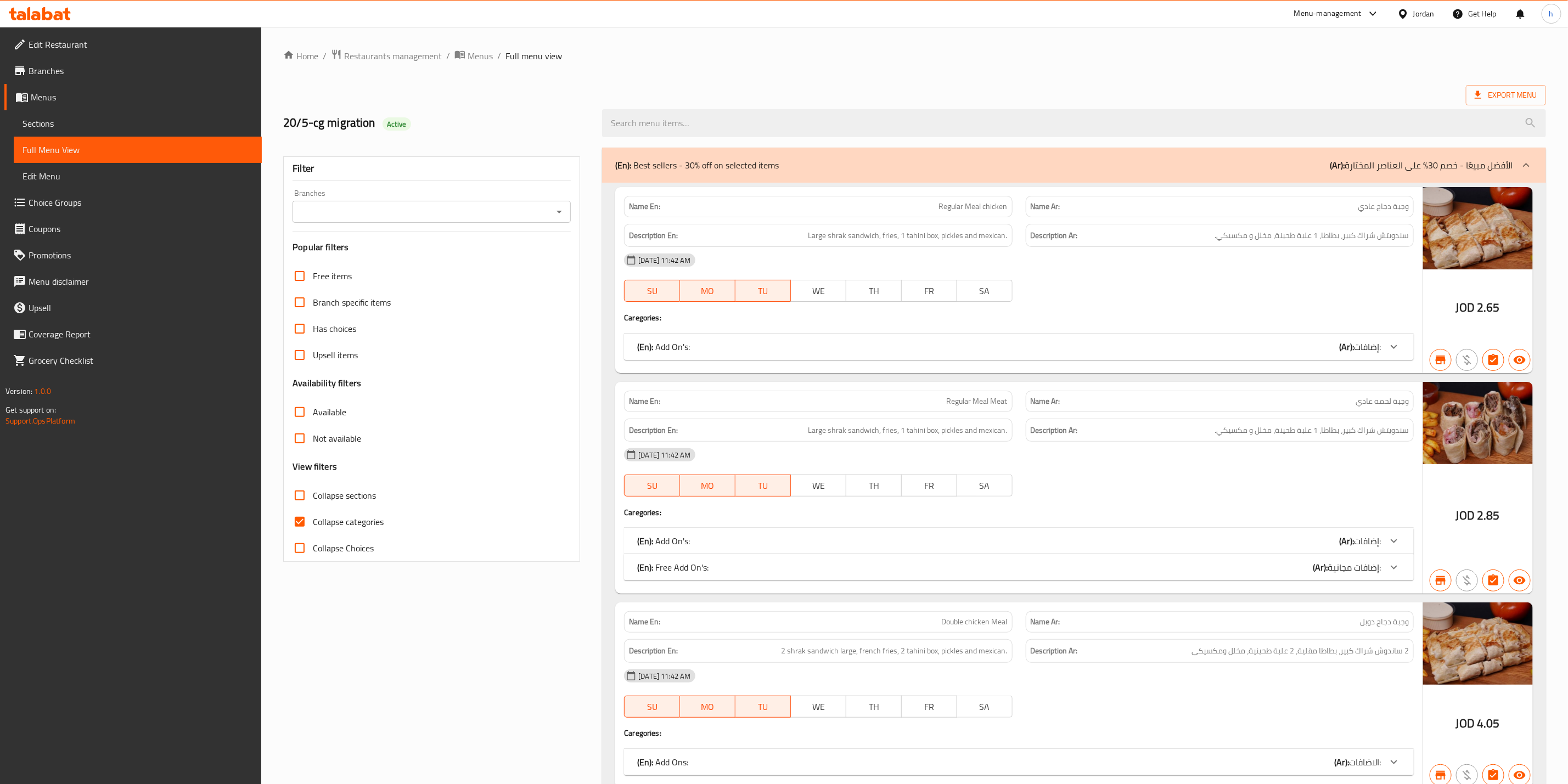
click at [425, 200] on div "Branches Branches" at bounding box center [431, 206] width 278 height 33
click at [427, 203] on div "Branches" at bounding box center [431, 211] width 278 height 22
click at [542, 212] on input "Branches" at bounding box center [422, 211] width 254 height 15
click at [440, 255] on li "Shawerma Reem, [GEOGRAPHIC_DATA]" at bounding box center [432, 259] width 278 height 20
type input "Shawerma Reem, [GEOGRAPHIC_DATA]"
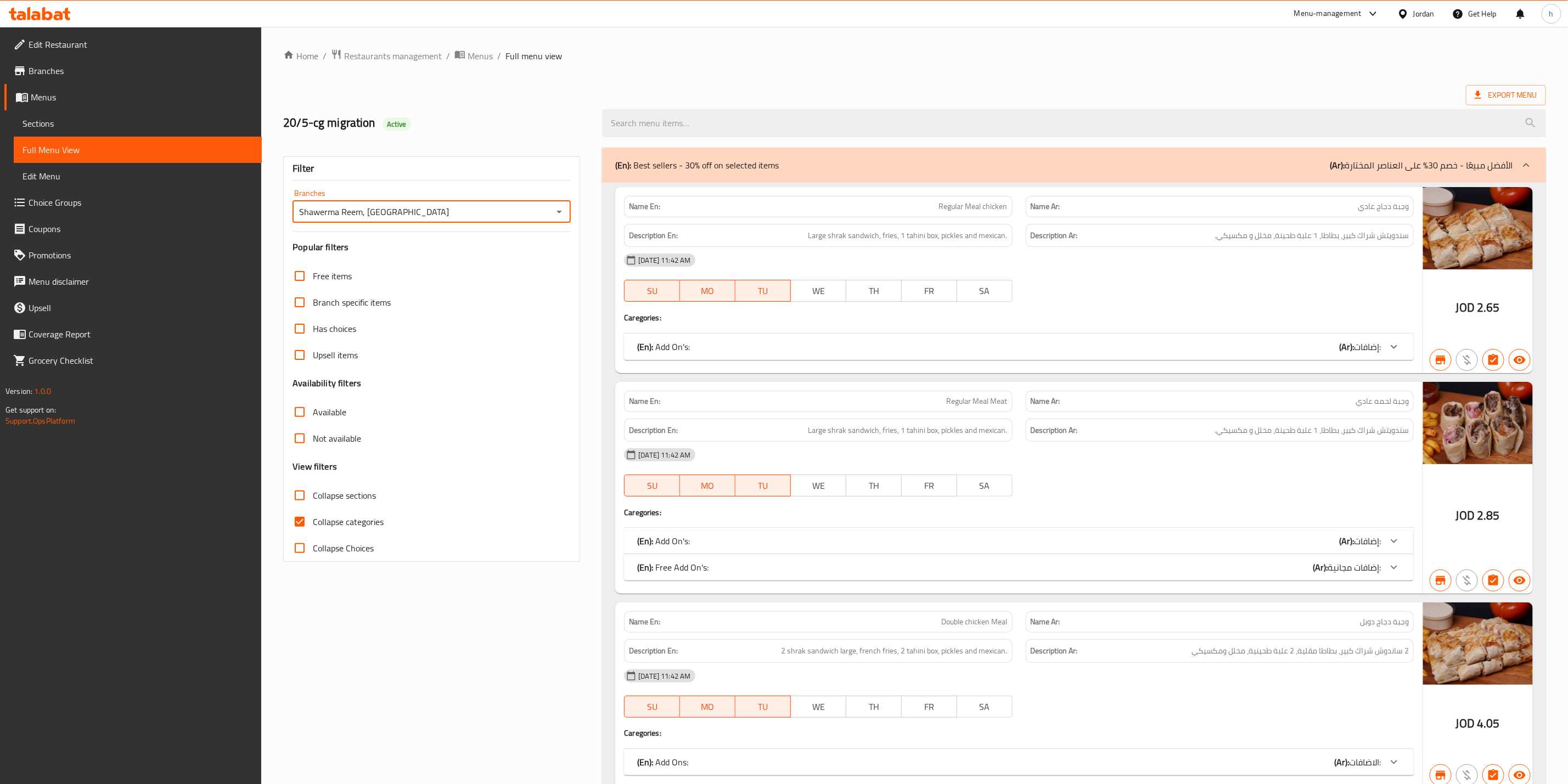
click at [326, 516] on span "Collapse categories" at bounding box center [347, 522] width 71 height 13
click at [313, 516] on input "Collapse categories" at bounding box center [299, 522] width 26 height 26
checkbox input "false"
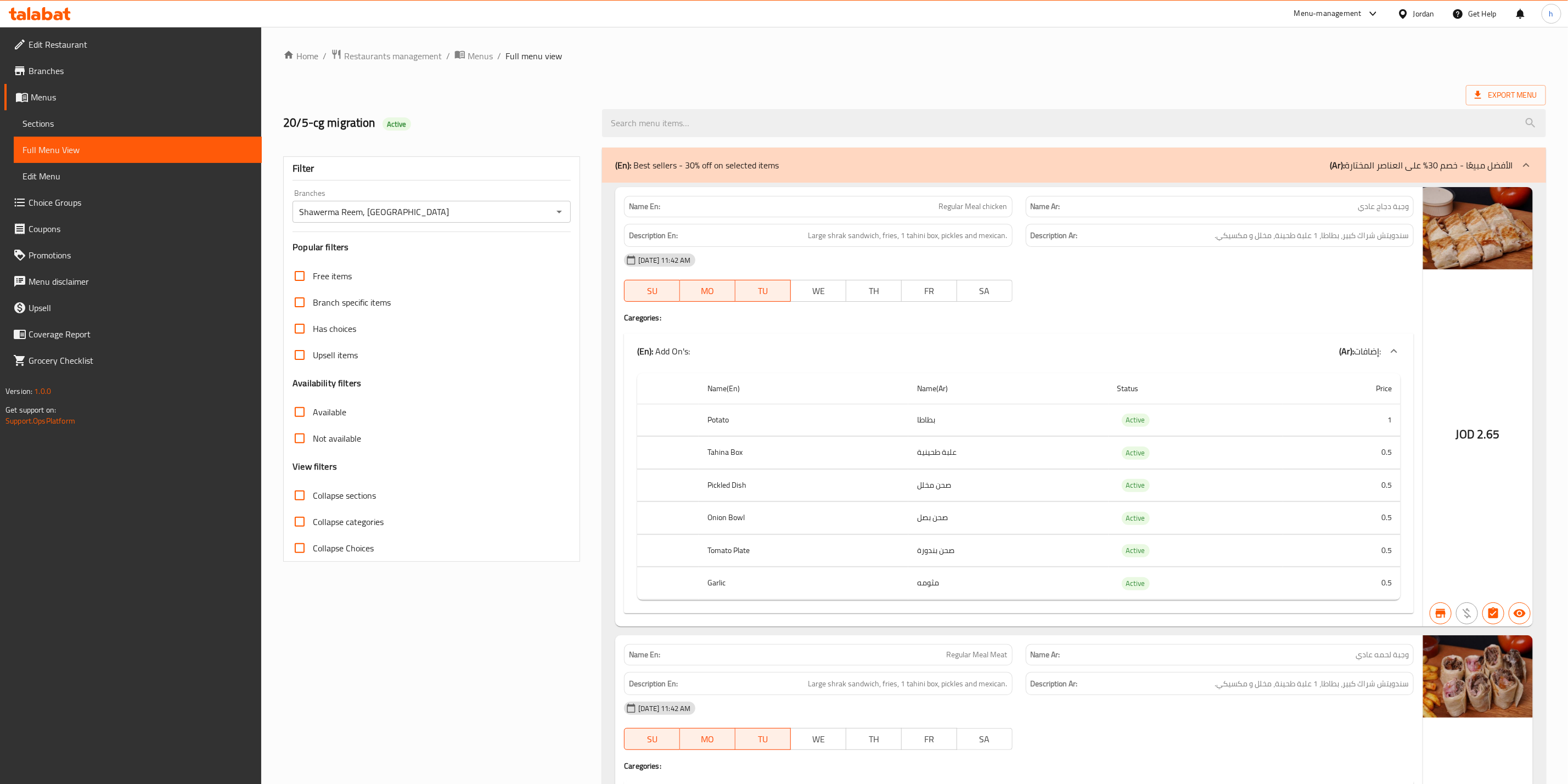
click at [949, 321] on h4 "Caregories:" at bounding box center [1018, 317] width 789 height 11
click at [973, 323] on h4 "Caregories:" at bounding box center [1018, 317] width 789 height 11
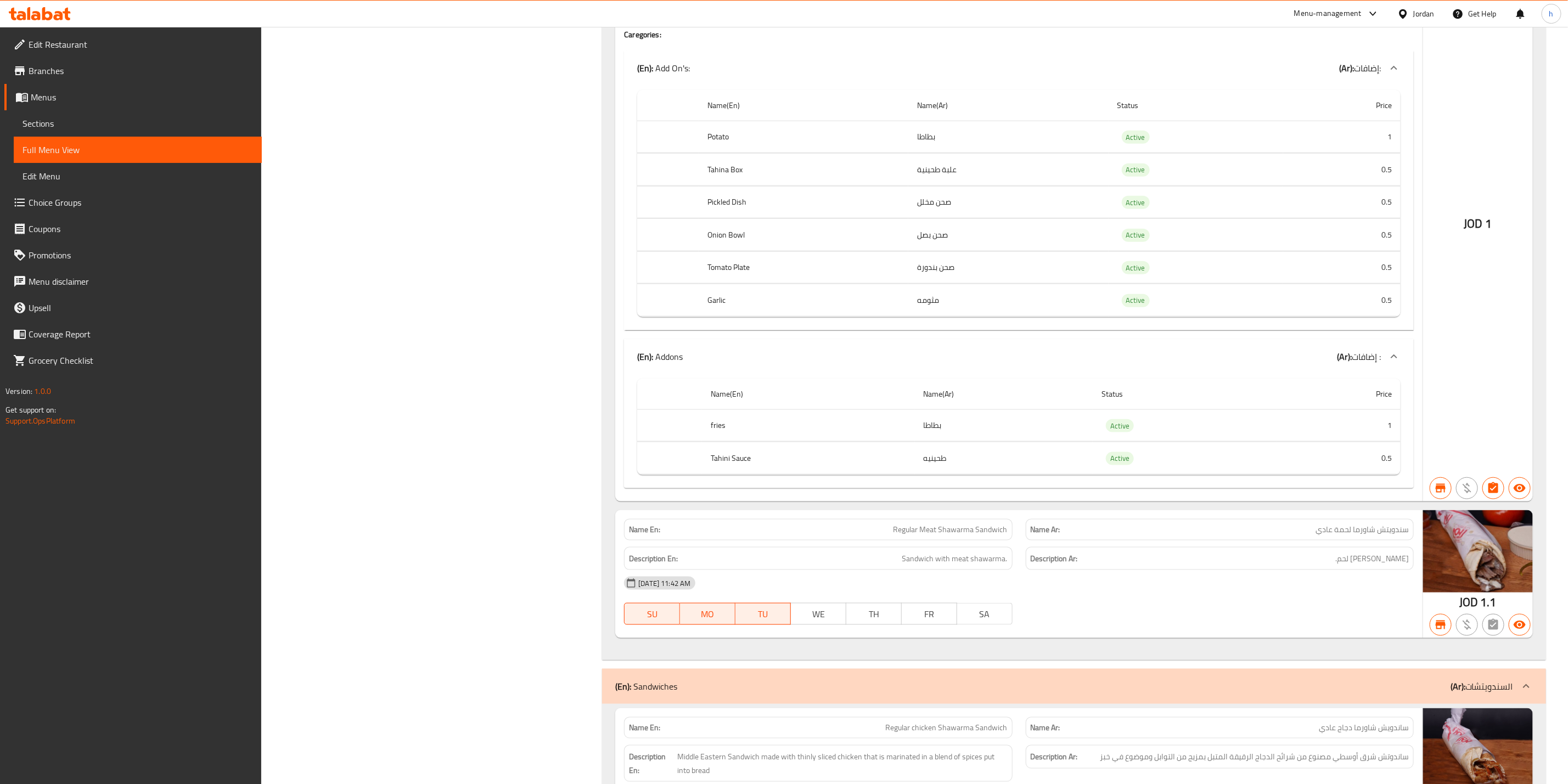
scroll to position [4113, 0]
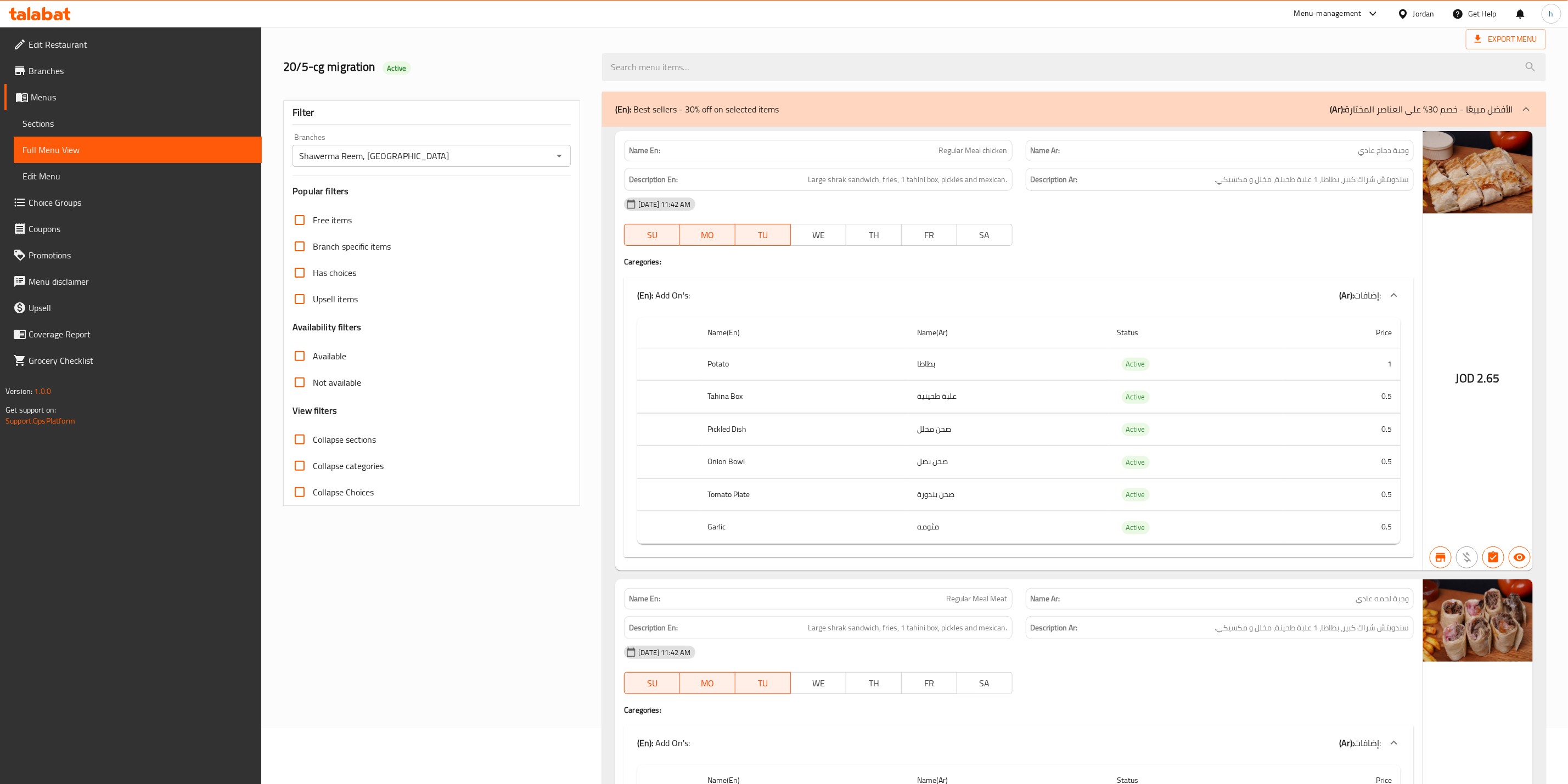
scroll to position [82, 0]
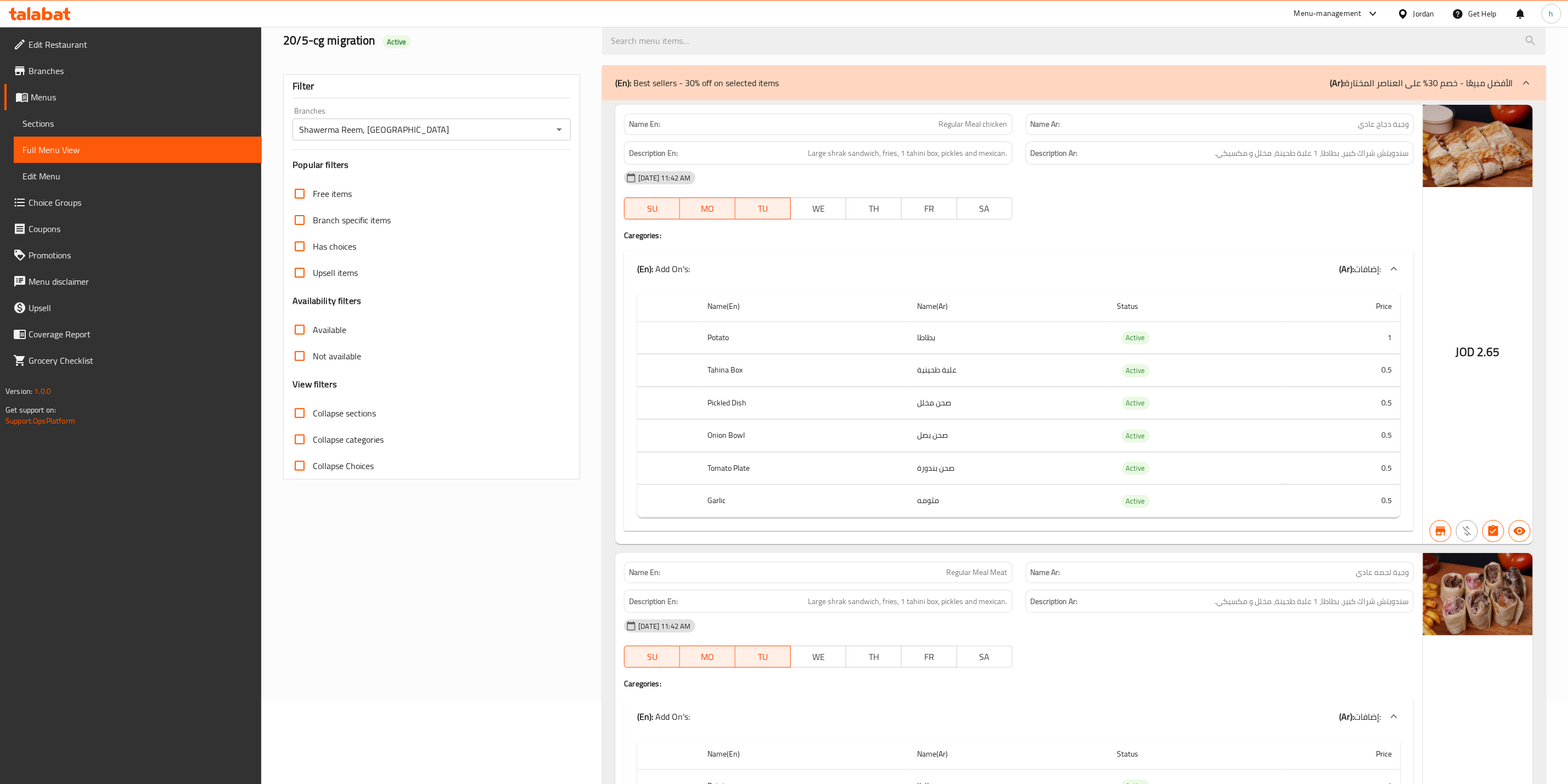
click at [366, 402] on label "Collapse sections" at bounding box center [331, 413] width 89 height 26
click at [313, 402] on input "Collapse sections" at bounding box center [299, 413] width 26 height 26
checkbox input "true"
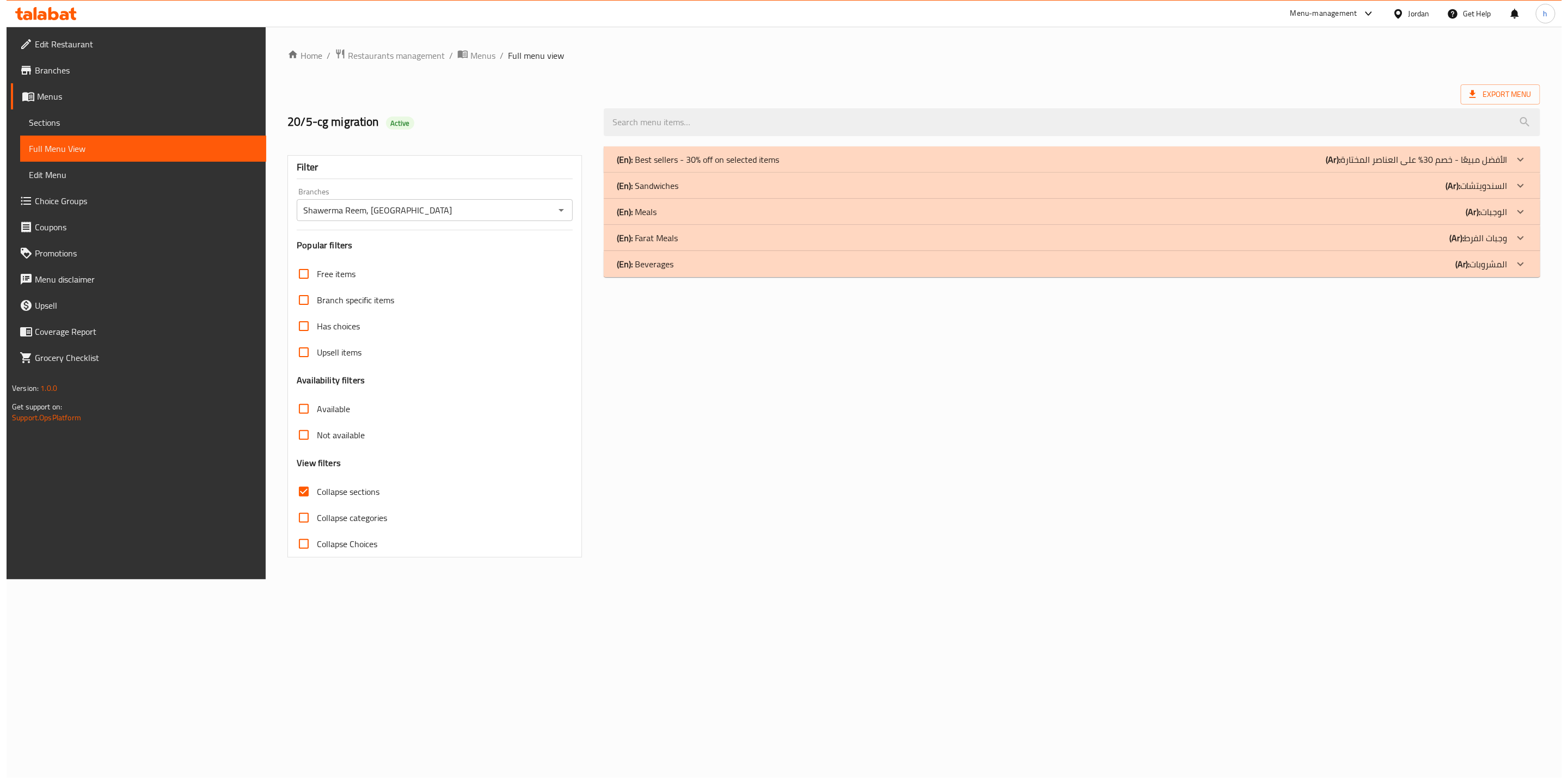
scroll to position [0, 0]
